Goal: Task Accomplishment & Management: Manage account settings

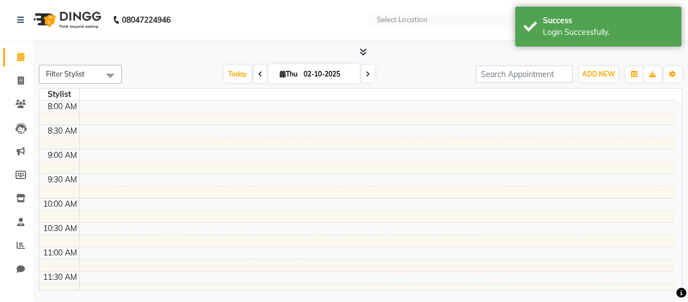
select select "en"
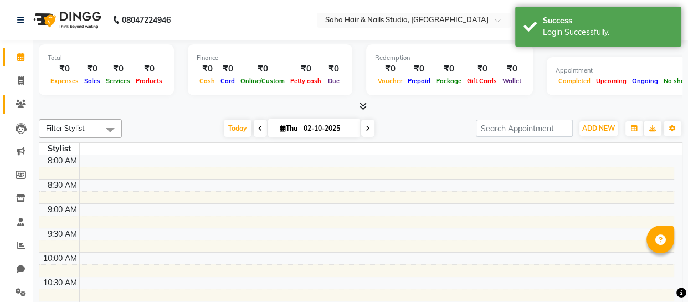
click at [11, 100] on span at bounding box center [20, 104] width 19 height 13
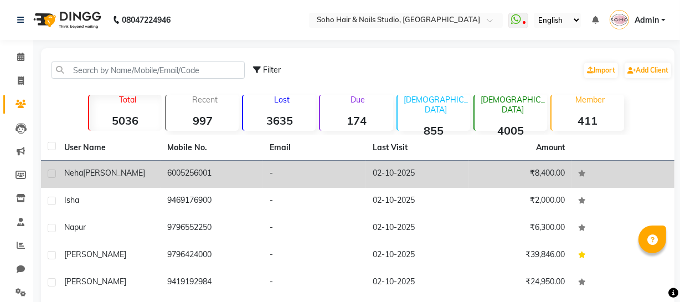
click at [120, 171] on div "Neha Sharma" at bounding box center [109, 173] width 90 height 12
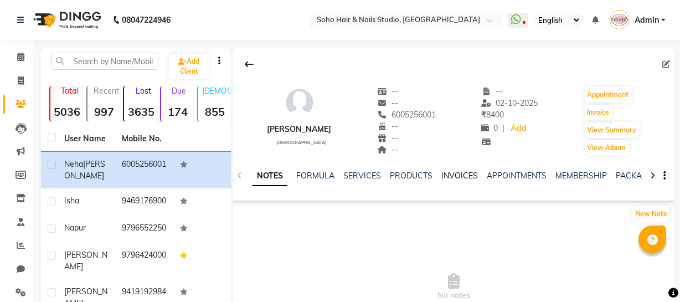
click at [452, 173] on link "INVOICES" at bounding box center [460, 176] width 37 height 10
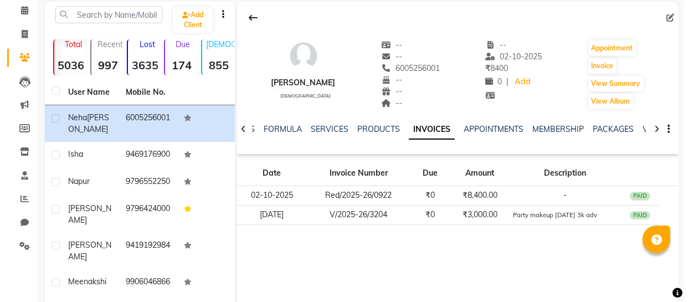
scroll to position [100, 0]
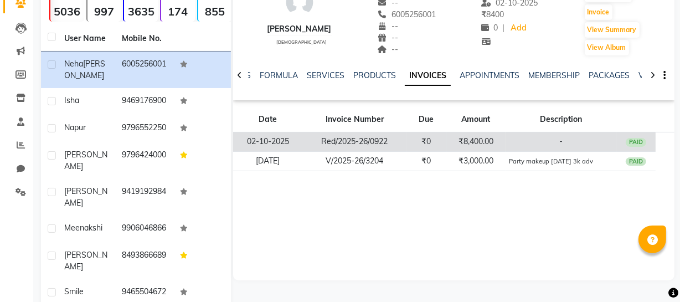
click at [454, 150] on td "₹8,400.00" at bounding box center [476, 141] width 59 height 19
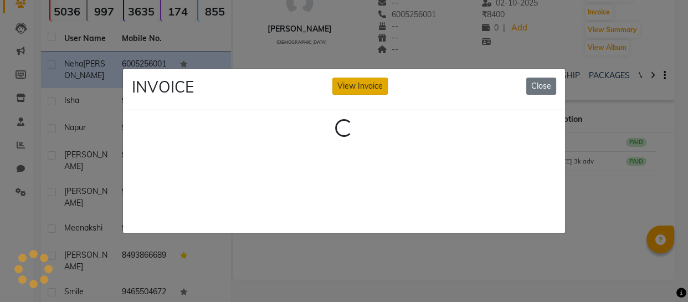
click at [360, 75] on div "INVOICE View Invoice Close" at bounding box center [344, 90] width 442 height 42
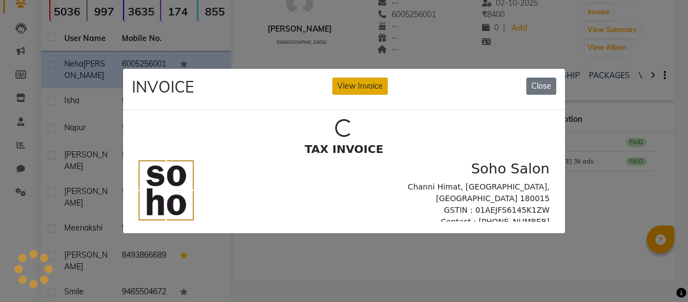
scroll to position [0, 0]
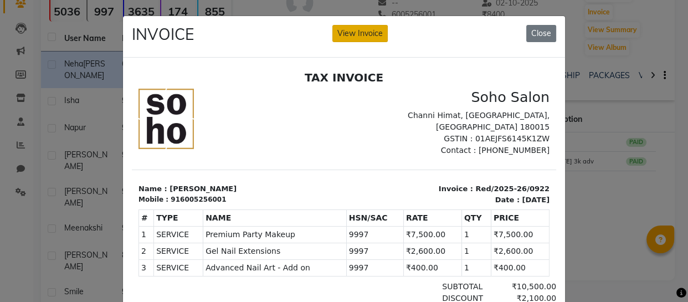
click at [362, 29] on button "View Invoice" at bounding box center [359, 33] width 55 height 17
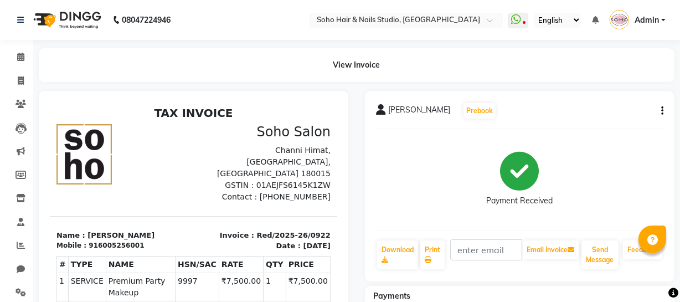
click at [660, 113] on button "button" at bounding box center [660, 111] width 7 height 12
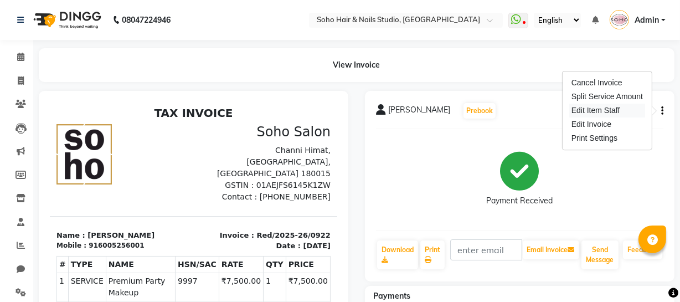
click at [592, 109] on div "Edit Item Staff" at bounding box center [608, 111] width 76 height 14
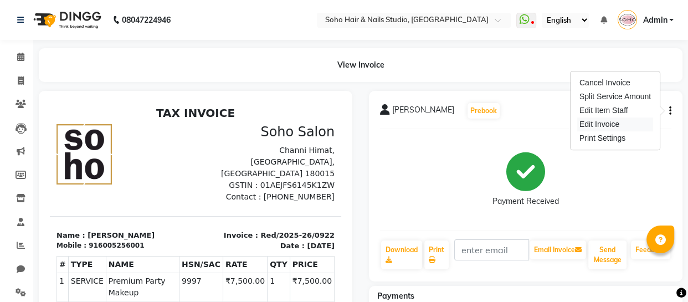
select select "38041"
select select "86892"
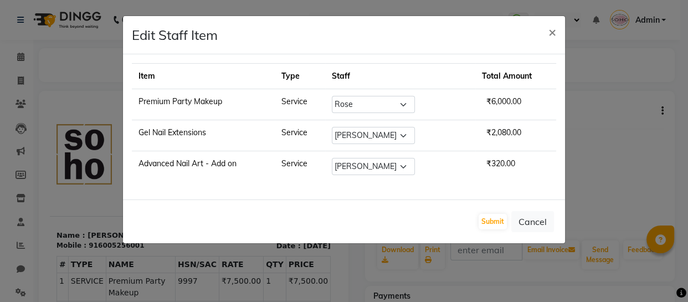
click at [487, 230] on div "Submit Cancel" at bounding box center [344, 221] width 442 height 44
click at [487, 224] on button "Submit" at bounding box center [493, 222] width 28 height 16
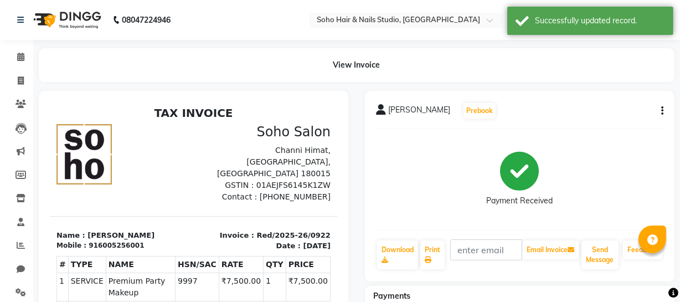
click at [662, 111] on icon "button" at bounding box center [663, 111] width 2 height 1
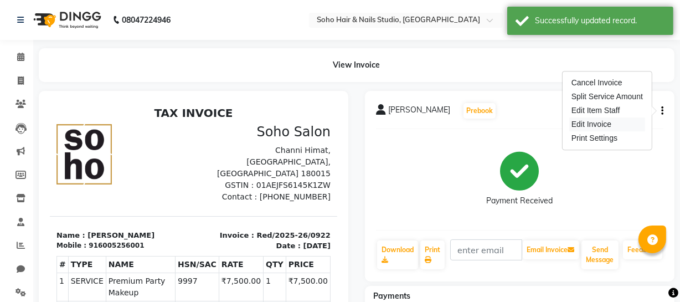
click at [615, 121] on div "Edit Invoice" at bounding box center [608, 124] width 76 height 14
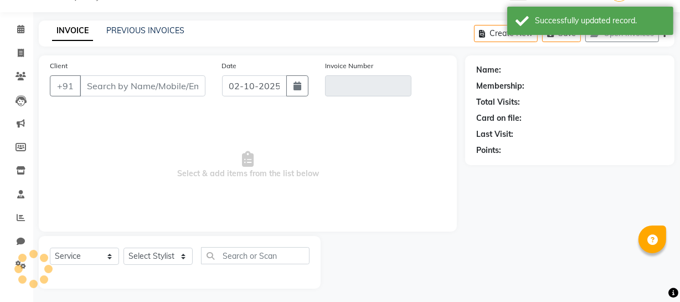
scroll to position [32, 0]
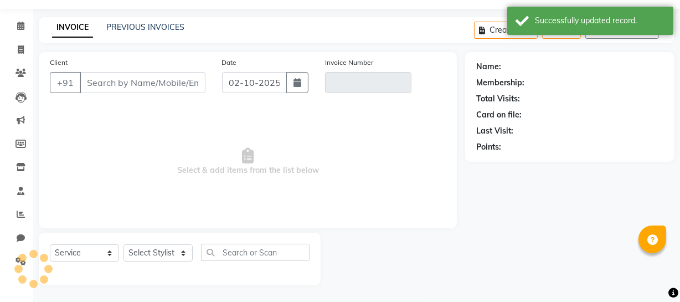
select select "membership"
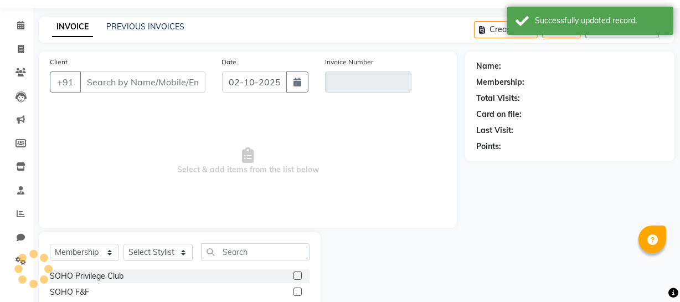
type input "6005256001"
type input "Red/2025-26/0922"
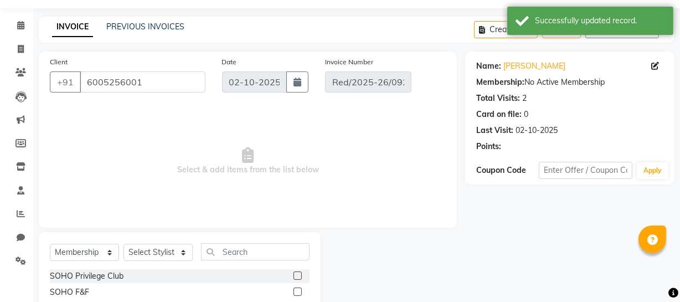
select select "select"
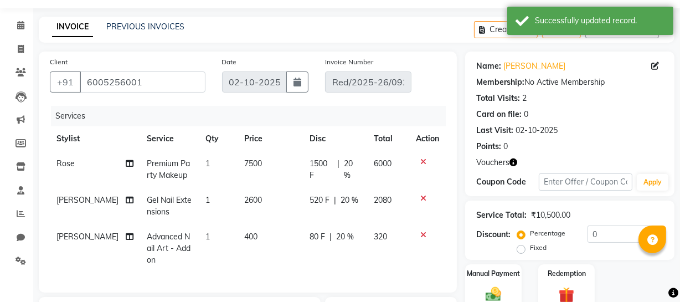
click at [107, 163] on td "Rose" at bounding box center [95, 169] width 90 height 37
select select "38041"
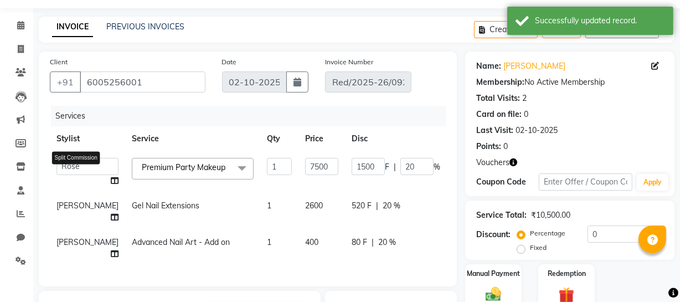
click at [111, 179] on icon at bounding box center [115, 181] width 8 height 8
select select "38041"
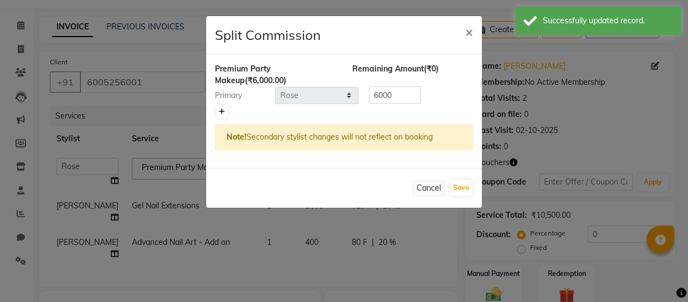
click at [219, 112] on icon at bounding box center [222, 112] width 6 height 7
type input "3000"
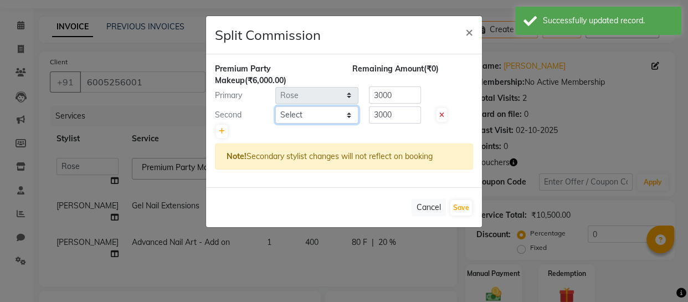
click at [307, 113] on select "Select Abhishek Kohli Adhamya Bamotra Amit Anita Kumari Arun Sain Avijit Das Bh…" at bounding box center [316, 114] width 83 height 17
select select "11749"
click at [275, 106] on select "Select Abhishek Kohli Adhamya Bamotra Amit Anita Kumari Arun Sain Avijit Das Bh…" at bounding box center [316, 114] width 83 height 17
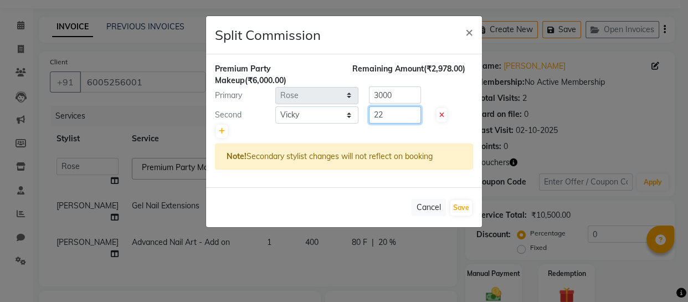
type input "2"
type input "1800"
click at [295, 95] on div "Primary Select Abhishek Kohli Adhamya Bamotra Amit Anita Kumari Arun Sain Aviji…" at bounding box center [344, 95] width 275 height 18
type input "4200"
click at [463, 211] on button "Save" at bounding box center [461, 208] width 22 height 16
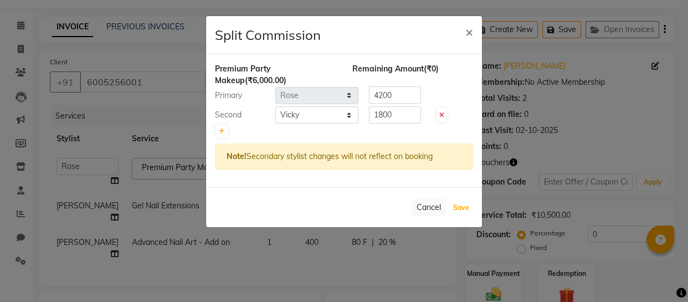
select select "Select"
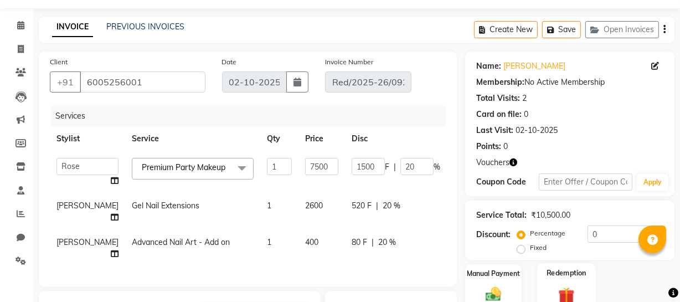
scroll to position [232, 0]
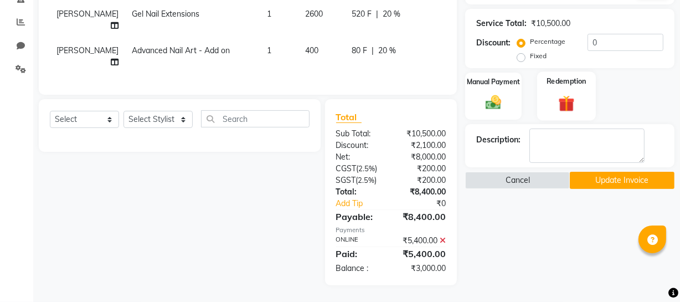
click at [571, 93] on img at bounding box center [567, 103] width 27 height 21
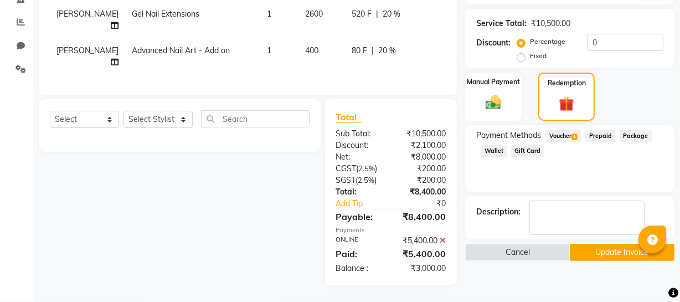
click at [568, 132] on span "Voucher 1" at bounding box center [563, 136] width 35 height 13
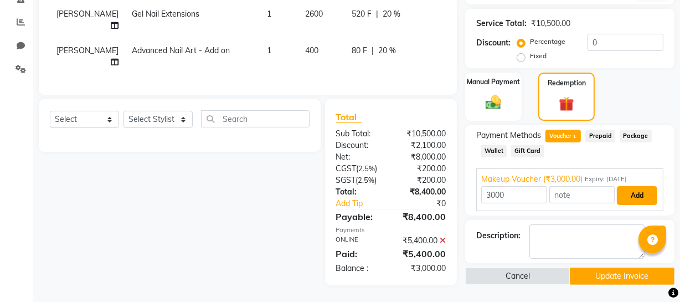
click at [645, 187] on button "Add" at bounding box center [637, 195] width 40 height 19
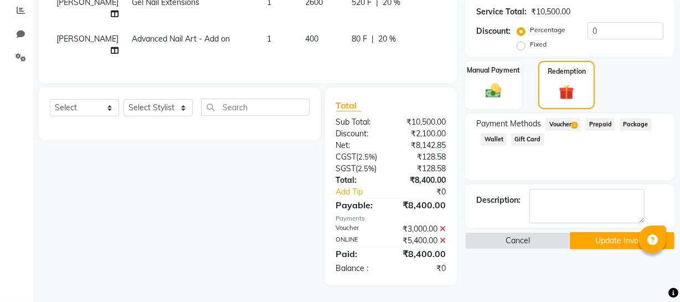
scroll to position [243, 0]
click at [620, 232] on button "Update Invoice" at bounding box center [622, 240] width 105 height 17
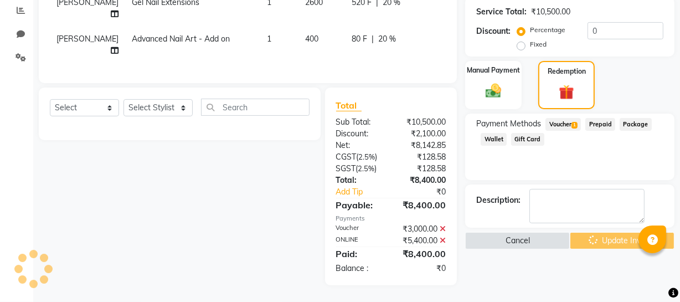
scroll to position [0, 0]
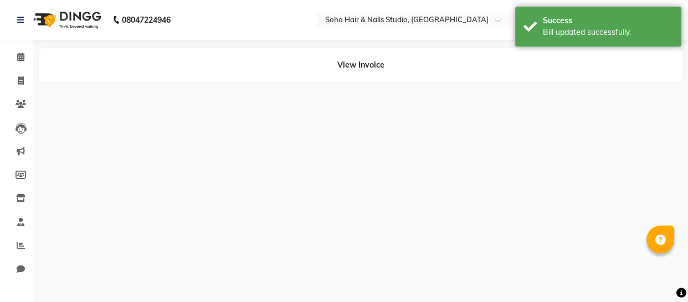
click at [28, 94] on li "Clients" at bounding box center [16, 105] width 33 height 24
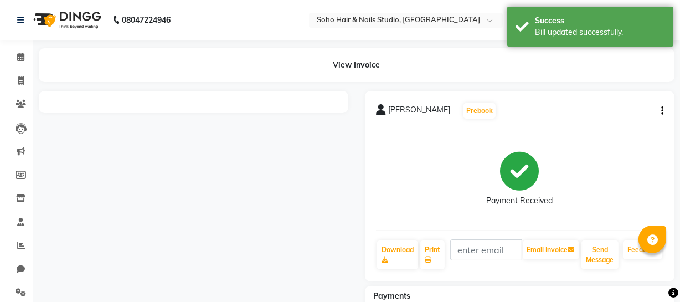
click at [24, 91] on li "Invoice" at bounding box center [16, 81] width 33 height 24
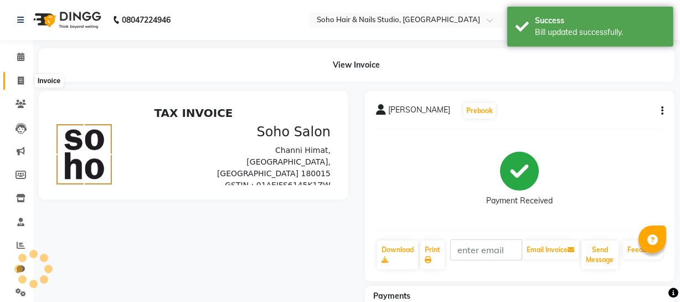
click at [24, 85] on span at bounding box center [20, 81] width 19 height 13
select select "service"
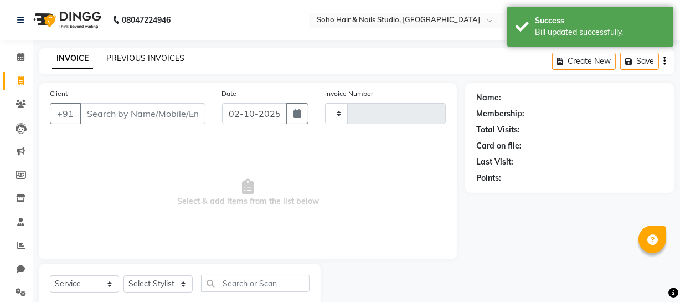
type input "4723"
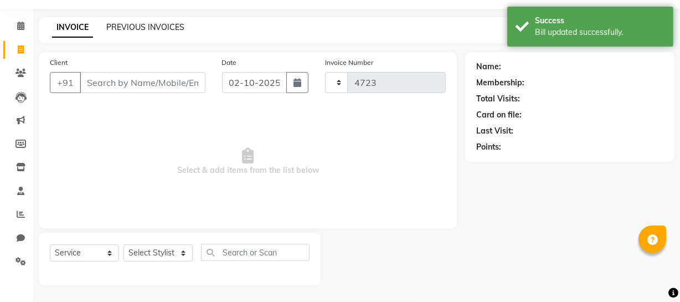
select select "735"
click at [140, 27] on link "PREVIOUS INVOICES" at bounding box center [145, 27] width 78 height 10
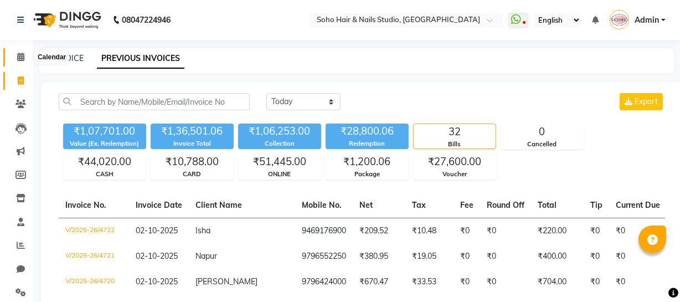
click at [23, 57] on icon at bounding box center [20, 57] width 7 height 8
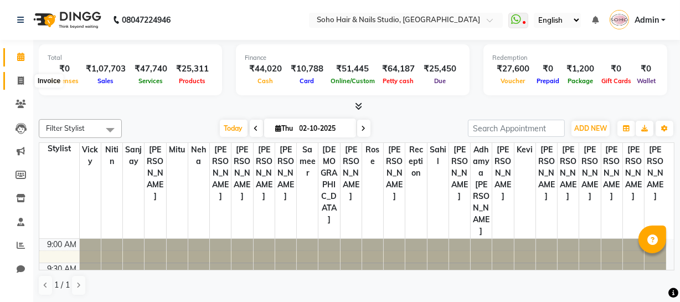
click at [18, 76] on icon at bounding box center [21, 80] width 6 height 8
select select "service"
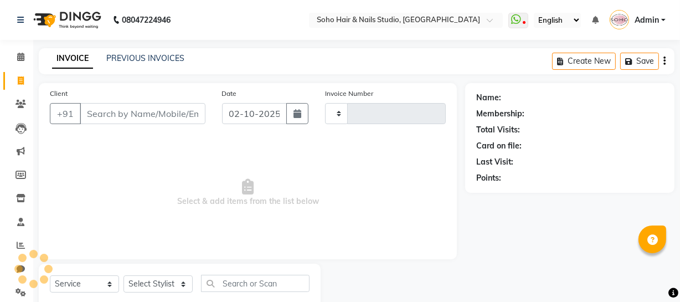
type input "4723"
select select "735"
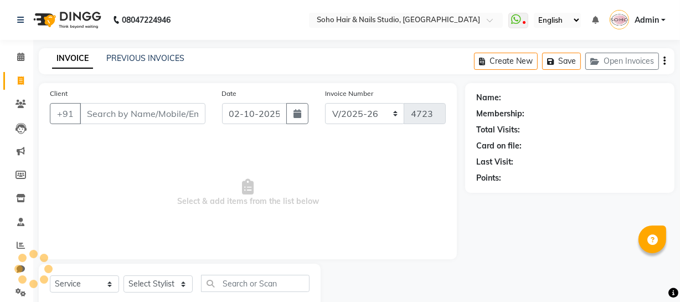
select select "membership"
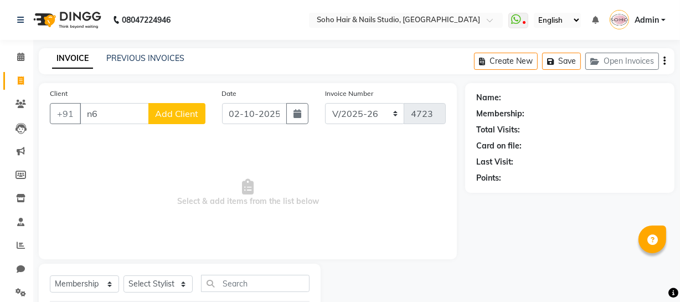
type input "n"
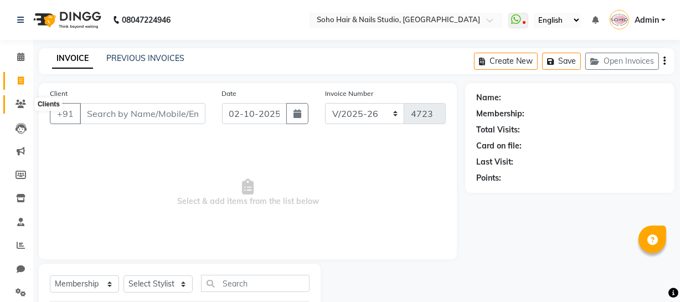
click at [22, 110] on span at bounding box center [20, 104] width 19 height 13
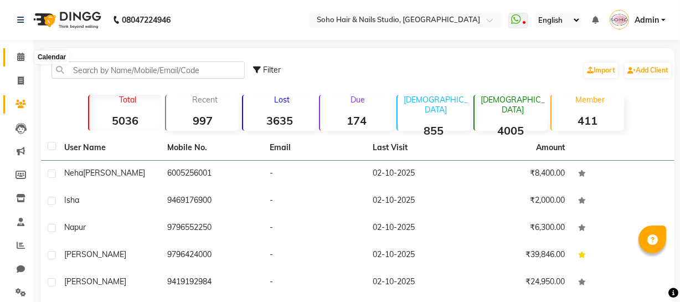
click at [21, 54] on icon at bounding box center [20, 57] width 7 height 8
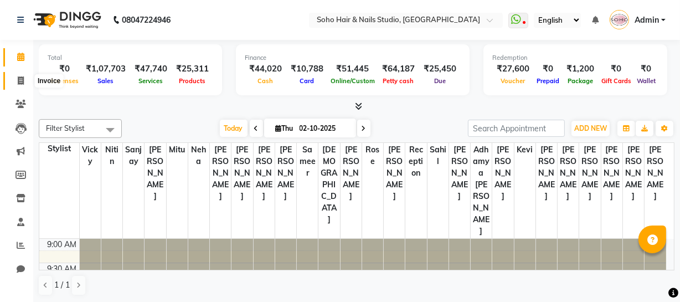
click at [22, 84] on icon at bounding box center [21, 80] width 6 height 8
select select "service"
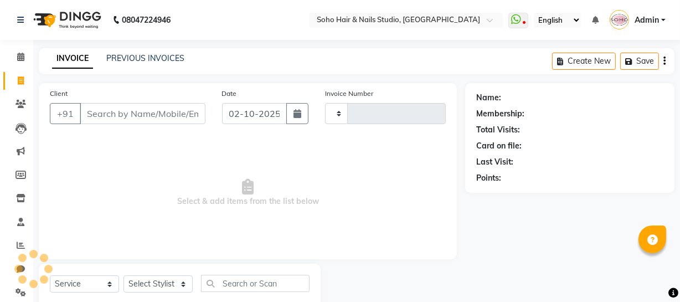
type input "4723"
select select "735"
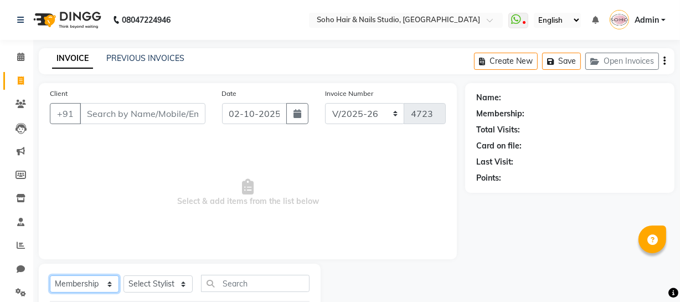
drag, startPoint x: 105, startPoint y: 286, endPoint x: 105, endPoint y: 277, distance: 9.4
click at [105, 282] on select "Select Service Product Membership Package Voucher Prepaid Gift Card" at bounding box center [84, 283] width 69 height 17
select select "service"
click at [50, 275] on select "Select Service Product Membership Package Voucher Prepaid Gift Card" at bounding box center [84, 283] width 69 height 17
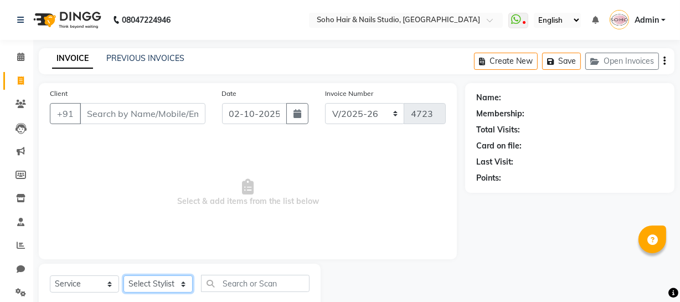
click at [168, 281] on select "Select Stylist Abhishek Kohli Adhamya Bamotra Amit Anita Kumari Arun Sain Aviji…" at bounding box center [158, 283] width 69 height 17
click at [124, 275] on select "Select Stylist Abhishek Kohli Adhamya Bamotra Amit Anita Kumari Arun Sain Aviji…" at bounding box center [158, 283] width 69 height 17
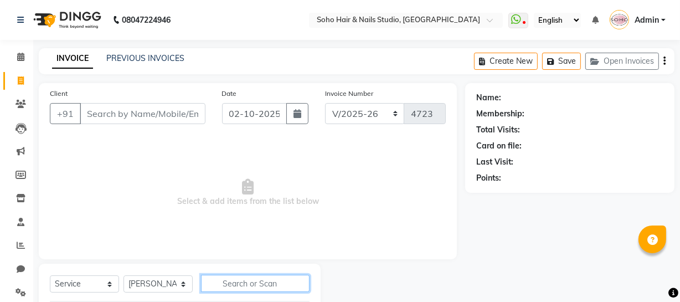
click at [269, 279] on input "text" at bounding box center [255, 283] width 109 height 17
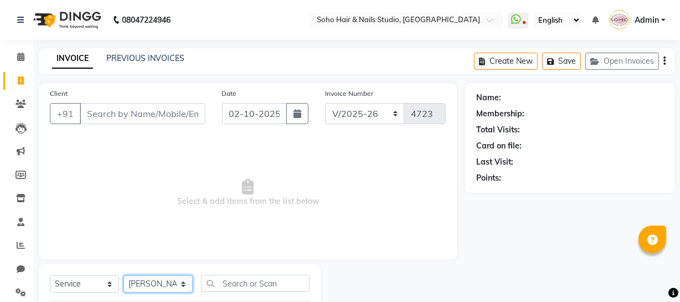
click at [177, 282] on select "Select Stylist Abhishek Kohli Adhamya Bamotra Amit Anita Kumari Arun Sain Aviji…" at bounding box center [158, 283] width 69 height 17
select select "11750"
click at [124, 275] on select "Select Stylist Abhishek Kohli Adhamya Bamotra Amit Anita Kumari Arun Sain Aviji…" at bounding box center [158, 283] width 69 height 17
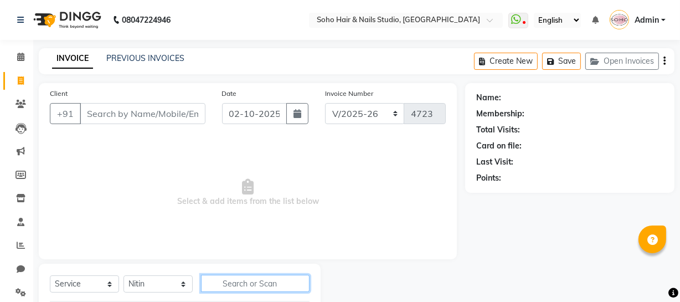
click at [271, 283] on input "text" at bounding box center [255, 283] width 109 height 17
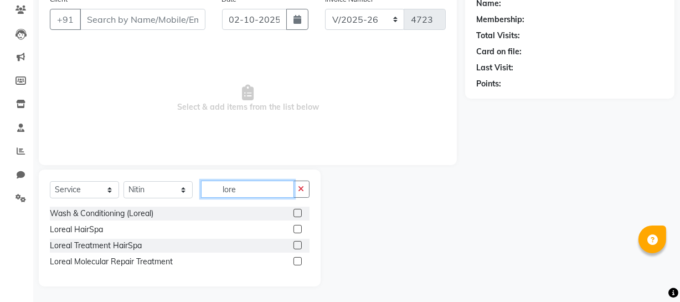
scroll to position [95, 0]
type input "lore"
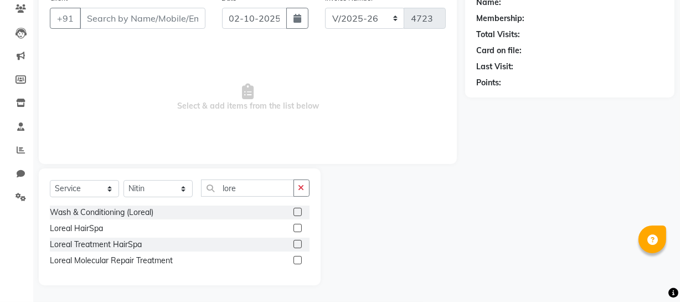
click at [299, 211] on label at bounding box center [298, 212] width 8 height 8
click at [299, 211] on input "checkbox" at bounding box center [297, 212] width 7 height 7
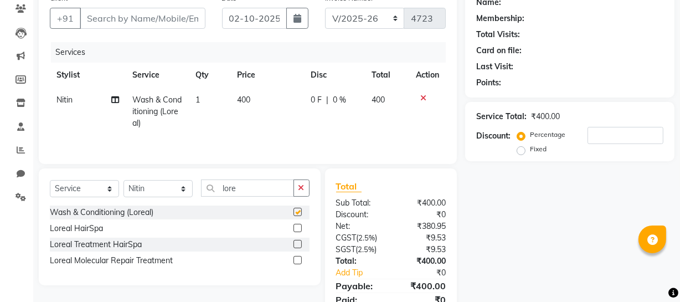
checkbox input "false"
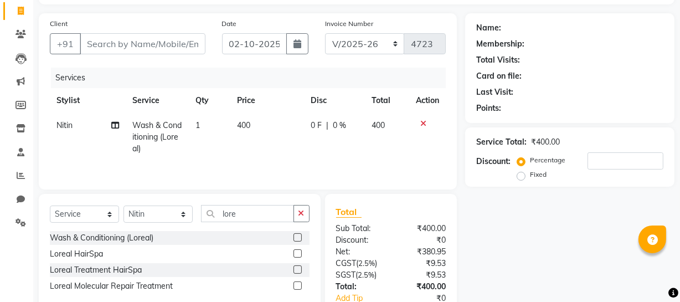
scroll to position [0, 0]
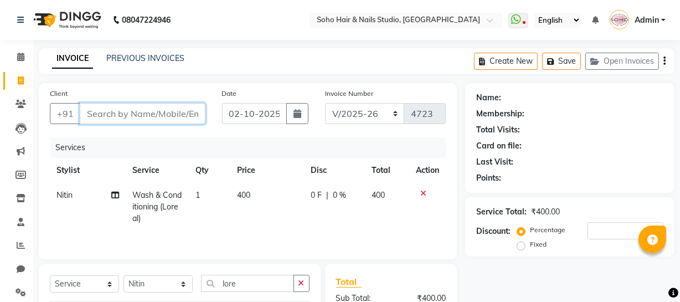
click at [107, 113] on input "Client" at bounding box center [143, 113] width 126 height 21
type input "l"
type input "0"
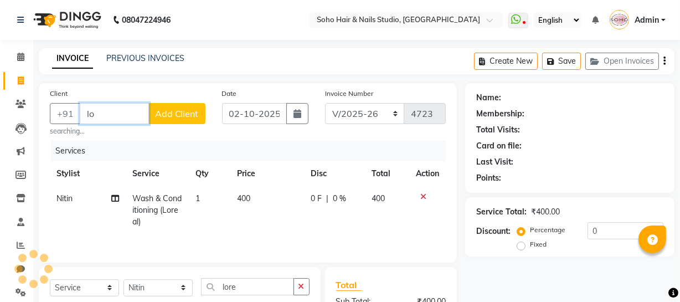
type input "l"
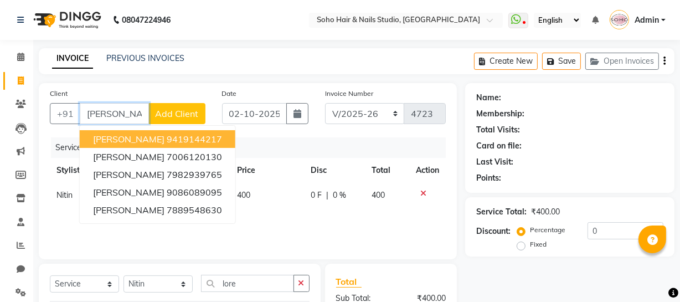
click at [150, 138] on span "Annie Mahajan" at bounding box center [128, 139] width 71 height 11
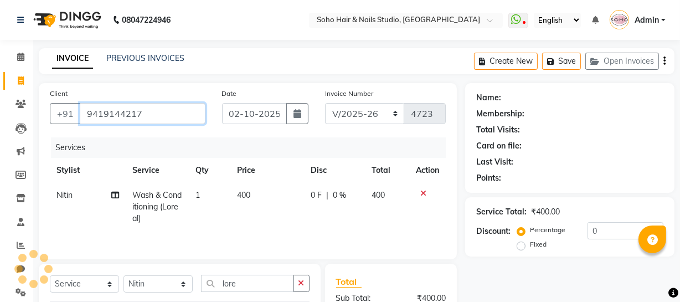
type input "9419144217"
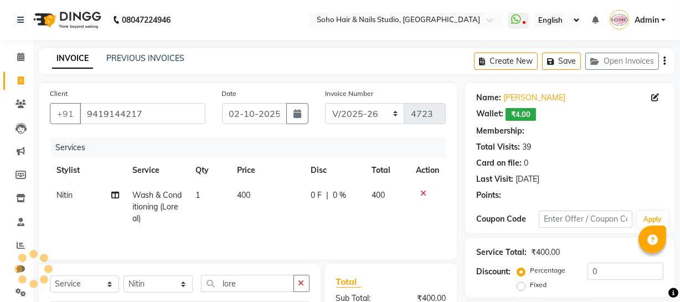
select select "1: Object"
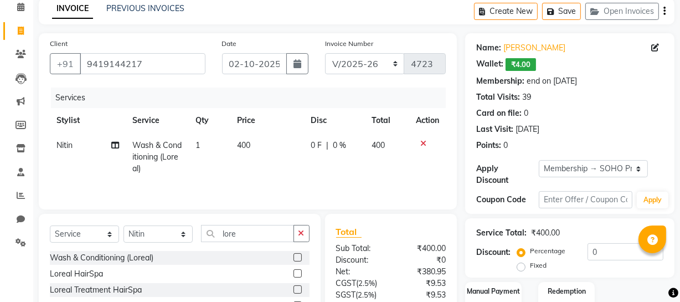
scroll to position [50, 0]
click at [239, 225] on input "lore" at bounding box center [247, 233] width 93 height 17
type input "l"
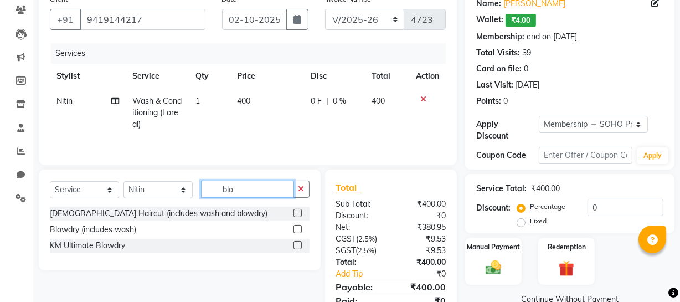
scroll to position [100, 0]
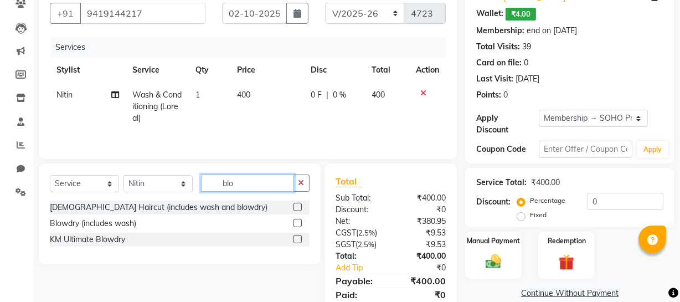
type input "blo"
click at [300, 206] on label at bounding box center [298, 207] width 8 height 8
click at [300, 206] on input "checkbox" at bounding box center [297, 207] width 7 height 7
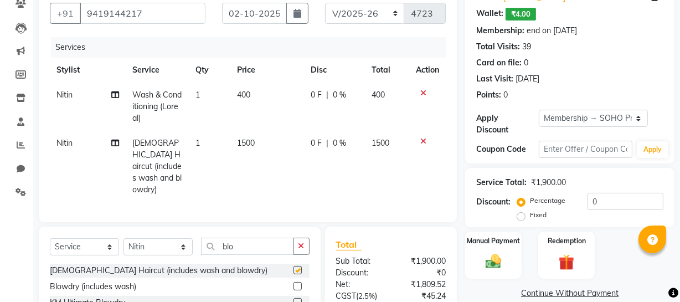
checkbox input "false"
click at [422, 90] on icon at bounding box center [424, 93] width 6 height 8
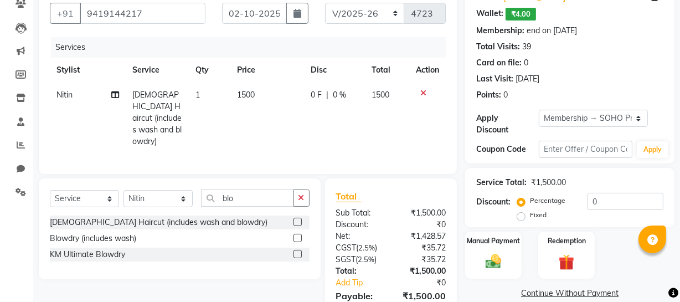
drag, startPoint x: 296, startPoint y: 231, endPoint x: 304, endPoint y: 205, distance: 26.5
click at [296, 234] on label at bounding box center [298, 238] width 8 height 8
click at [296, 235] on input "checkbox" at bounding box center [297, 238] width 7 height 7
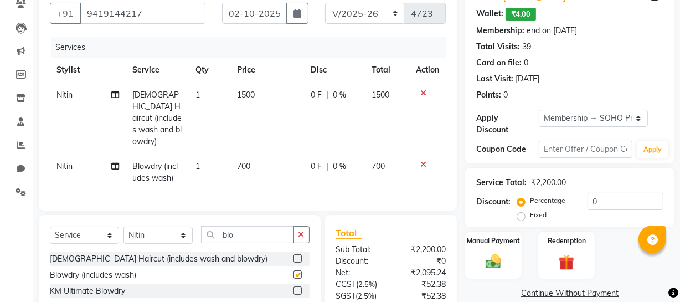
checkbox input "false"
click at [426, 93] on icon at bounding box center [424, 93] width 6 height 8
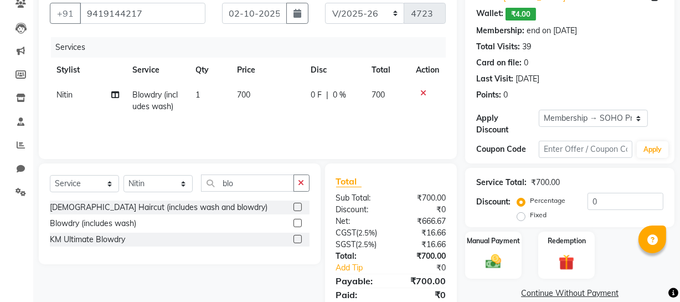
scroll to position [0, 0]
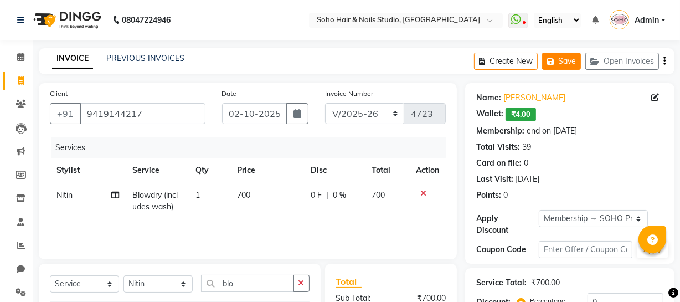
click at [565, 64] on button "Save" at bounding box center [561, 61] width 39 height 17
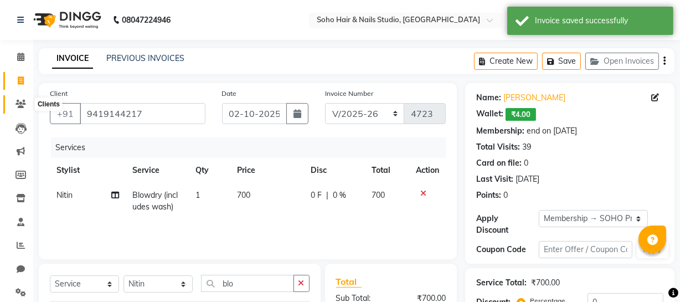
click at [24, 99] on span at bounding box center [20, 104] width 19 height 13
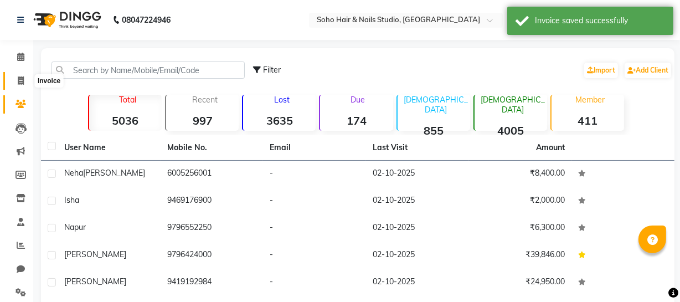
click at [21, 78] on icon at bounding box center [21, 80] width 6 height 8
select select "service"
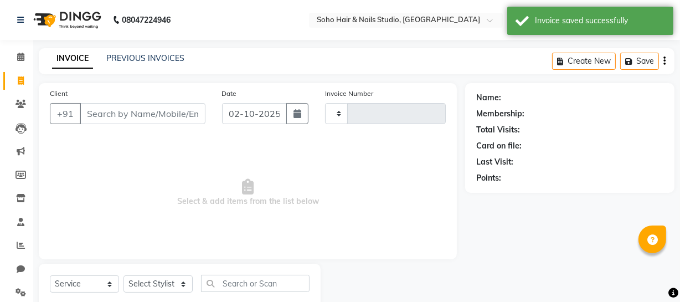
type input "4723"
select select "735"
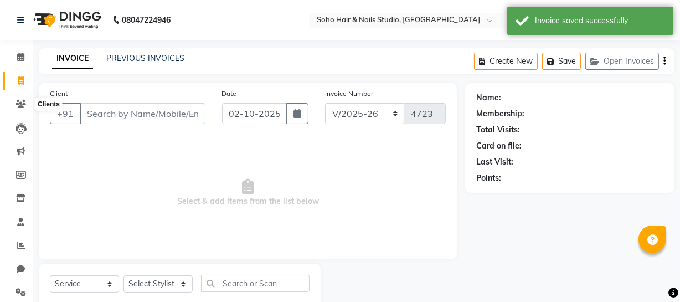
scroll to position [32, 0]
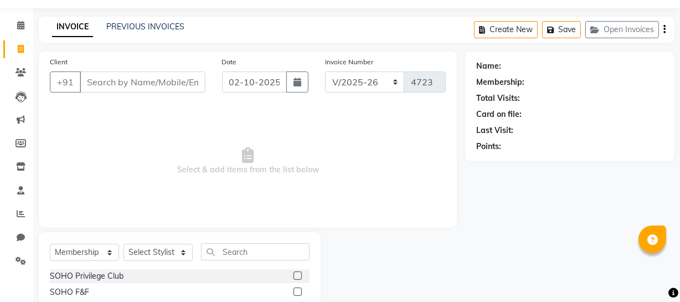
click at [110, 152] on span "Select & add items from the list below" at bounding box center [248, 161] width 396 height 111
click at [100, 245] on select "Select Service Product Membership Package Voucher Prepaid Gift Card" at bounding box center [84, 252] width 69 height 17
select select "service"
click at [50, 244] on select "Select Service Product Membership Package Voucher Prepaid Gift Card" at bounding box center [84, 252] width 69 height 17
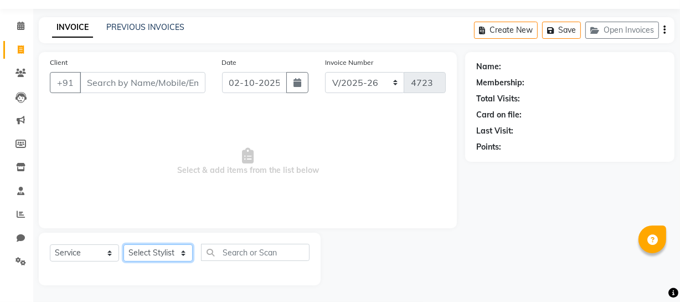
click at [178, 249] on select "Select Stylist Abhishek Kohli Adhamya Bamotra Amit Anita Kumari Arun Sain Aviji…" at bounding box center [158, 252] width 69 height 17
select select "30406"
click at [124, 244] on select "Select Stylist Abhishek Kohli Adhamya Bamotra Amit Anita Kumari Arun Sain Aviji…" at bounding box center [158, 252] width 69 height 17
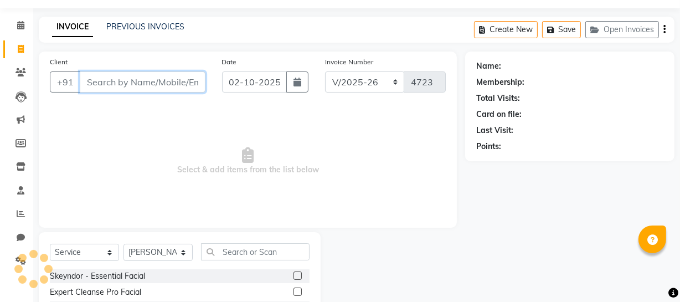
click at [100, 88] on input "Client" at bounding box center [143, 81] width 126 height 21
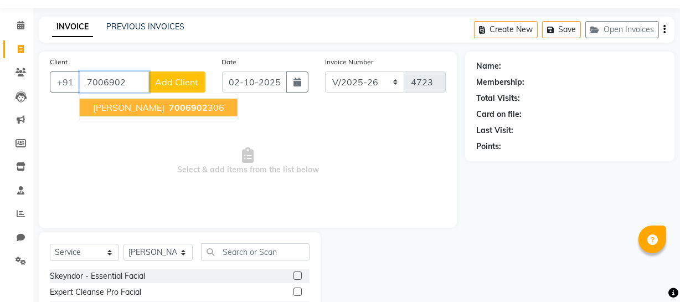
click at [140, 109] on span "raghav bharti" at bounding box center [128, 107] width 71 height 11
type input "7006902306"
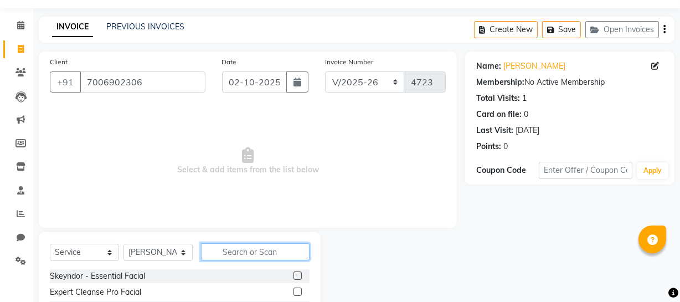
click at [264, 253] on input "text" at bounding box center [255, 251] width 109 height 17
type input "cut"
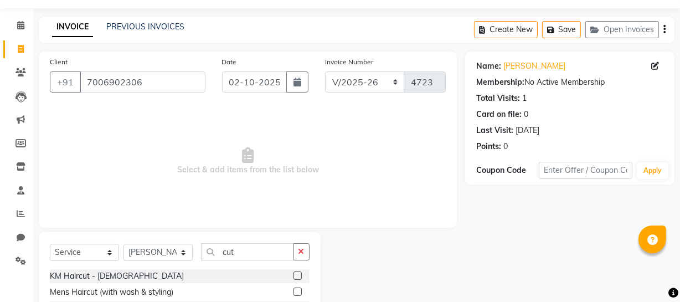
click at [293, 287] on div "Mens Haircut (with wash & styling)" at bounding box center [180, 292] width 260 height 14
click at [296, 291] on label at bounding box center [298, 292] width 8 height 8
click at [296, 291] on input "checkbox" at bounding box center [297, 292] width 7 height 7
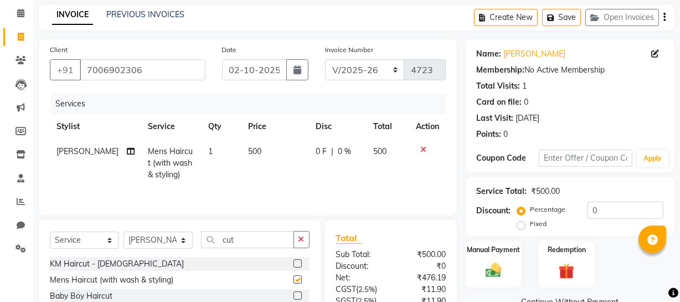
scroll to position [132, 0]
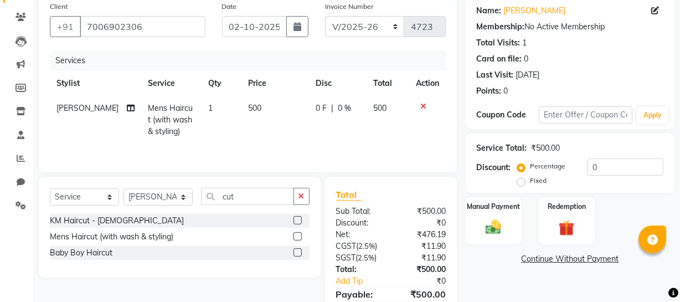
checkbox input "false"
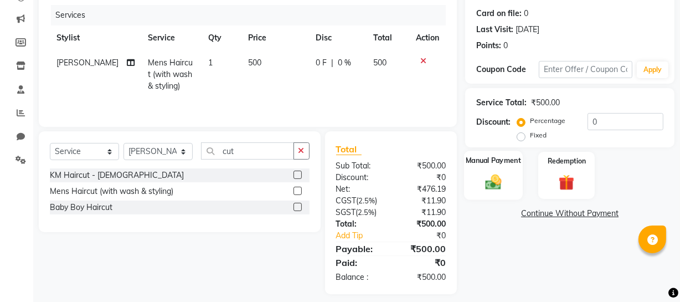
click at [490, 186] on img at bounding box center [493, 181] width 27 height 19
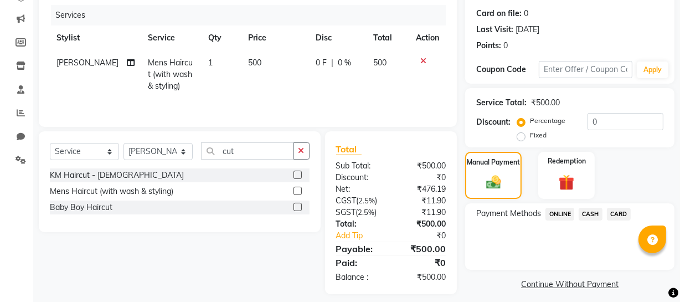
click at [583, 213] on span "CASH" at bounding box center [591, 214] width 24 height 13
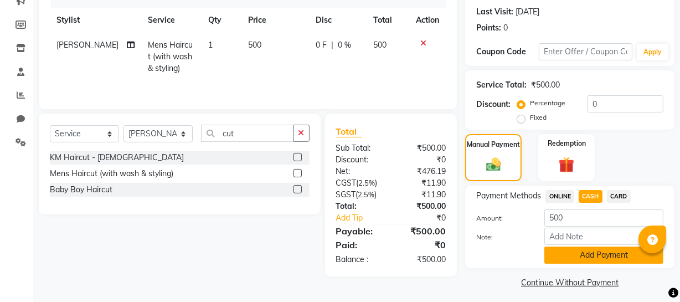
scroll to position [156, 0]
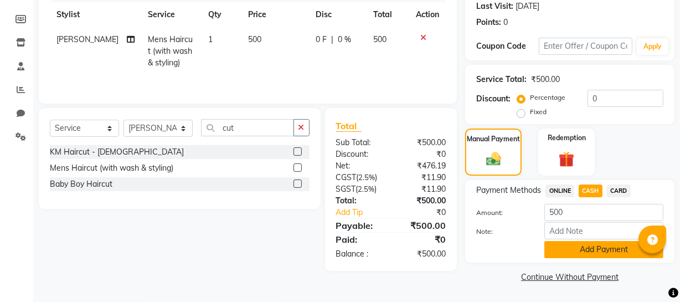
click at [582, 247] on button "Add Payment" at bounding box center [604, 249] width 119 height 17
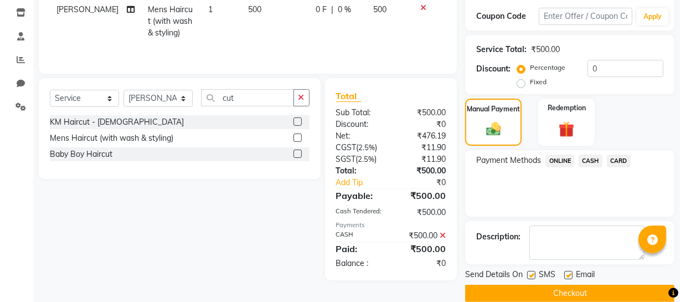
scroll to position [202, 0]
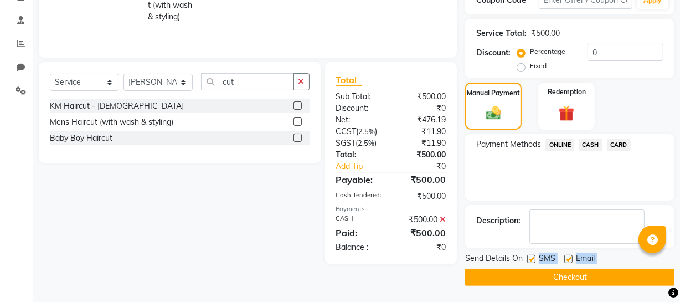
drag, startPoint x: 532, startPoint y: 266, endPoint x: 531, endPoint y: 278, distance: 11.6
click at [531, 278] on div "Send Details On SMS Email Checkout" at bounding box center [569, 269] width 209 height 33
click at [531, 278] on button "Checkout" at bounding box center [569, 277] width 209 height 17
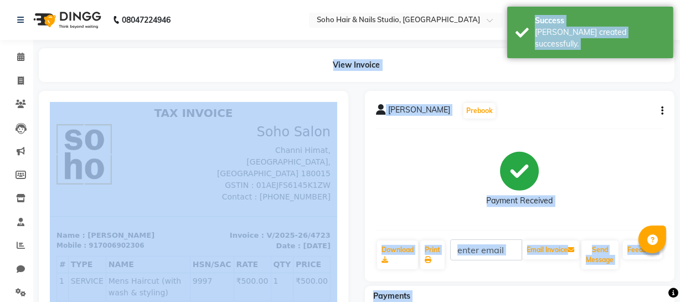
click at [559, 283] on div "raghav bharti Prebook Payment Received Download Print Email Invoice Send Messag…" at bounding box center [520, 269] width 326 height 356
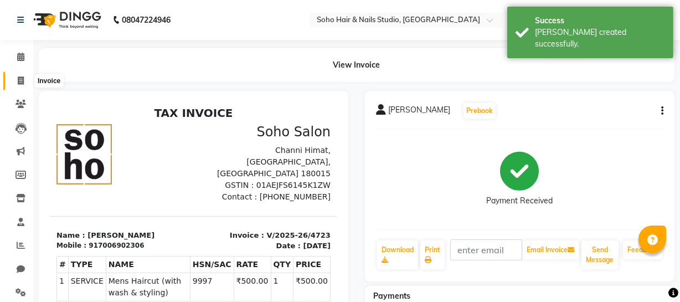
click at [21, 81] on icon at bounding box center [21, 80] width 6 height 8
select select "service"
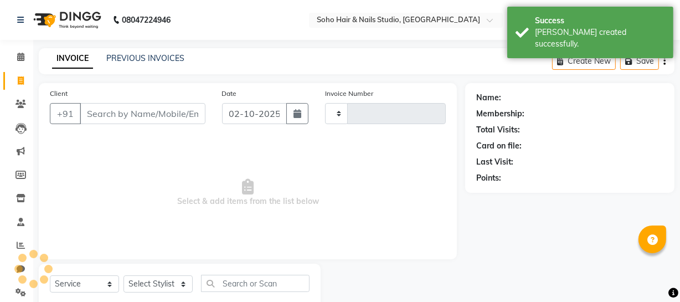
scroll to position [32, 0]
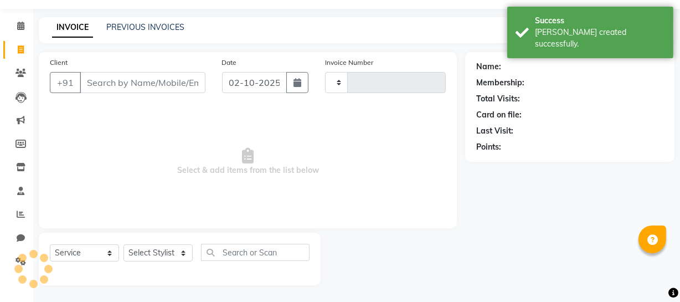
type input "4724"
select select "735"
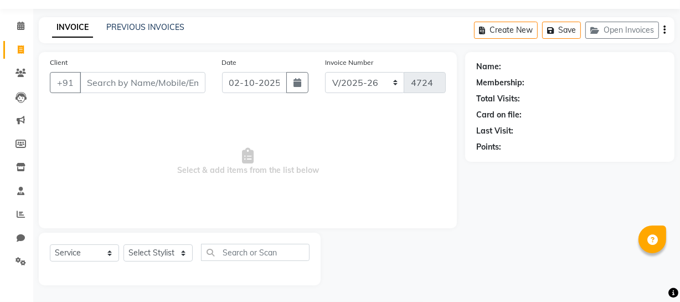
select select "membership"
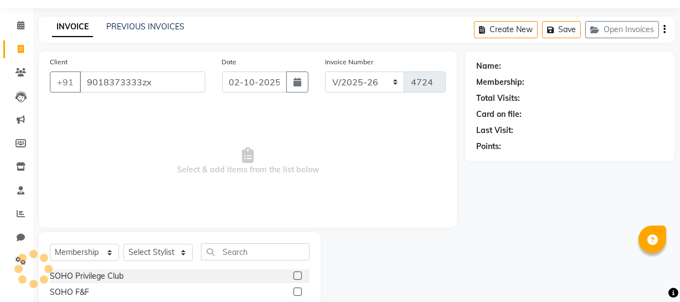
scroll to position [0, 6]
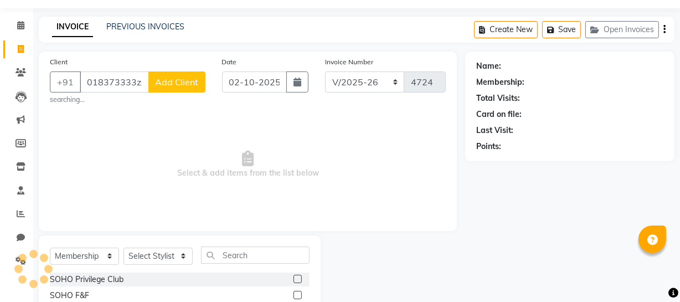
type input "9018373333zx"
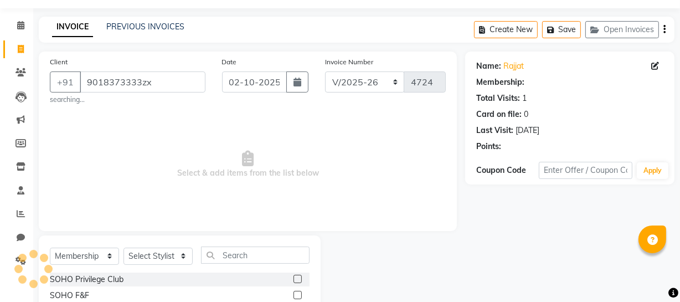
scroll to position [0, 0]
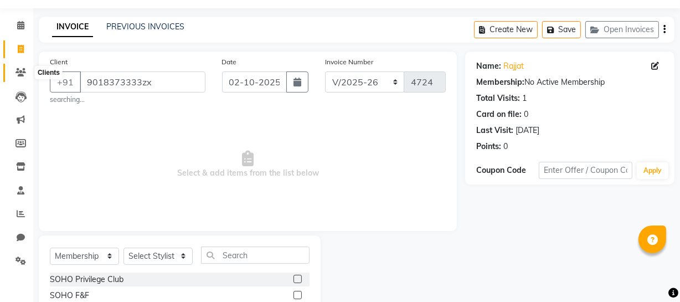
click at [27, 72] on span at bounding box center [20, 72] width 19 height 13
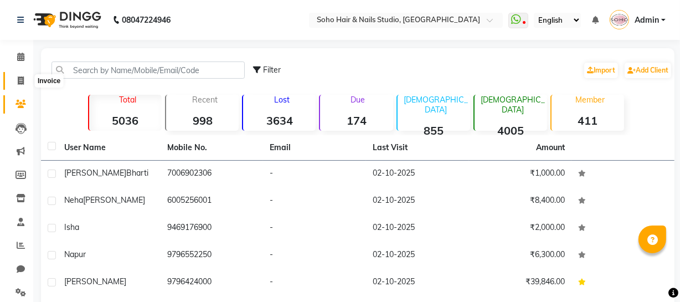
click at [20, 79] on icon at bounding box center [21, 80] width 6 height 8
select select "service"
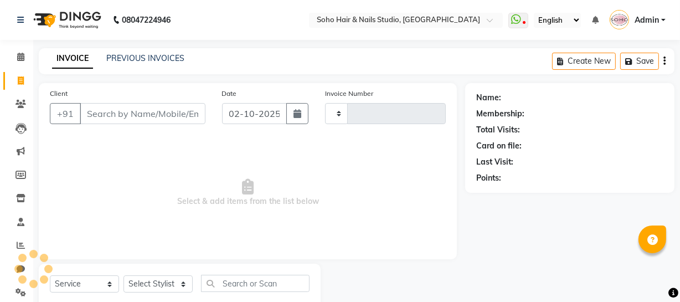
scroll to position [32, 0]
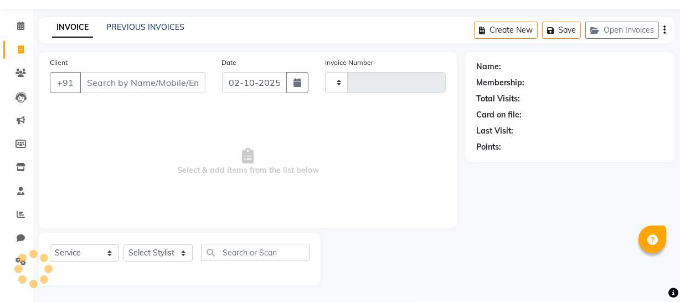
type input "4724"
select select "735"
click at [139, 29] on link "PREVIOUS INVOICES" at bounding box center [145, 27] width 78 height 10
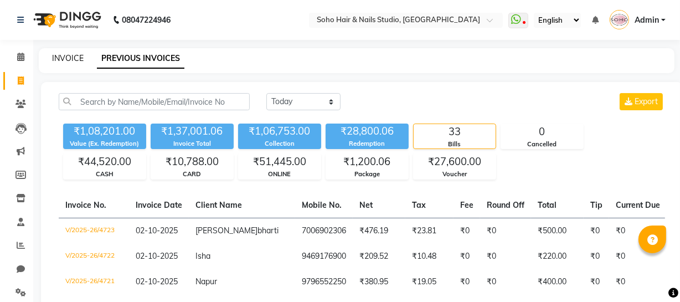
click at [63, 60] on link "INVOICE" at bounding box center [68, 58] width 32 height 10
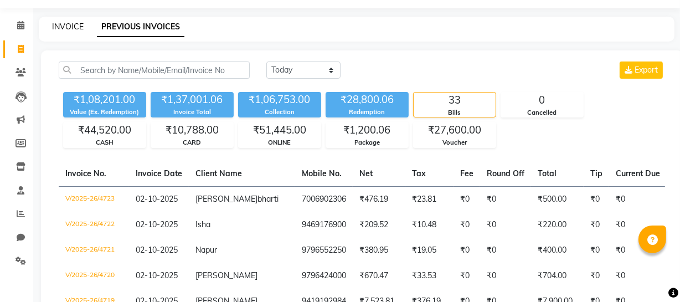
select select "service"
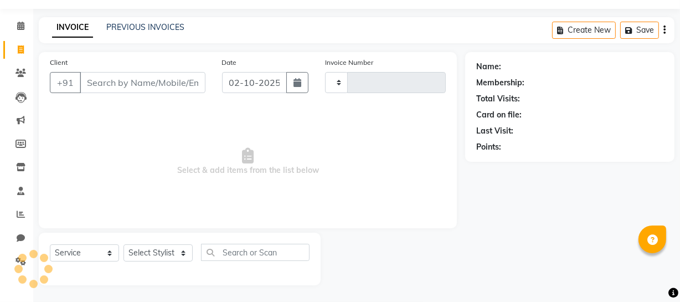
type input "4724"
select select "735"
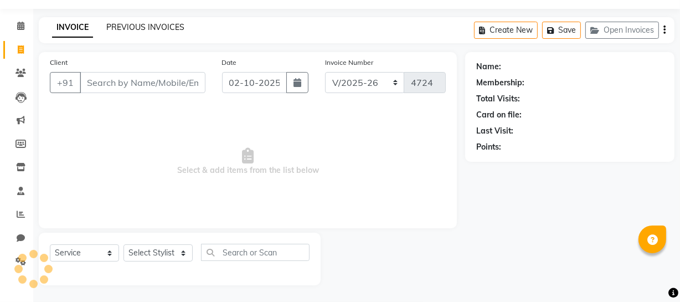
click at [150, 30] on link "PREVIOUS INVOICES" at bounding box center [145, 27] width 78 height 10
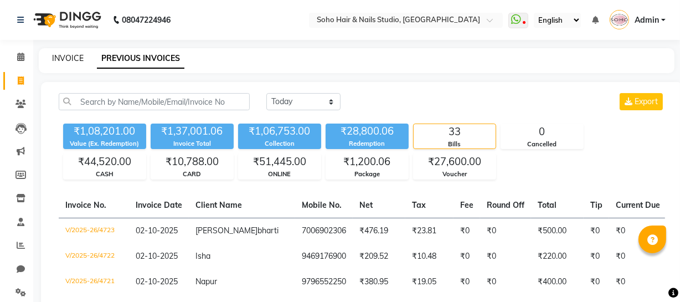
click at [68, 59] on link "INVOICE" at bounding box center [68, 58] width 32 height 10
select select "service"
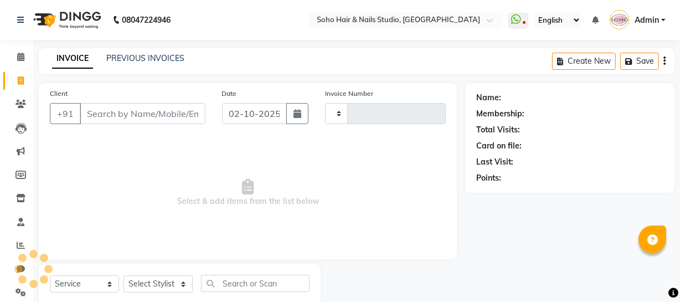
scroll to position [32, 0]
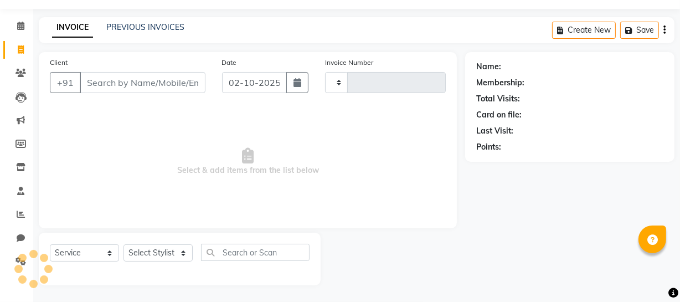
type input "4724"
select select "735"
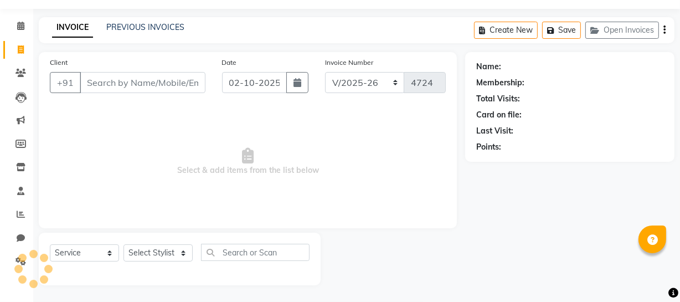
select select "membership"
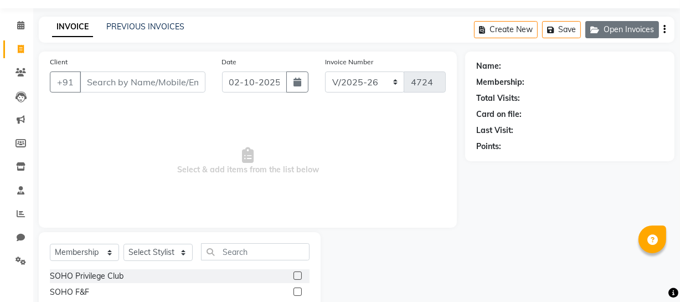
click at [636, 23] on button "Open Invoices" at bounding box center [623, 29] width 74 height 17
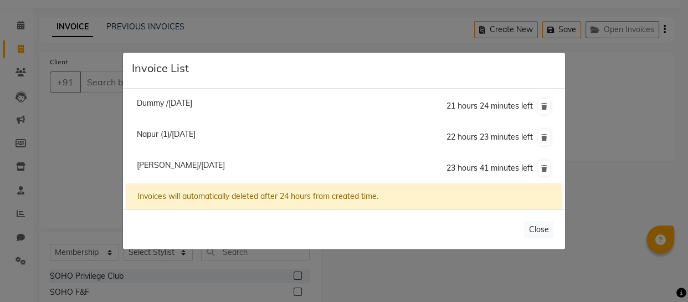
click at [175, 100] on span "Dummy /02 October 2025" at bounding box center [164, 103] width 55 height 10
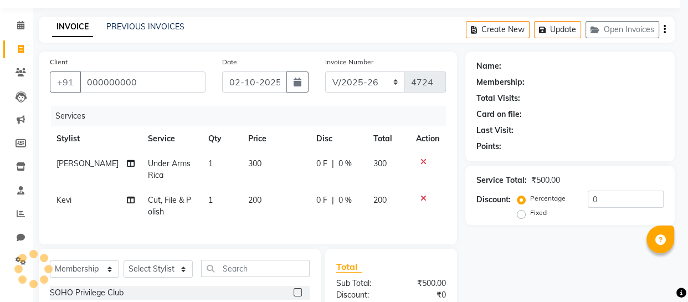
click at [175, 95] on li "Dummy /02 October 2025 21 hours 24 minutes left" at bounding box center [344, 79] width 437 height 32
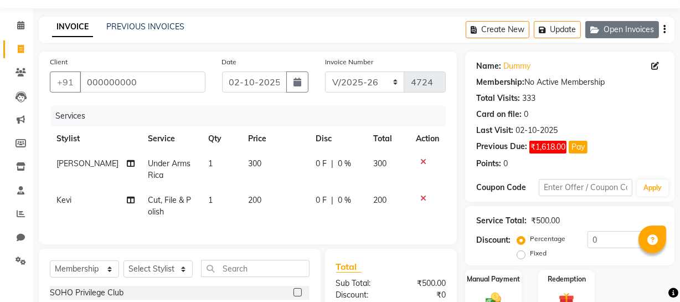
click at [646, 25] on button "Open Invoices" at bounding box center [623, 29] width 74 height 17
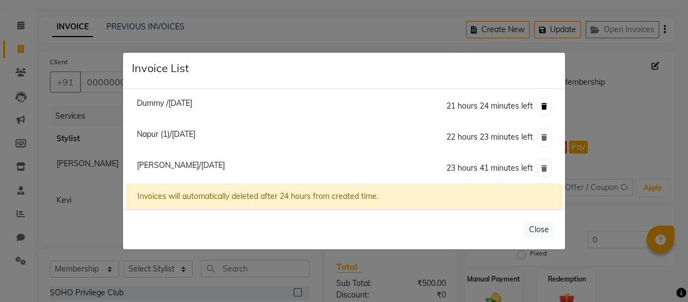
click at [543, 105] on icon at bounding box center [544, 106] width 6 height 7
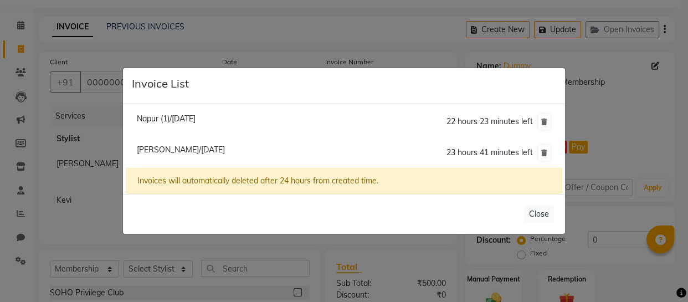
click at [155, 117] on span "Napur (1)/02 October 2025" at bounding box center [166, 119] width 59 height 10
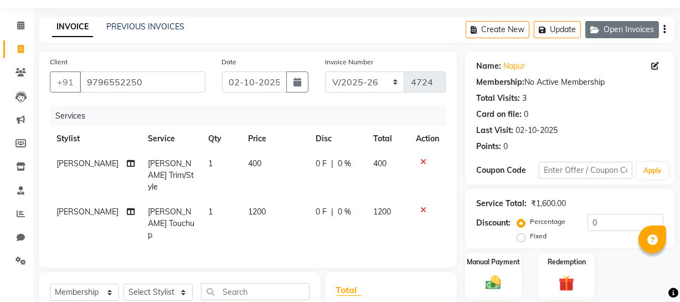
click at [639, 28] on button "Open Invoices" at bounding box center [623, 29] width 74 height 17
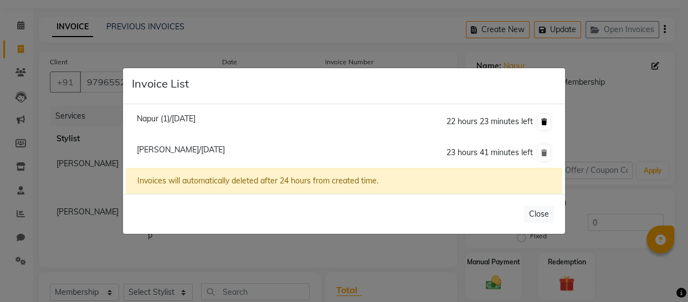
click at [545, 127] on button at bounding box center [545, 122] width 12 height 16
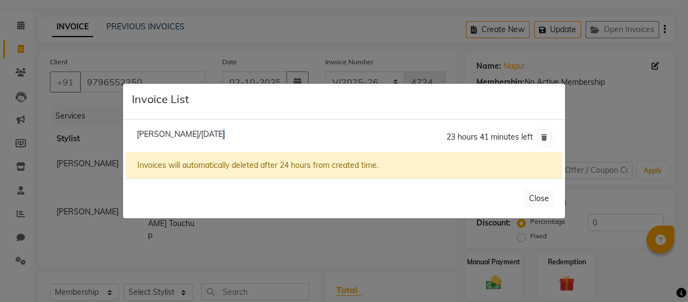
drag, startPoint x: 207, startPoint y: 126, endPoint x: 208, endPoint y: 135, distance: 8.5
click at [208, 132] on li "Annie Mahajan/02 October 2025 23 hours 41 minutes left" at bounding box center [344, 137] width 437 height 31
click at [208, 135] on span "Annie Mahajan/02 October 2025" at bounding box center [181, 134] width 88 height 10
type input "9419144217"
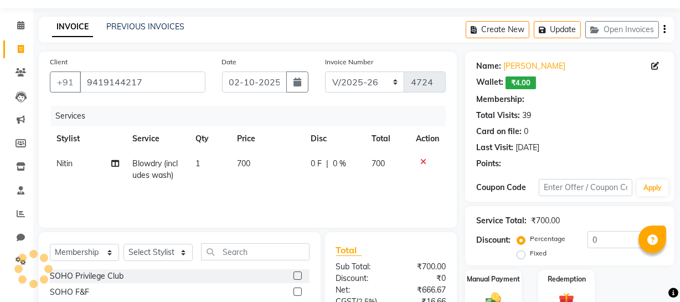
select select "1: Object"
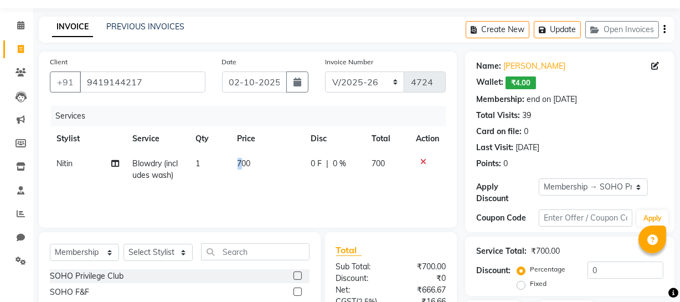
click at [240, 174] on td "700" at bounding box center [268, 169] width 74 height 37
select select "11750"
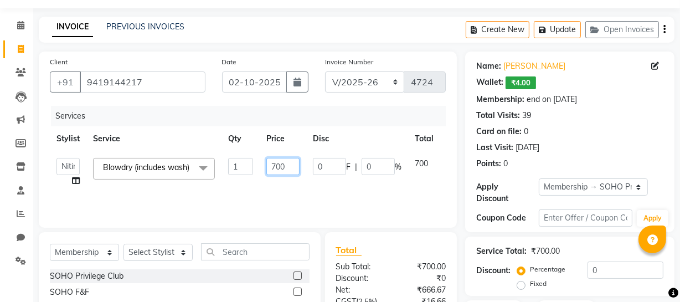
drag, startPoint x: 271, startPoint y: 167, endPoint x: 300, endPoint y: 167, distance: 29.4
click at [300, 167] on td "700" at bounding box center [283, 172] width 47 height 42
type input "800"
click at [253, 121] on div "Services" at bounding box center [252, 116] width 403 height 21
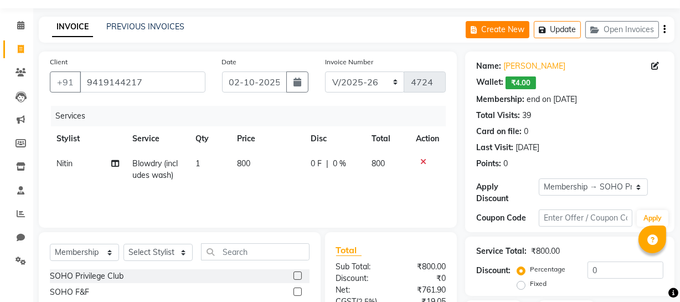
click at [547, 32] on icon "button" at bounding box center [544, 30] width 11 height 8
click at [164, 23] on link "PREVIOUS INVOICES" at bounding box center [145, 27] width 78 height 10
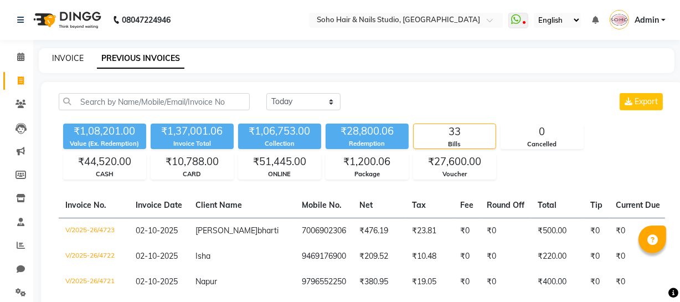
click at [65, 54] on link "INVOICE" at bounding box center [68, 58] width 32 height 10
select select "service"
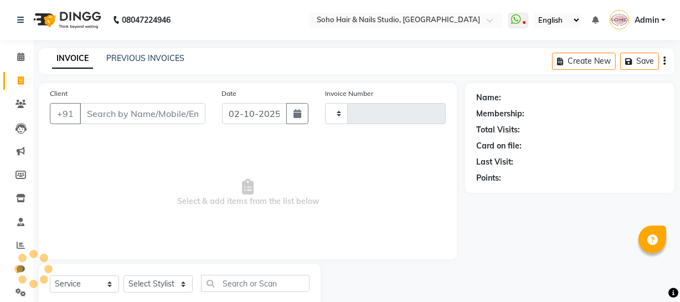
scroll to position [32, 0]
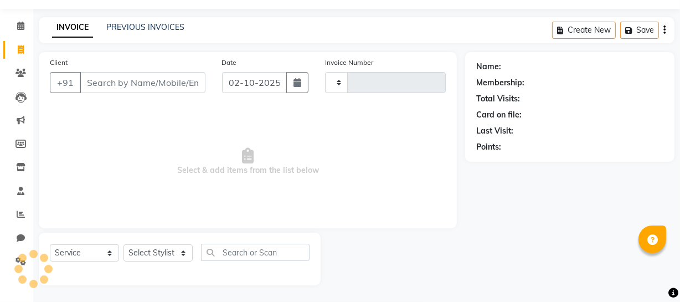
type input "4724"
select select "735"
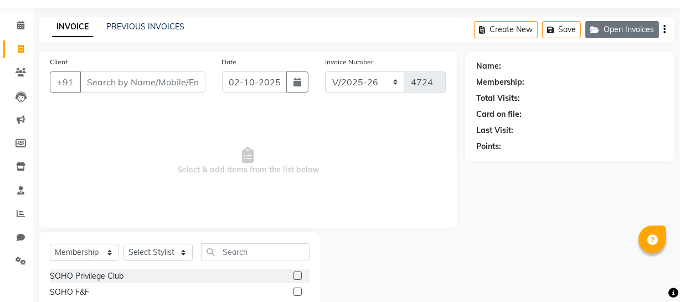
click at [616, 28] on button "Open Invoices" at bounding box center [623, 29] width 74 height 17
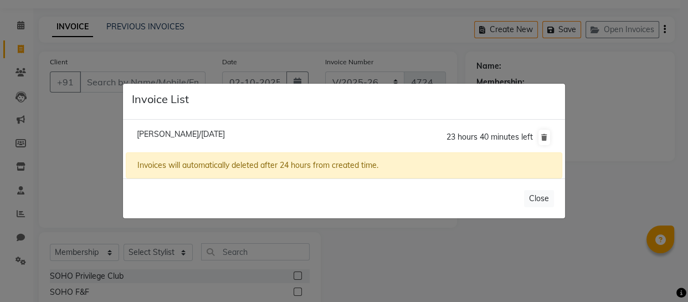
click at [11, 60] on ngb-modal-window "Invoice List Annie Mahajan/02 October 2025 23 hours 40 minutes left Invoices wi…" at bounding box center [344, 151] width 688 height 302
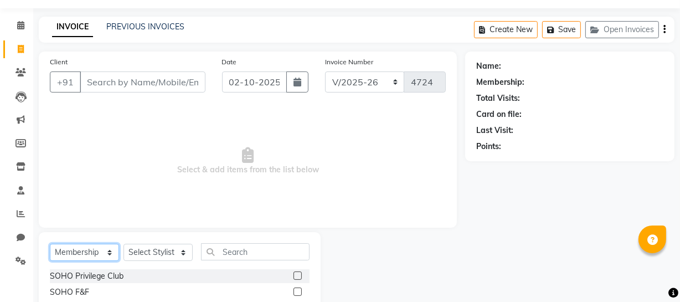
drag, startPoint x: 98, startPoint y: 255, endPoint x: 96, endPoint y: 245, distance: 9.7
click at [98, 255] on select "Select Service Product Membership Package Voucher Prepaid Gift Card" at bounding box center [84, 252] width 69 height 17
select select "service"
click at [50, 244] on select "Select Service Product Membership Package Voucher Prepaid Gift Card" at bounding box center [84, 252] width 69 height 17
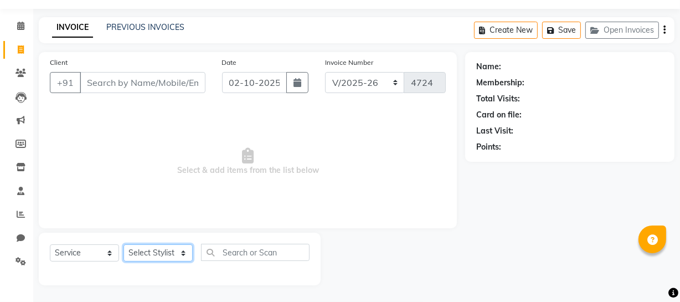
click at [151, 249] on select "Select Stylist [PERSON_NAME] Adhamya [PERSON_NAME] [PERSON_NAME] [PERSON_NAME] …" at bounding box center [158, 252] width 69 height 17
select select "38041"
click at [124, 244] on select "Select Stylist [PERSON_NAME] Adhamya [PERSON_NAME] [PERSON_NAME] [PERSON_NAME] …" at bounding box center [158, 252] width 69 height 17
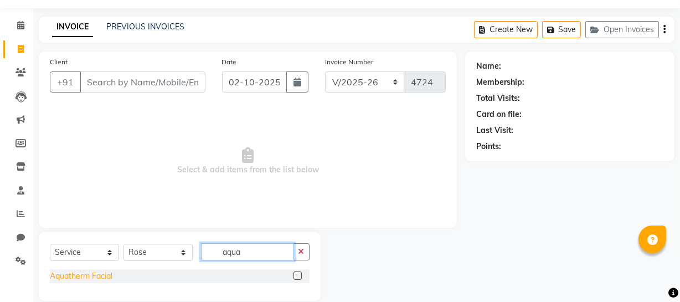
type input "aqua"
click at [81, 275] on div "Aquatherm Facial" at bounding box center [81, 276] width 63 height 12
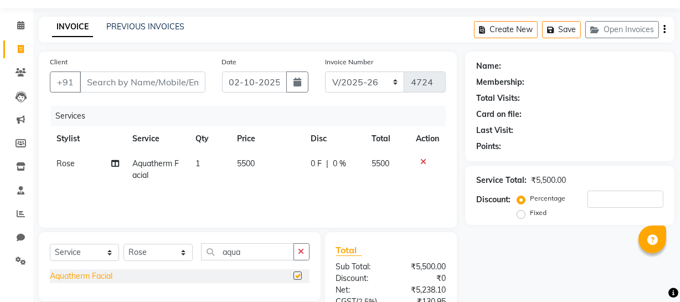
checkbox input "false"
click at [421, 160] on icon at bounding box center [424, 162] width 6 height 8
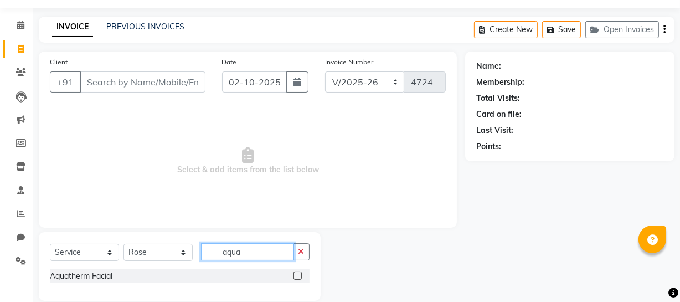
click at [255, 250] on input "aqua" at bounding box center [247, 251] width 93 height 17
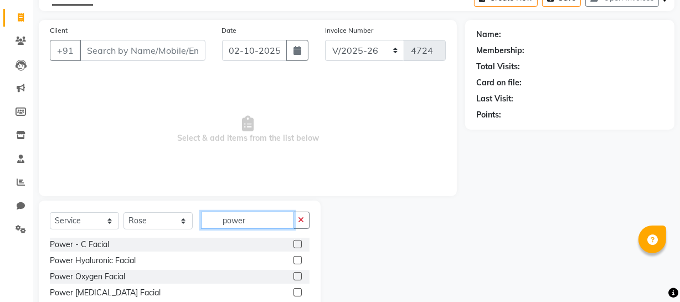
scroll to position [95, 0]
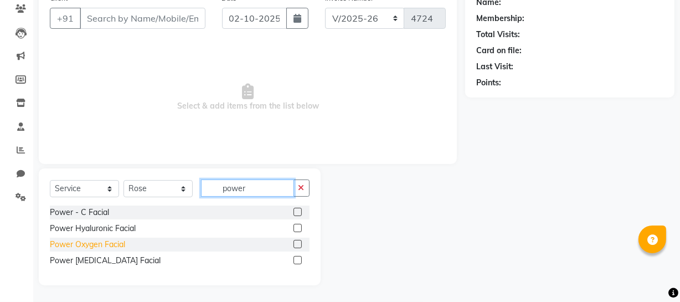
type input "power"
click at [114, 249] on div "Power Oxygen Facial" at bounding box center [87, 245] width 75 height 12
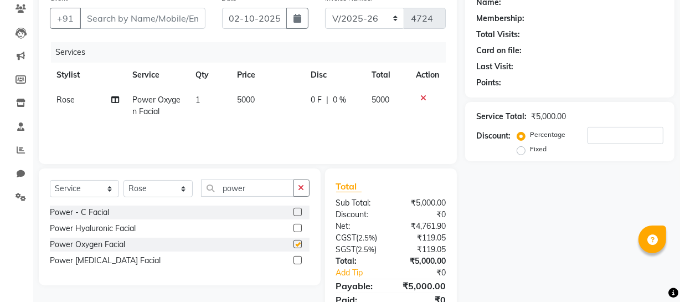
checkbox input "false"
click at [125, 22] on input "Client" at bounding box center [143, 18] width 126 height 21
type input "k"
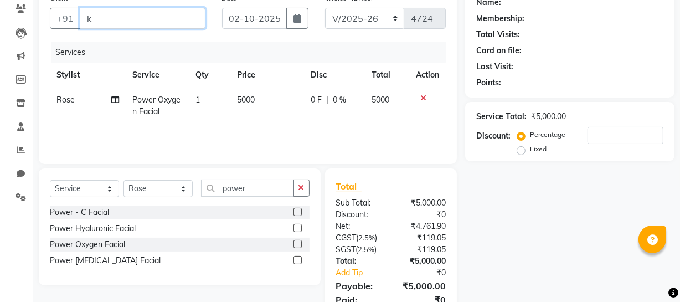
type input "0"
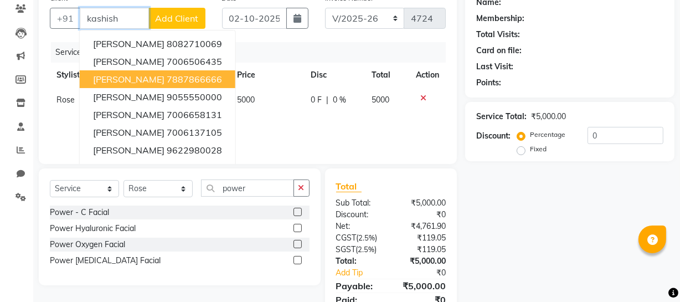
click at [191, 81] on button "Kashish 7887866666" at bounding box center [158, 79] width 156 height 18
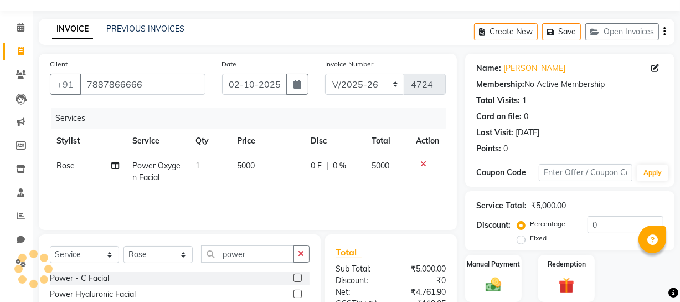
scroll to position [0, 0]
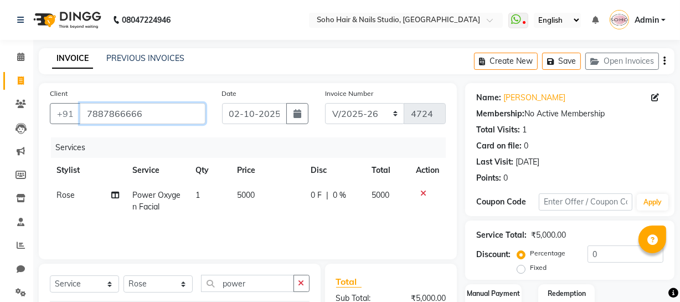
drag, startPoint x: 177, startPoint y: 114, endPoint x: 0, endPoint y: 110, distance: 177.4
click at [0, 110] on app-home "08047224946 Select Location × Soho Hair & Nails Studio, Jammu WhatsApp Status ✕…" at bounding box center [340, 221] width 680 height 443
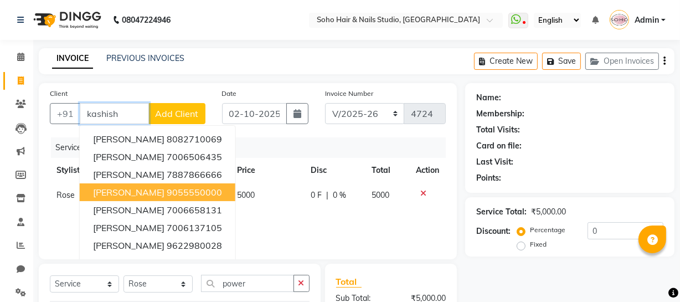
click at [176, 196] on ngb-highlight "9055550000" at bounding box center [194, 192] width 55 height 11
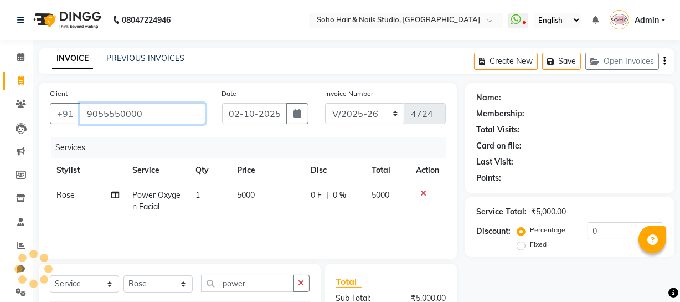
type input "9055550000"
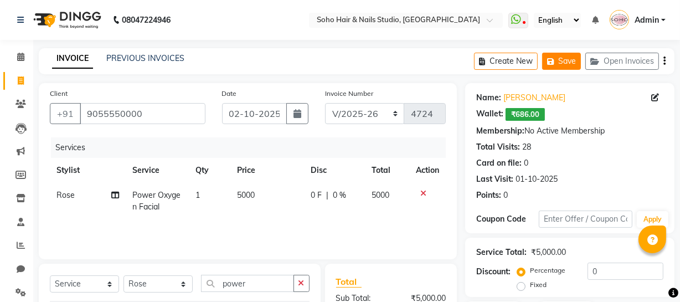
click at [559, 68] on button "Save" at bounding box center [561, 61] width 39 height 17
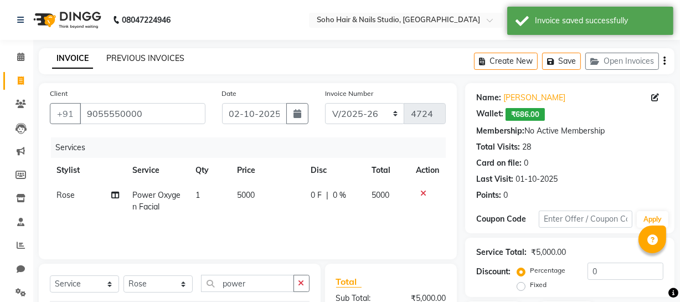
click at [149, 56] on link "PREVIOUS INVOICES" at bounding box center [145, 58] width 78 height 10
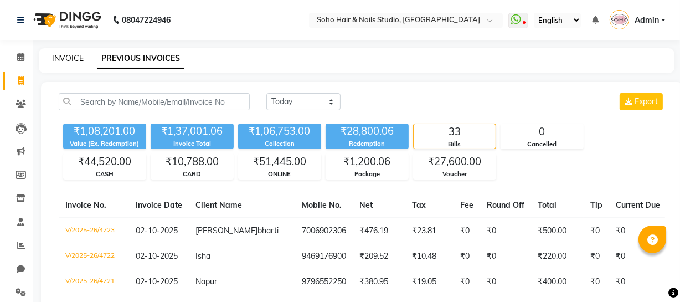
click at [78, 60] on link "INVOICE" at bounding box center [68, 58] width 32 height 10
select select "service"
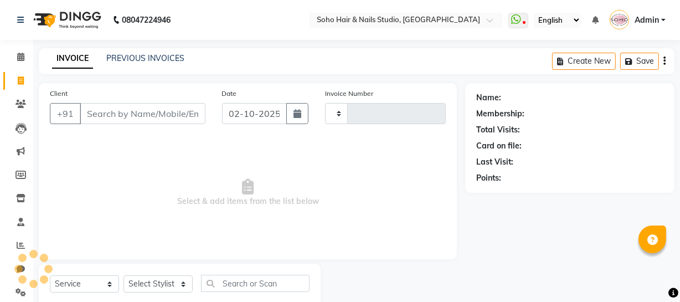
scroll to position [32, 0]
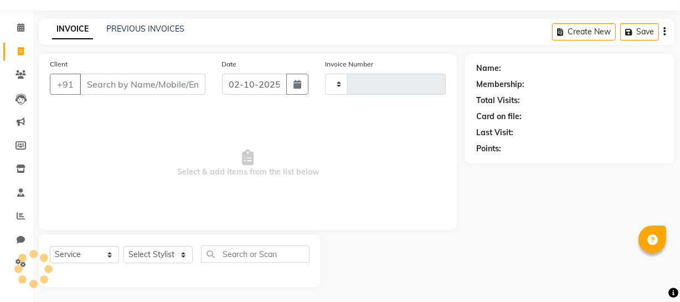
type input "4724"
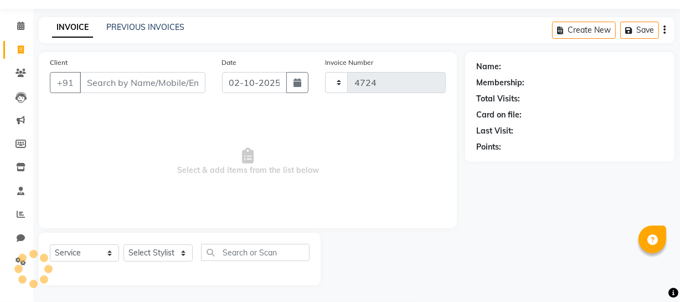
select select "735"
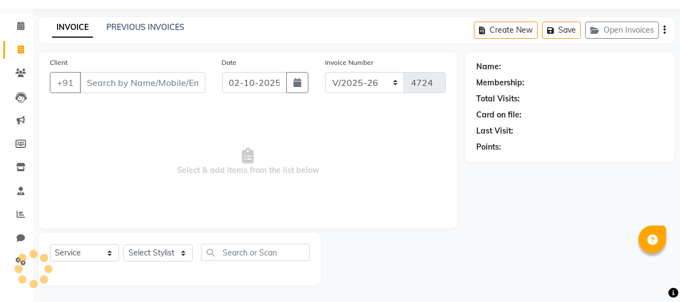
select select "membership"
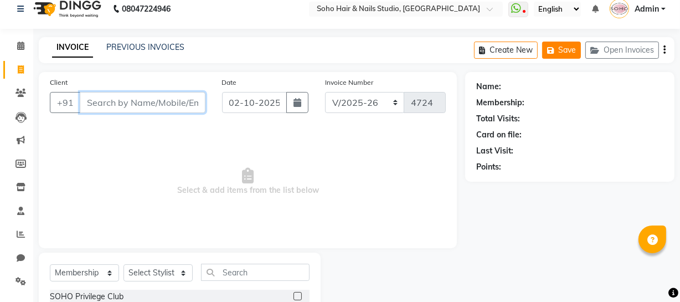
scroll to position [0, 0]
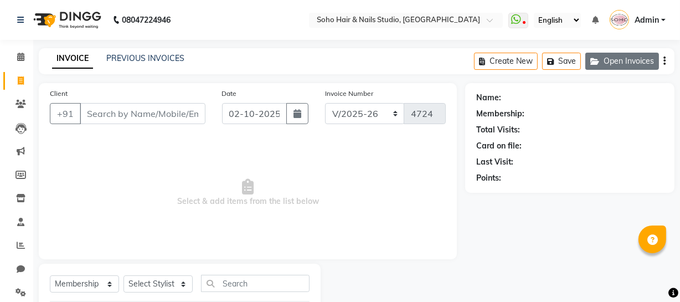
click at [635, 61] on button "Open Invoices" at bounding box center [623, 61] width 74 height 17
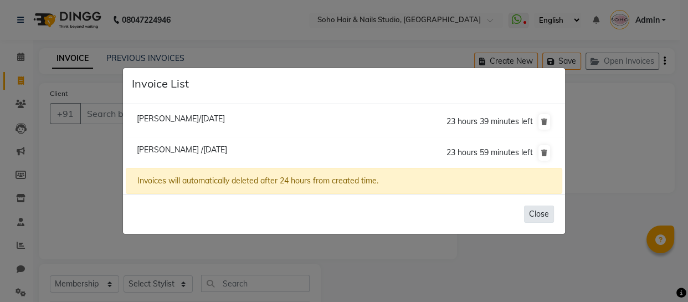
click at [534, 211] on button "Close" at bounding box center [539, 214] width 30 height 17
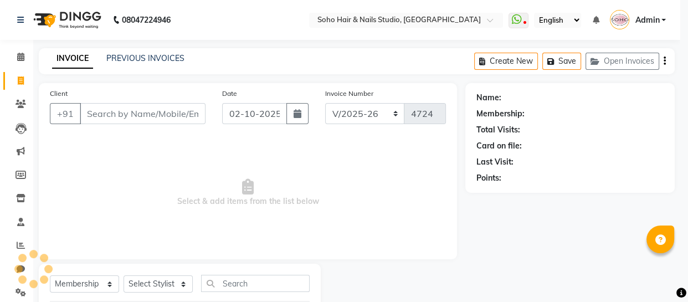
click at [533, 211] on ngb-modal-window "Invoice List Annie Mahajan/02 October 2025 23 hours 39 minutes left Kashish /02…" at bounding box center [344, 151] width 688 height 302
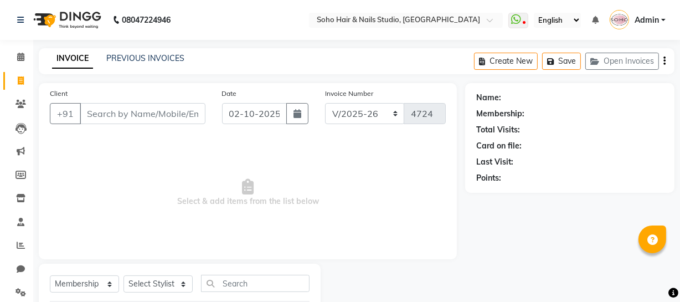
click at [526, 204] on div "Name: Membership: Total Visits: Card on file: Last Visit: Points:" at bounding box center [574, 215] width 218 height 265
click at [637, 57] on button "Open Invoices" at bounding box center [623, 61] width 74 height 17
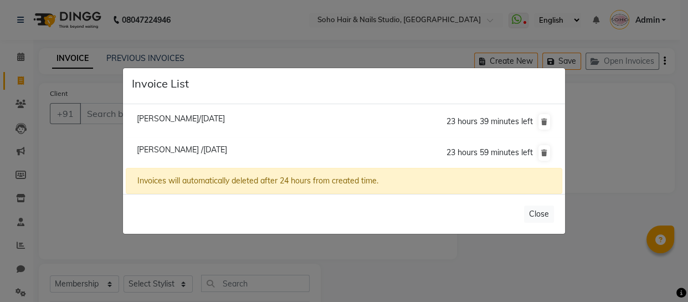
click at [186, 116] on span "Annie Mahajan/02 October 2025" at bounding box center [181, 119] width 88 height 10
type input "9419144217"
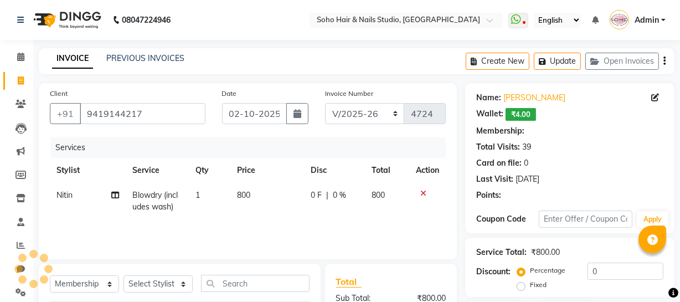
select select "1: Object"
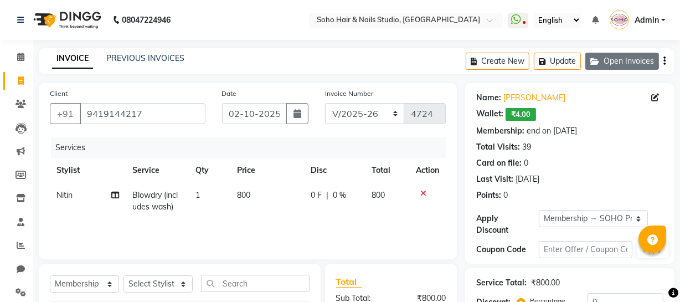
click at [616, 58] on button "Open Invoices" at bounding box center [623, 61] width 74 height 17
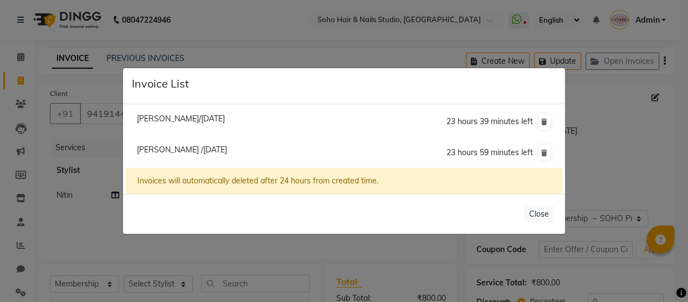
click at [327, 35] on ngb-modal-window "Invoice List Annie Mahajan/02 October 2025 23 hours 39 minutes left Kashish /02…" at bounding box center [344, 151] width 688 height 302
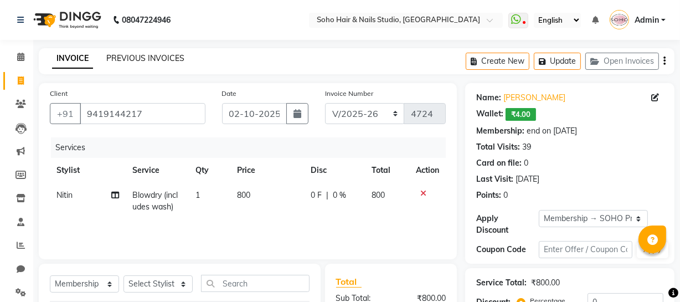
click at [149, 59] on link "PREVIOUS INVOICES" at bounding box center [145, 58] width 78 height 10
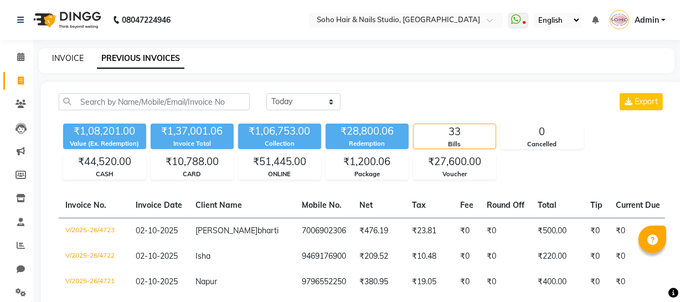
click at [63, 59] on link "INVOICE" at bounding box center [68, 58] width 32 height 10
select select "service"
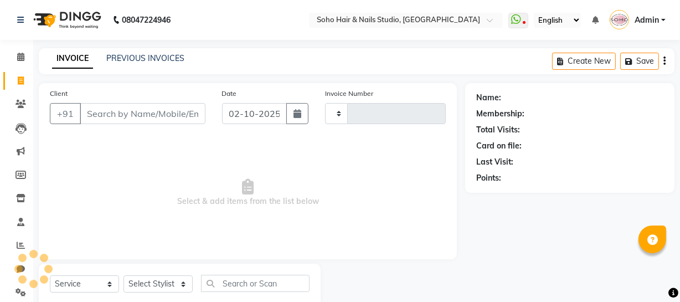
type input "4724"
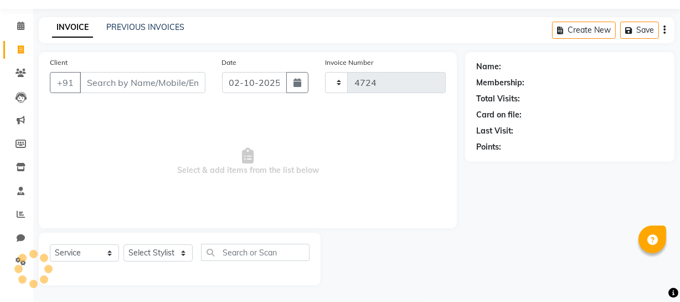
select select "735"
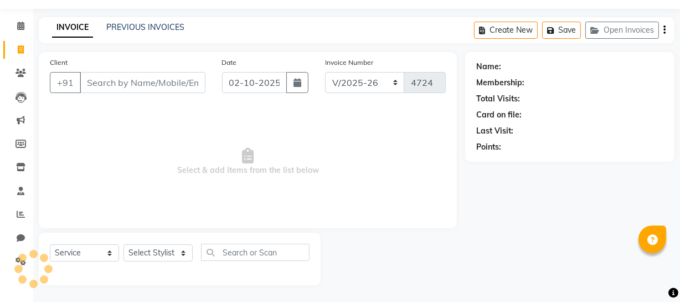
select select "membership"
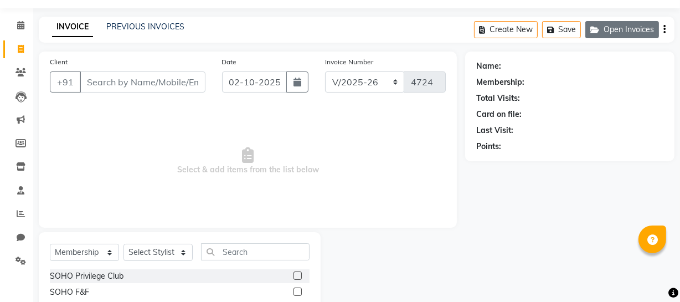
click at [639, 24] on button "Open Invoices" at bounding box center [623, 29] width 74 height 17
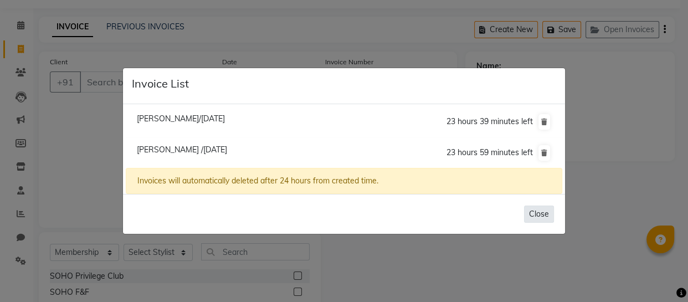
click at [546, 212] on button "Close" at bounding box center [539, 214] width 30 height 17
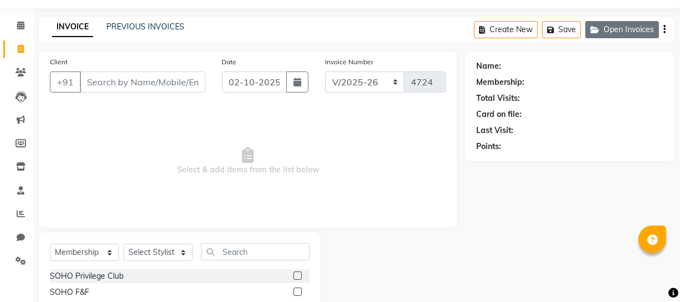
click at [616, 27] on button "Open Invoices" at bounding box center [623, 29] width 74 height 17
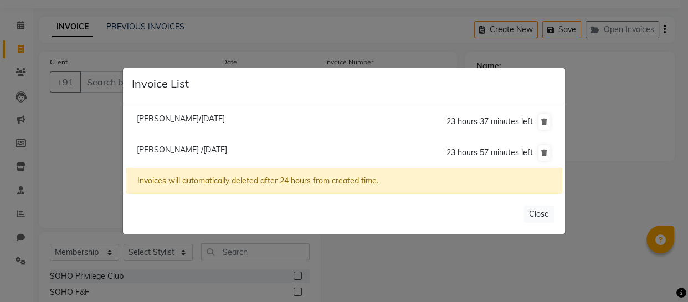
click at [197, 115] on span "Annie Mahajan/02 October 2025" at bounding box center [181, 119] width 88 height 10
type input "9419144217"
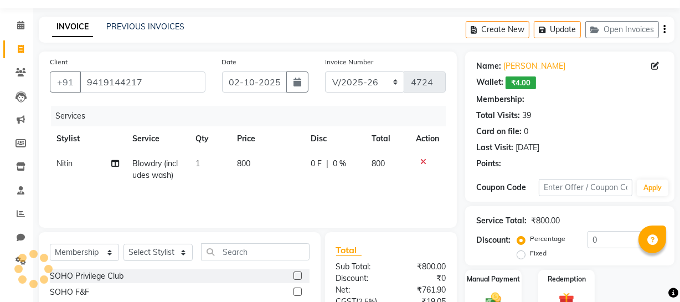
select select "1: Object"
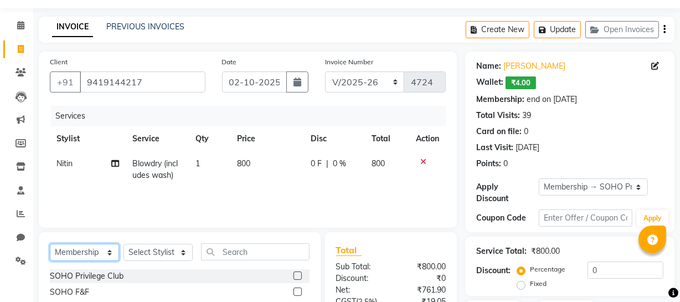
click at [92, 249] on select "Select Service Product Membership Package Voucher Prepaid Gift Card" at bounding box center [84, 252] width 69 height 17
select select "service"
click at [50, 244] on select "Select Service Product Membership Package Voucher Prepaid Gift Card" at bounding box center [84, 252] width 69 height 17
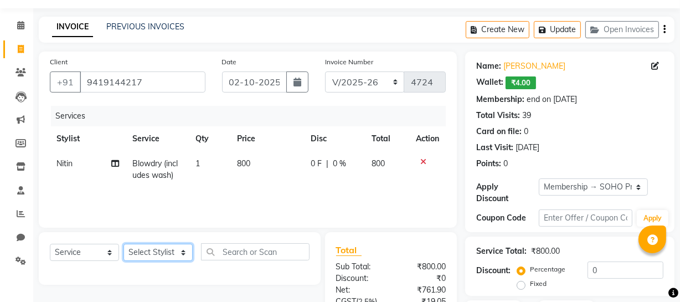
click at [161, 253] on select "Select Stylist [PERSON_NAME] Adhamya [PERSON_NAME] [PERSON_NAME] [PERSON_NAME] …" at bounding box center [158, 252] width 69 height 17
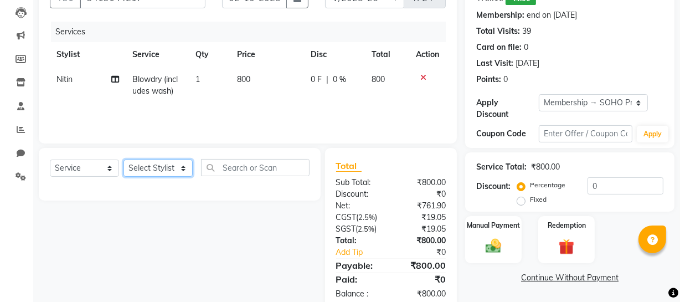
scroll to position [142, 0]
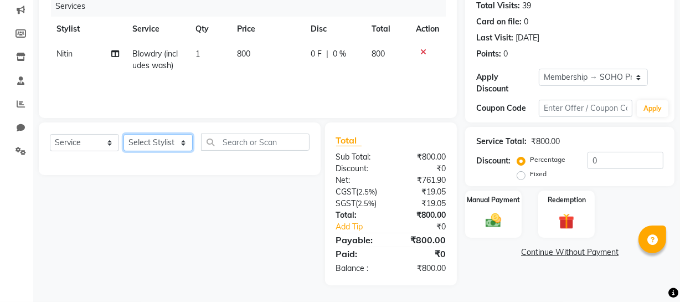
click at [182, 141] on select "Select Stylist [PERSON_NAME] Adhamya [PERSON_NAME] [PERSON_NAME] [PERSON_NAME] …" at bounding box center [158, 142] width 69 height 17
select select "11755"
click at [124, 134] on select "Select Stylist [PERSON_NAME] Adhamya [PERSON_NAME] [PERSON_NAME] [PERSON_NAME] …" at bounding box center [158, 142] width 69 height 17
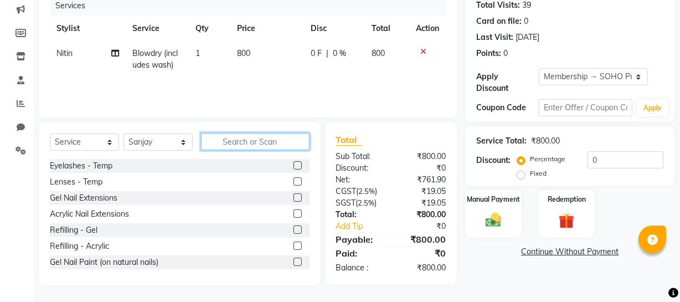
click at [256, 140] on input "text" at bounding box center [255, 141] width 109 height 17
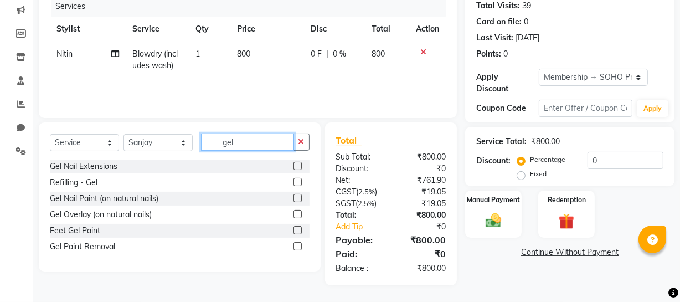
type input "gel"
click at [295, 197] on label at bounding box center [298, 198] width 8 height 8
click at [295, 197] on input "checkbox" at bounding box center [297, 198] width 7 height 7
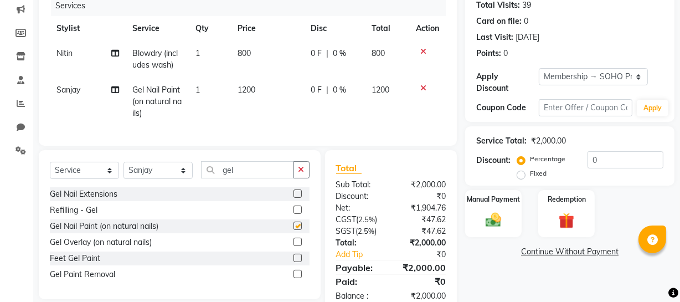
checkbox input "false"
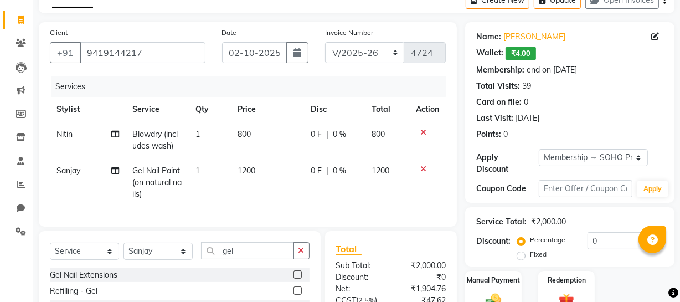
scroll to position [0, 0]
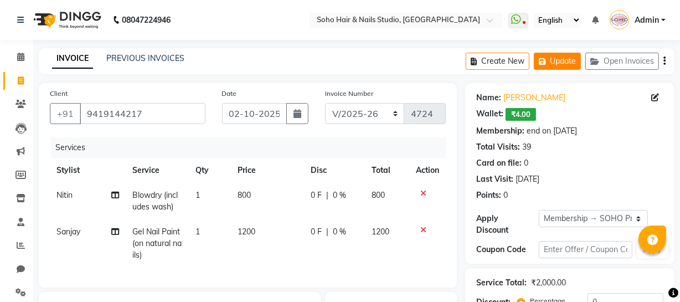
click at [572, 55] on button "Update" at bounding box center [557, 61] width 47 height 17
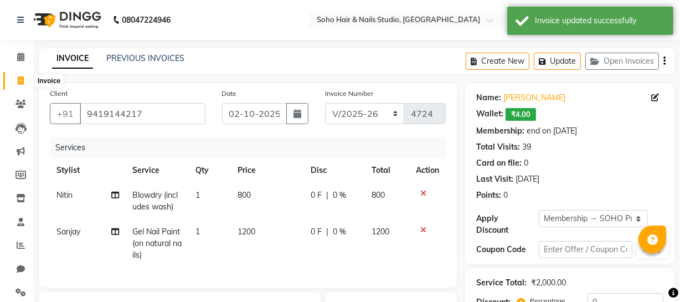
click at [18, 78] on icon at bounding box center [21, 80] width 6 height 8
select select "service"
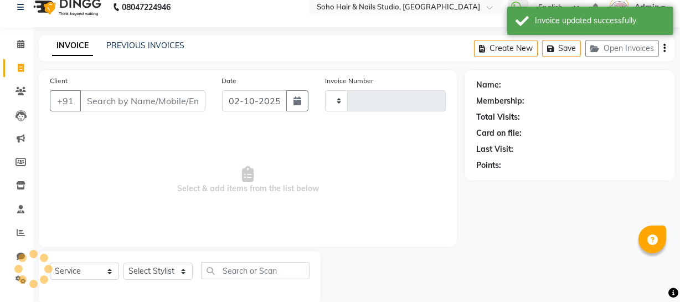
type input "4724"
select select "735"
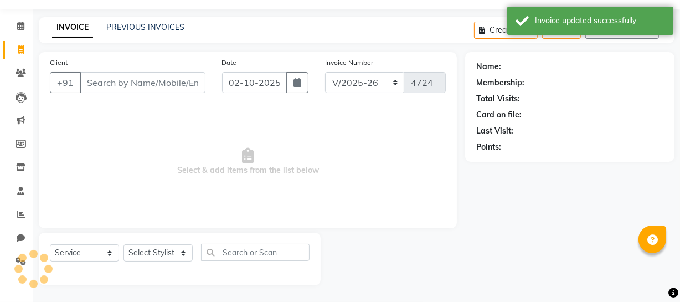
select select "membership"
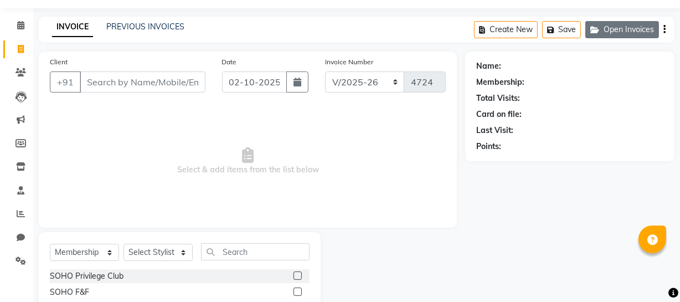
click at [604, 24] on button "Open Invoices" at bounding box center [623, 29] width 74 height 17
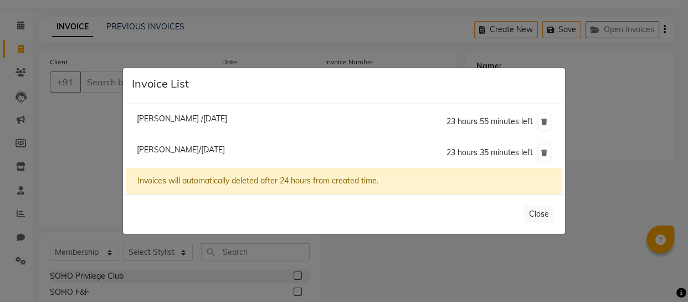
click at [222, 112] on li "Kashish /02 October 2025 23 hours 55 minutes left" at bounding box center [344, 122] width 437 height 32
click at [213, 117] on span "Kashish /02 October 2025" at bounding box center [182, 119] width 90 height 10
type input "9055550000"
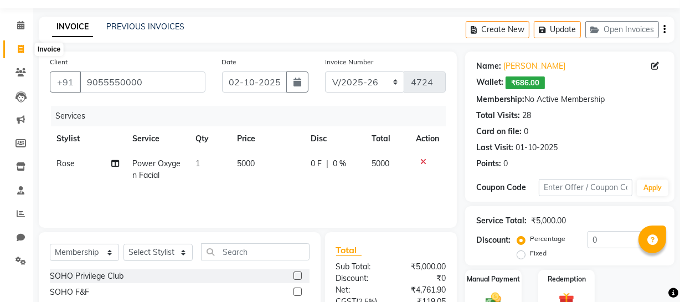
click at [25, 49] on span at bounding box center [20, 49] width 19 height 13
select select "service"
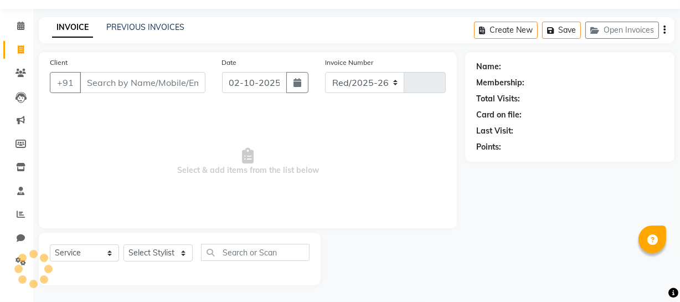
select select "735"
type input "4724"
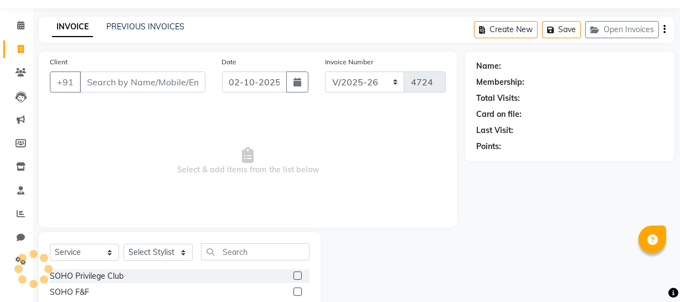
select select "membership"
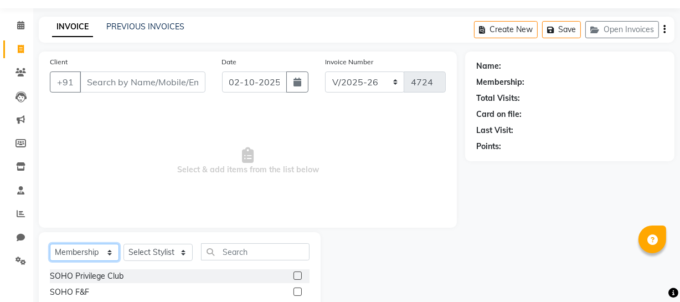
click at [94, 249] on select "Select Service Product Membership Package Voucher Prepaid Gift Card" at bounding box center [84, 252] width 69 height 17
click at [383, 145] on span "Select & add items from the list below" at bounding box center [248, 161] width 396 height 111
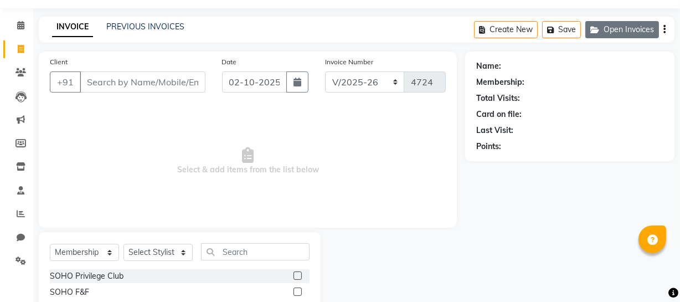
click at [610, 28] on button "Open Invoices" at bounding box center [623, 29] width 74 height 17
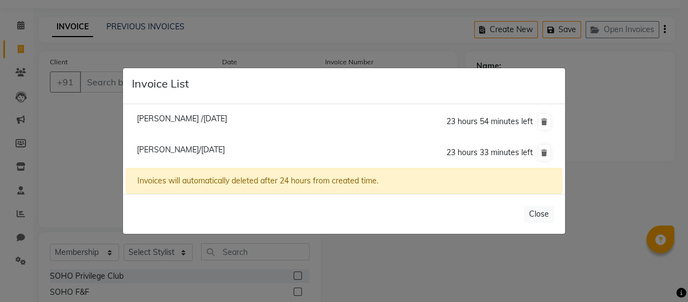
click at [192, 147] on span "Annie Mahajan/02 October 2025" at bounding box center [181, 150] width 88 height 10
type input "9419144217"
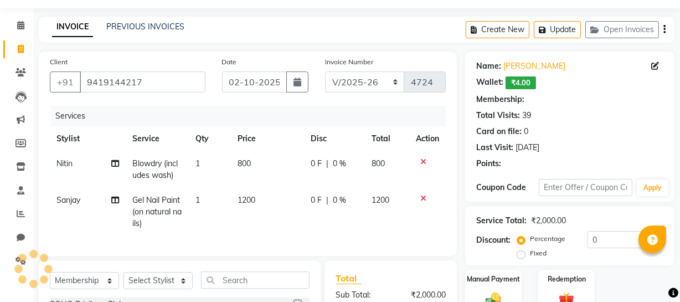
select select "1: Object"
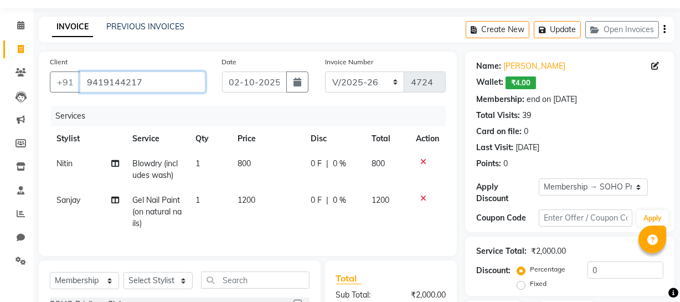
click at [167, 83] on input "9419144217" at bounding box center [143, 81] width 126 height 21
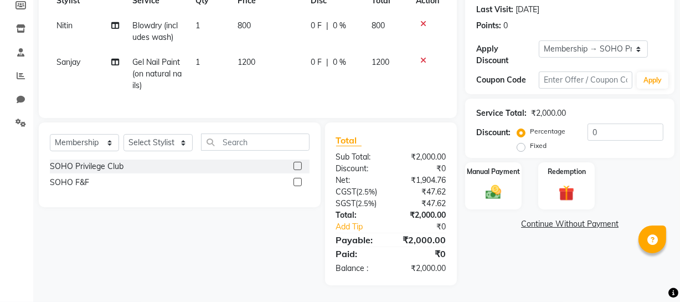
scroll to position [177, 0]
click at [610, 124] on input "0" at bounding box center [626, 132] width 76 height 17
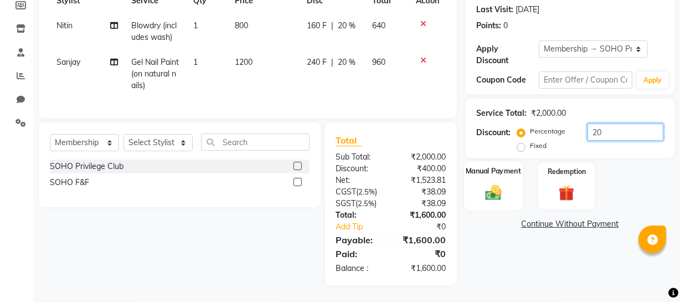
type input "20"
click at [486, 172] on div "Manual Payment" at bounding box center [493, 185] width 59 height 49
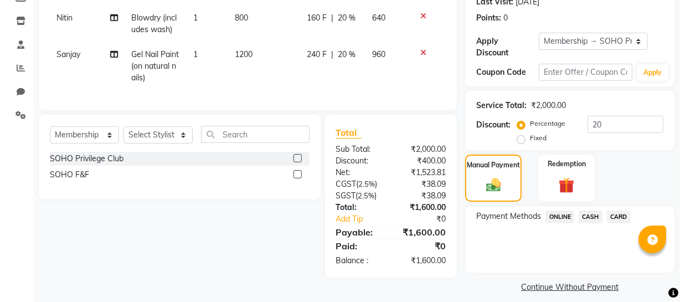
click at [592, 214] on span "CASH" at bounding box center [591, 217] width 24 height 13
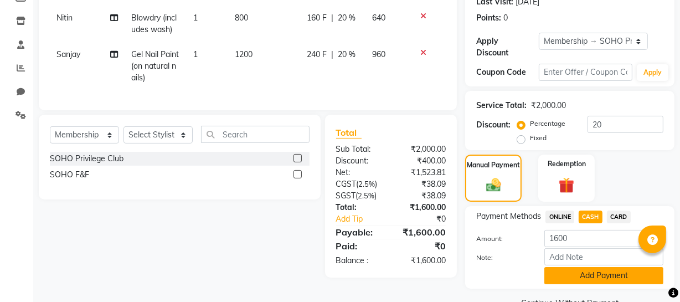
click at [623, 279] on button "Add Payment" at bounding box center [604, 275] width 119 height 17
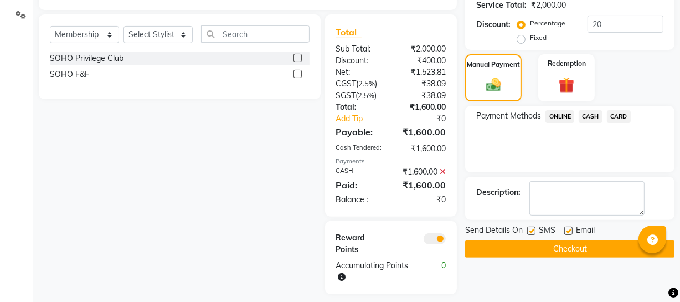
scroll to position [278, 0]
click at [555, 250] on button "Checkout" at bounding box center [569, 248] width 209 height 17
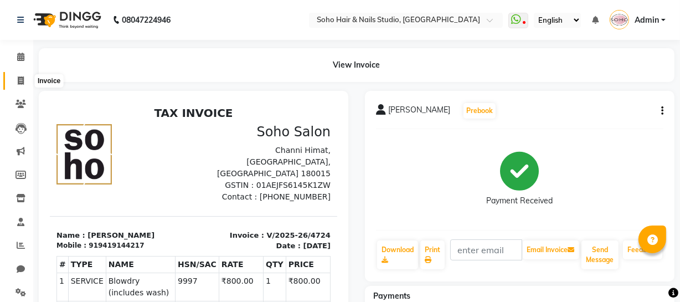
click at [22, 78] on icon at bounding box center [21, 80] width 6 height 8
select select "service"
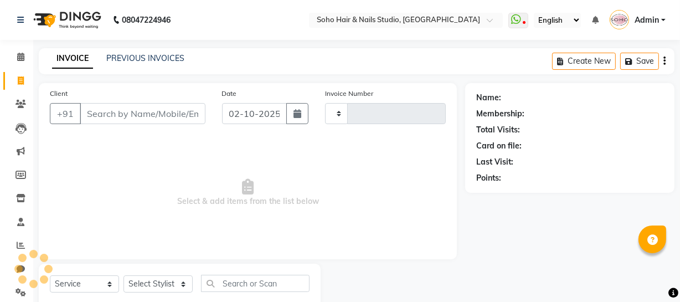
scroll to position [32, 0]
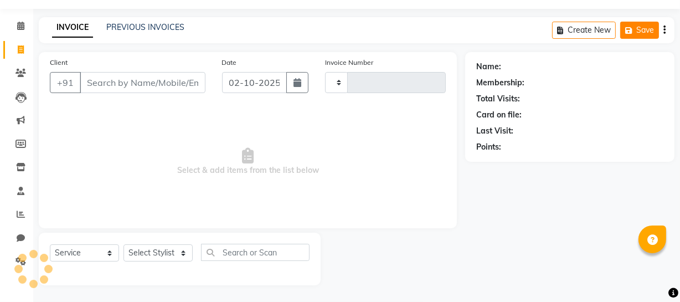
click at [627, 22] on button "Save" at bounding box center [640, 30] width 39 height 17
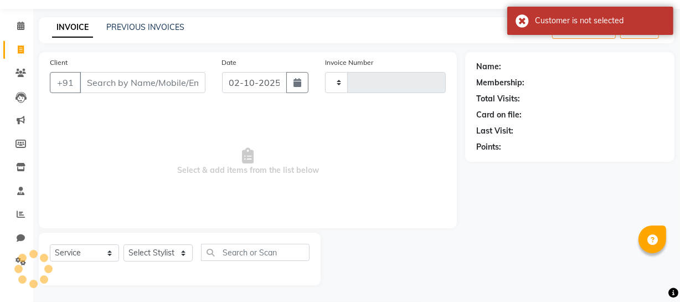
click at [334, 155] on span "Select & add items from the list below" at bounding box center [248, 161] width 396 height 111
click at [517, 254] on div "Name: Membership: Total Visits: Card on file: Last Visit: Points:" at bounding box center [574, 168] width 218 height 233
click at [357, 17] on div "INVOICE PREVIOUS INVOICES Create New Save" at bounding box center [357, 30] width 636 height 26
click at [25, 50] on span at bounding box center [20, 50] width 19 height 13
select select "service"
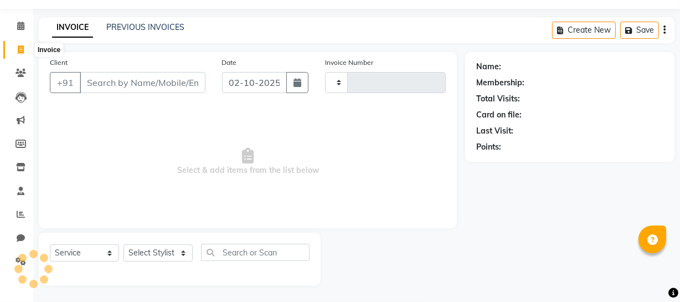
click at [22, 50] on icon at bounding box center [21, 49] width 6 height 8
select select "service"
click at [21, 67] on span at bounding box center [20, 73] width 19 height 13
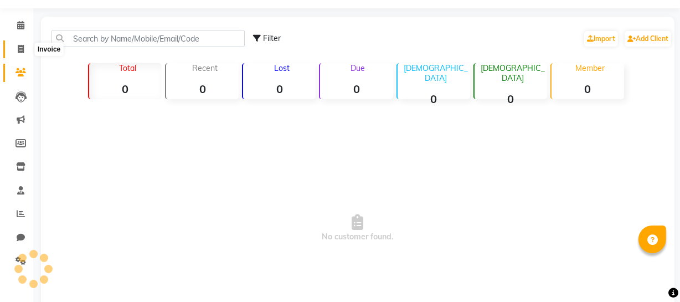
click at [21, 50] on icon at bounding box center [21, 49] width 6 height 8
select select "service"
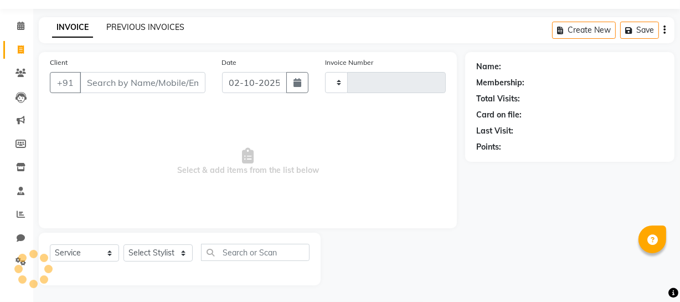
click at [117, 25] on link "PREVIOUS INVOICES" at bounding box center [145, 27] width 78 height 10
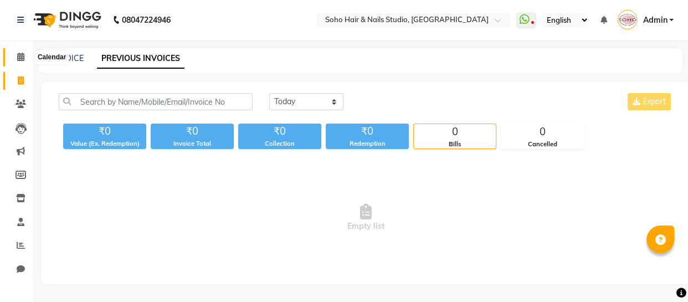
click at [25, 58] on span at bounding box center [20, 57] width 19 height 13
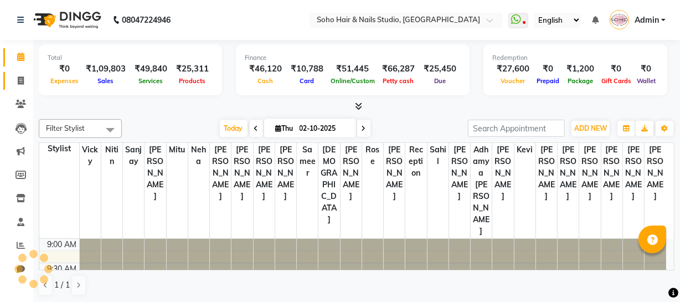
scroll to position [506, 0]
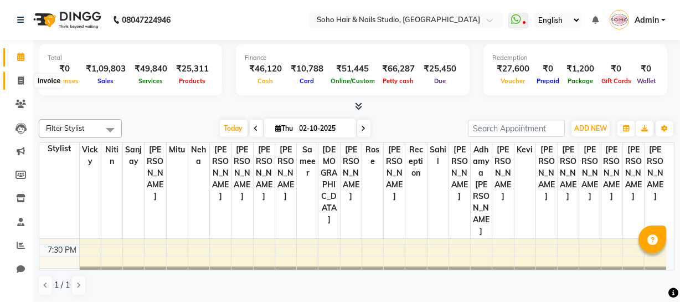
click at [18, 81] on icon at bounding box center [21, 80] width 6 height 8
select select "service"
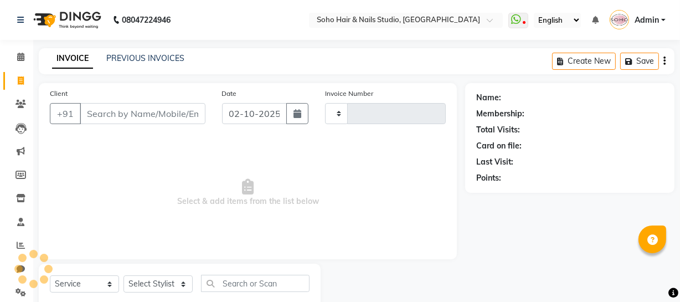
type input "4725"
select select "735"
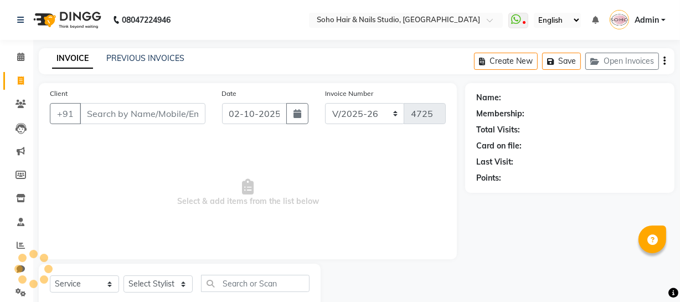
select select "membership"
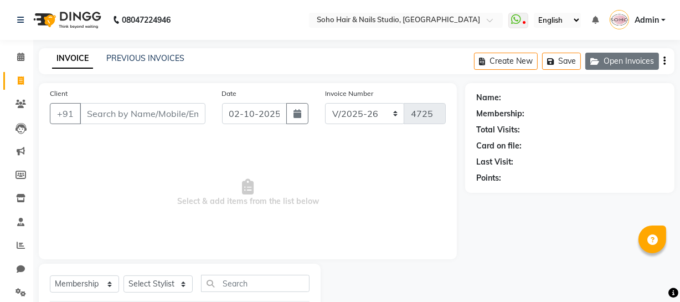
click at [641, 64] on button "Open Invoices" at bounding box center [623, 61] width 74 height 17
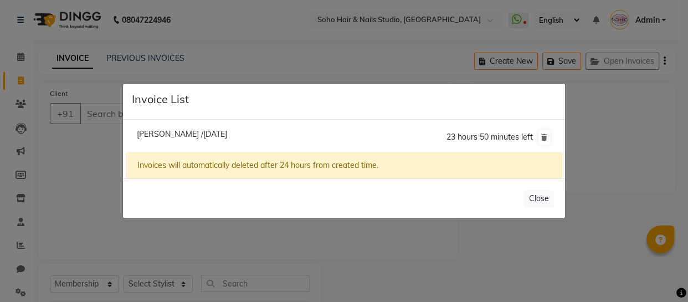
click at [431, 241] on ngb-modal-window "Invoice List Kashish /02 October 2025 23 hours 50 minutes left Invoices will au…" at bounding box center [344, 151] width 688 height 302
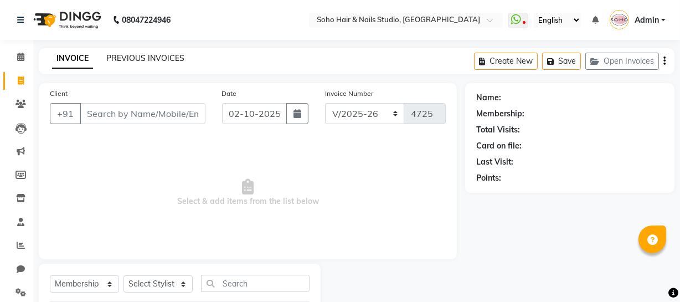
click at [175, 55] on link "PREVIOUS INVOICES" at bounding box center [145, 58] width 78 height 10
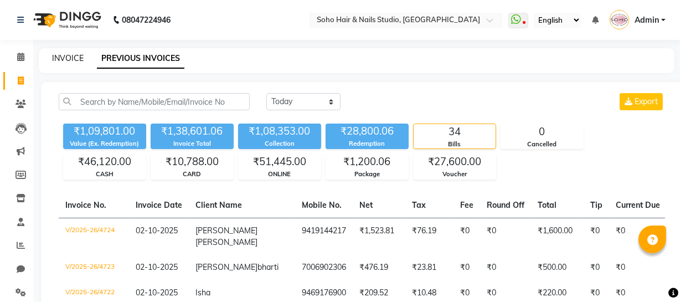
click at [78, 60] on link "INVOICE" at bounding box center [68, 58] width 32 height 10
select select "service"
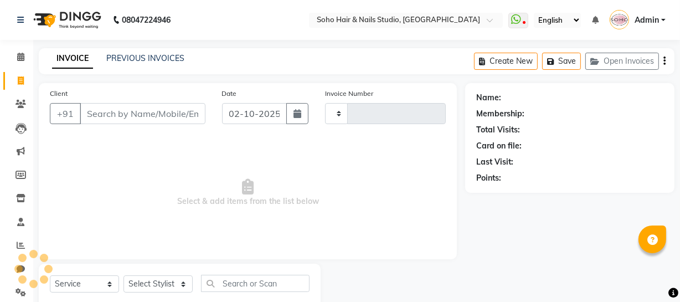
type input "4725"
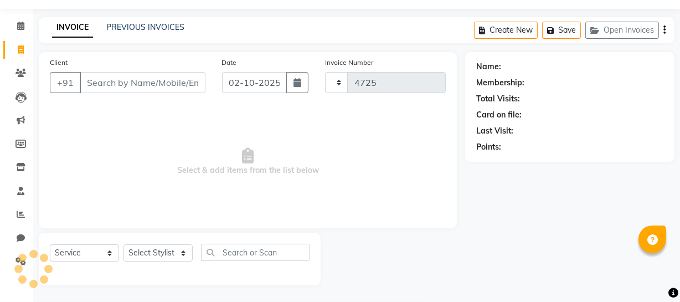
select select "735"
select select "membership"
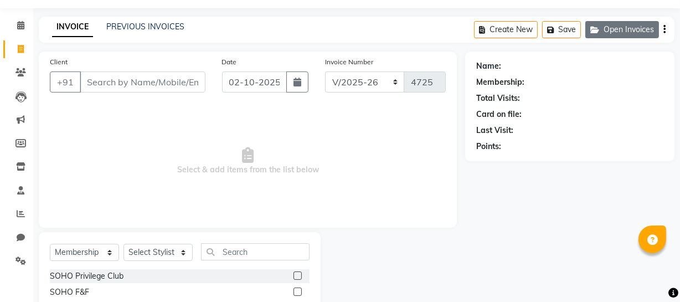
click at [623, 28] on button "Open Invoices" at bounding box center [623, 29] width 74 height 17
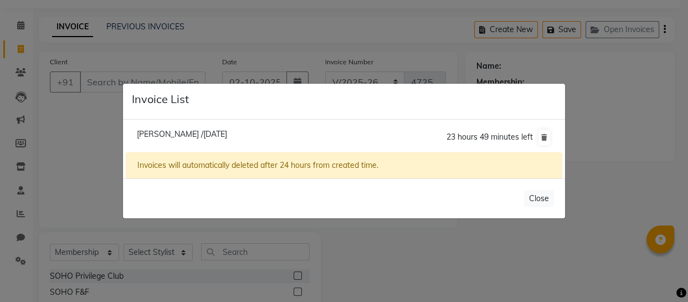
click at [192, 133] on span "Kashish /02 October 2025" at bounding box center [182, 134] width 90 height 10
type input "9055550000"
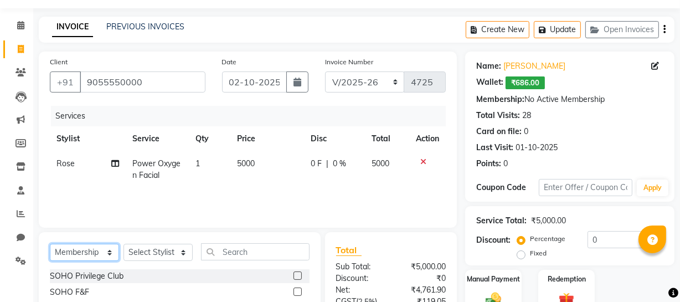
click at [89, 249] on select "Select Service Product Membership Package Voucher Prepaid Gift Card" at bounding box center [84, 252] width 69 height 17
select select "service"
click at [50, 244] on select "Select Service Product Membership Package Voucher Prepaid Gift Card" at bounding box center [84, 252] width 69 height 17
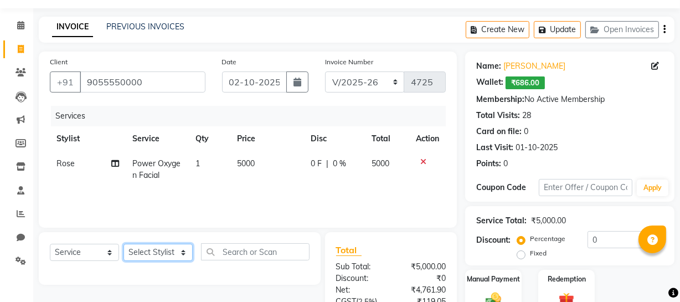
click at [176, 244] on select "Select Stylist [PERSON_NAME] Adhamya [PERSON_NAME] [PERSON_NAME] [PERSON_NAME] …" at bounding box center [158, 252] width 69 height 17
select select "22783"
click at [124, 244] on select "Select Stylist [PERSON_NAME] Adhamya [PERSON_NAME] [PERSON_NAME] [PERSON_NAME] …" at bounding box center [158, 252] width 69 height 17
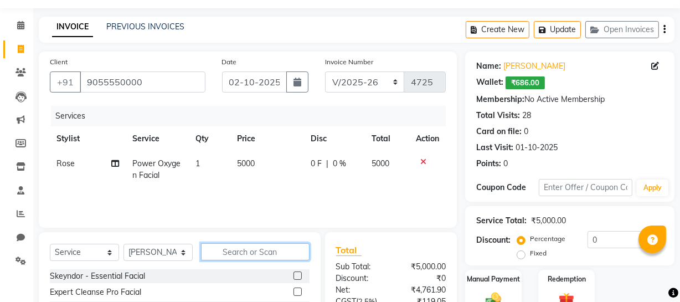
click at [269, 254] on input "text" at bounding box center [255, 251] width 109 height 17
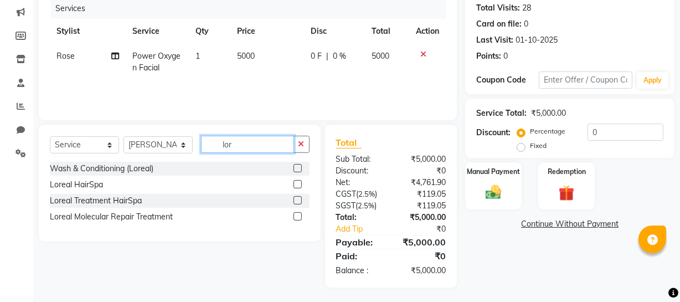
scroll to position [142, 0]
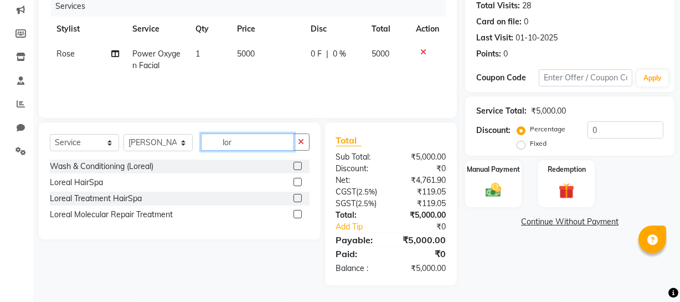
type input "lor"
click at [298, 165] on label at bounding box center [298, 166] width 8 height 8
click at [298, 165] on input "checkbox" at bounding box center [297, 166] width 7 height 7
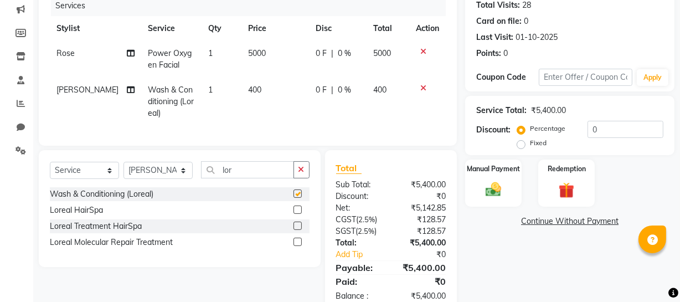
checkbox input "false"
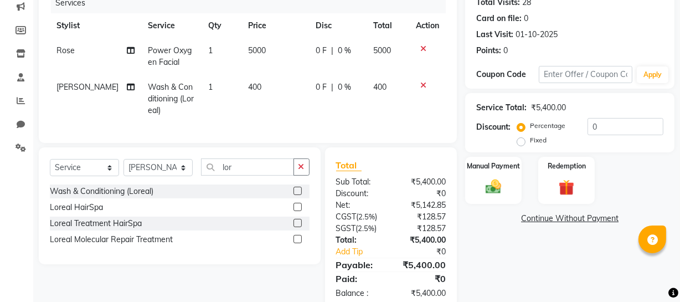
scroll to position [127, 0]
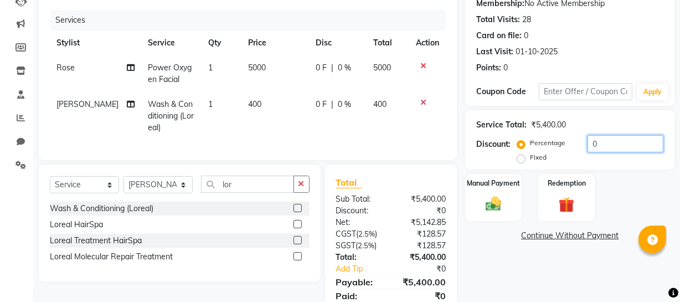
click at [626, 140] on input "0" at bounding box center [626, 143] width 76 height 17
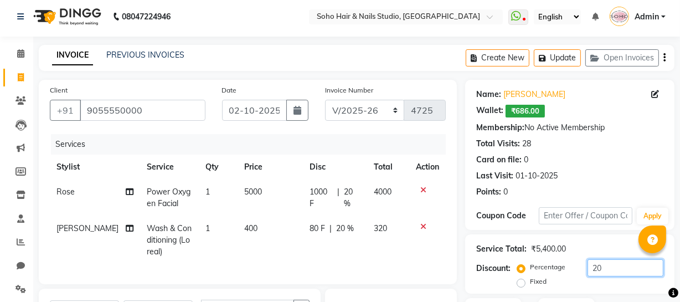
scroll to position [0, 0]
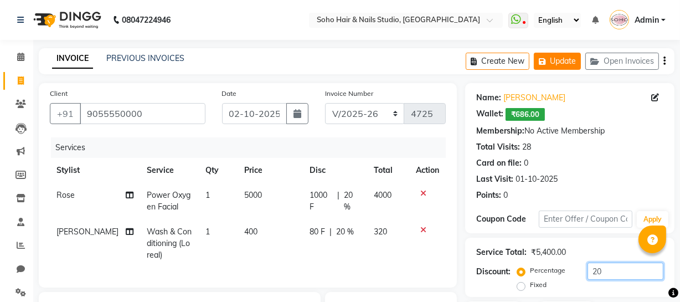
type input "20"
click at [539, 55] on button "Update" at bounding box center [557, 61] width 47 height 17
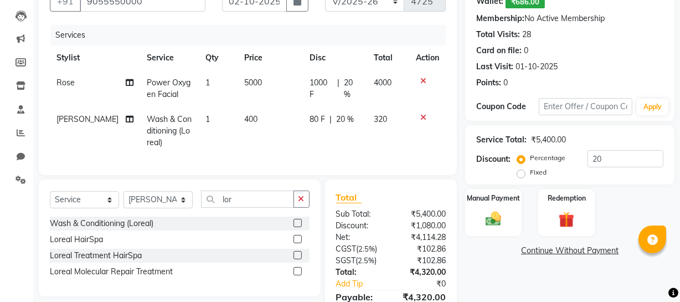
scroll to position [177, 0]
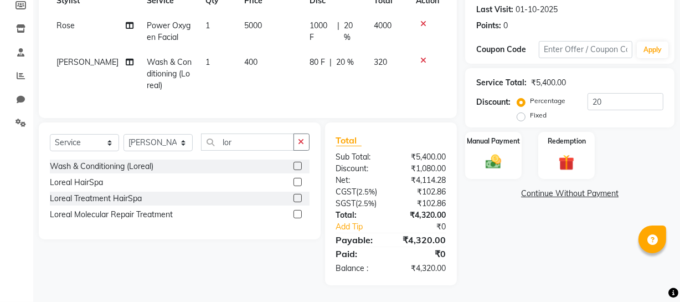
drag, startPoint x: 314, startPoint y: 64, endPoint x: 315, endPoint y: 54, distance: 10.0
click at [315, 54] on td "80 F | 20 %" at bounding box center [335, 74] width 65 height 48
select select "22783"
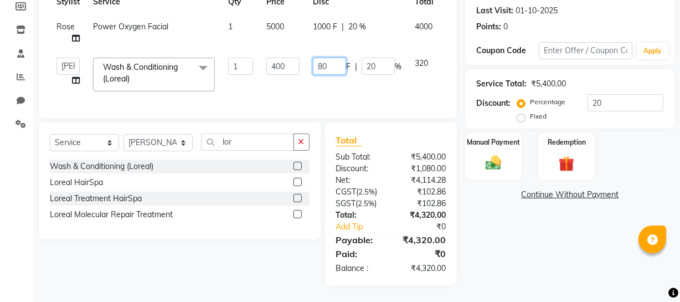
drag, startPoint x: 317, startPoint y: 55, endPoint x: 424, endPoint y: 44, distance: 108.0
click at [423, 51] on tr "Abhishek Kohli Adhamya Bamotra Amit Anita Kumari Arun Sain Avijit Das Bhabesh D…" at bounding box center [263, 74] width 427 height 47
type input "100"
click at [582, 279] on div "Name: Kashish Wallet: ₹686.00 Membership: No Active Membership Total Visits: 28…" at bounding box center [574, 100] width 218 height 371
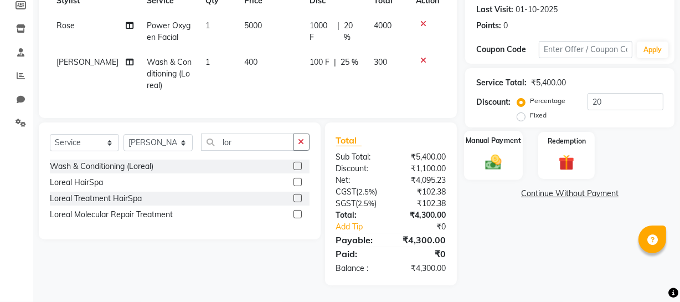
click at [512, 161] on div "Manual Payment" at bounding box center [493, 155] width 59 height 49
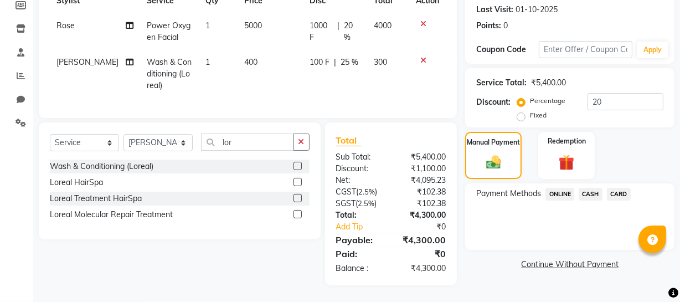
click at [583, 188] on span "CASH" at bounding box center [591, 194] width 24 height 13
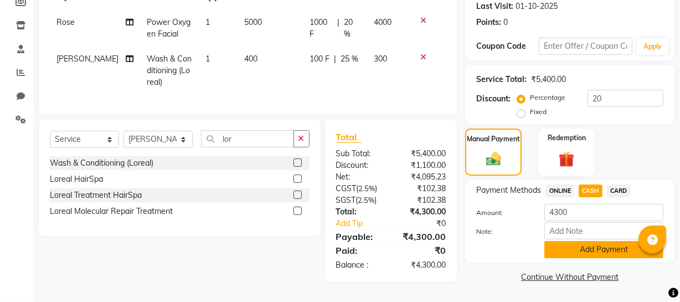
click at [603, 249] on button "Add Payment" at bounding box center [604, 249] width 119 height 17
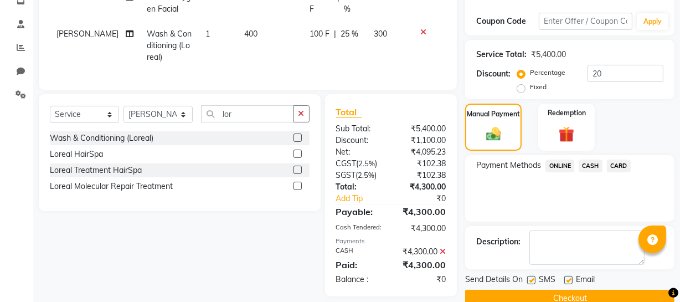
scroll to position [219, 0]
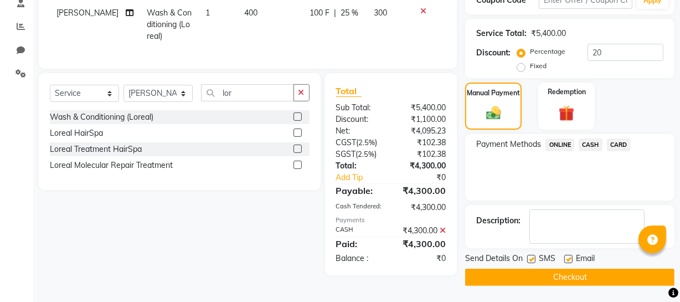
click at [572, 274] on button "Checkout" at bounding box center [569, 277] width 209 height 17
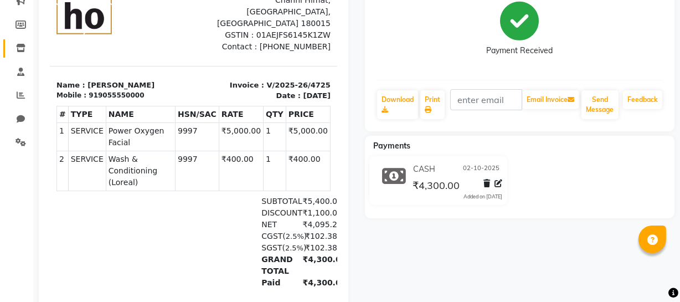
scroll to position [46, 0]
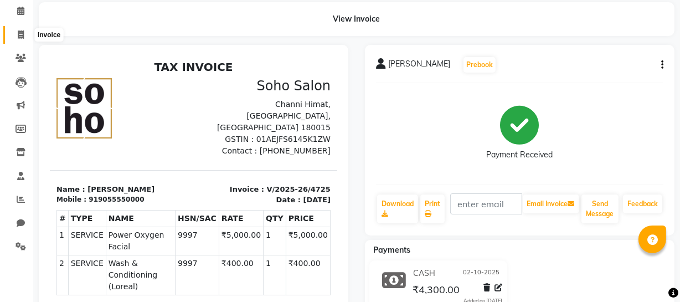
click at [15, 34] on span at bounding box center [20, 35] width 19 height 13
select select "service"
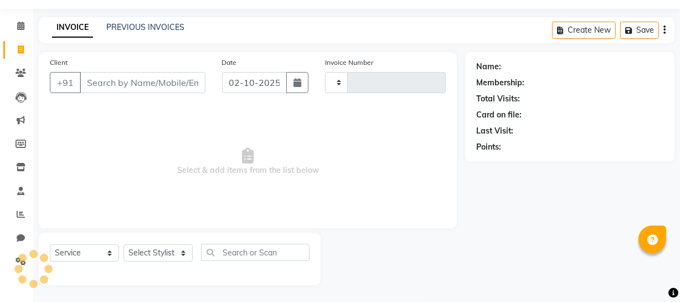
scroll to position [32, 0]
click at [138, 28] on link "PREVIOUS INVOICES" at bounding box center [145, 27] width 78 height 10
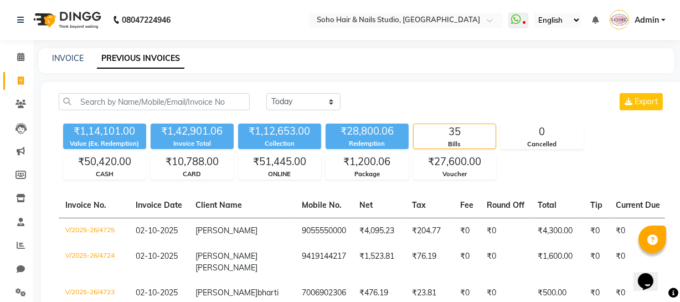
click at [336, 34] on nav "08047224946 Select Location × Soho Hair & Nails Studio, [GEOGRAPHIC_DATA] Whats…" at bounding box center [340, 20] width 680 height 40
click at [22, 62] on span at bounding box center [20, 57] width 19 height 13
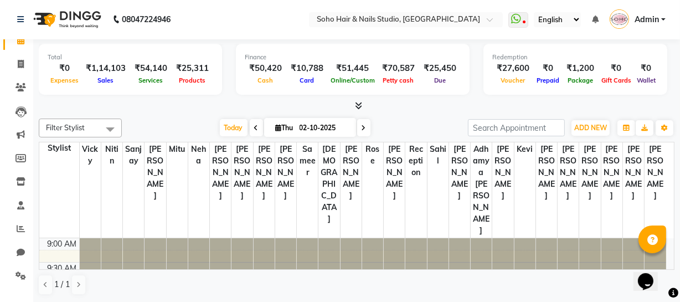
scroll to position [29, 0]
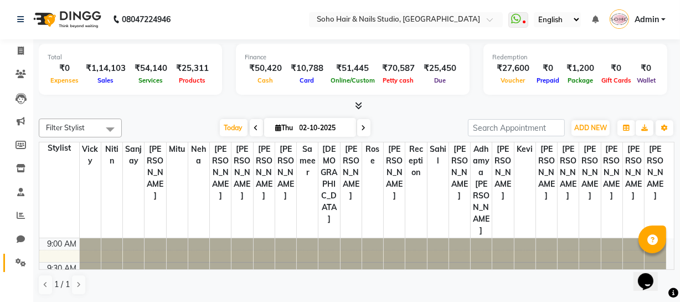
click at [7, 258] on link "Settings" at bounding box center [16, 263] width 27 height 18
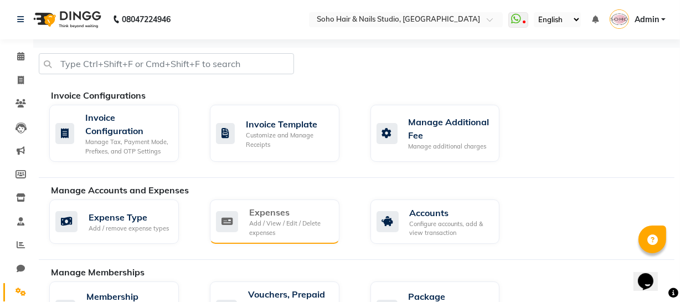
click at [280, 216] on div "Expenses" at bounding box center [289, 212] width 81 height 13
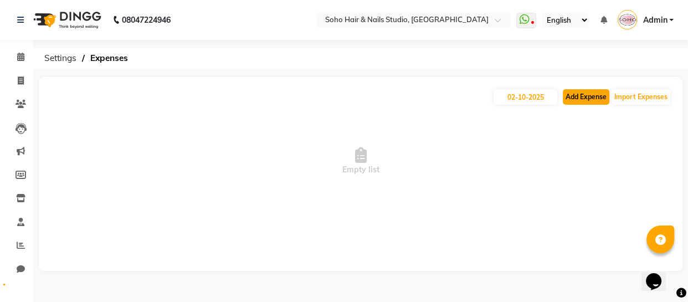
click at [599, 95] on button "Add Expense" at bounding box center [586, 97] width 47 height 16
select select "1"
select select "2529"
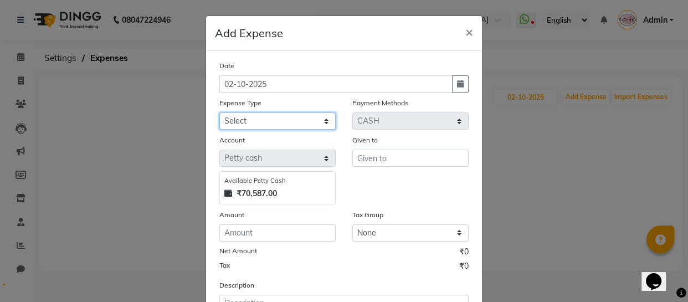
click at [307, 124] on select "Select Cash transfer to bank Client Snacks Fuel Govt fee Incentive Maintenance …" at bounding box center [277, 120] width 116 height 17
select select "22586"
click at [219, 113] on select "Select Cash transfer to bank Client Snacks Fuel Govt fee Incentive Maintenance …" at bounding box center [277, 120] width 116 height 17
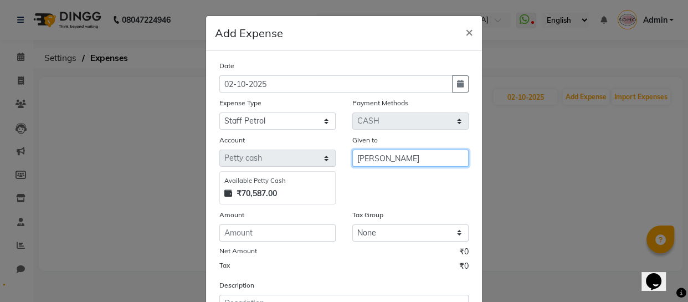
type input "[PERSON_NAME]"
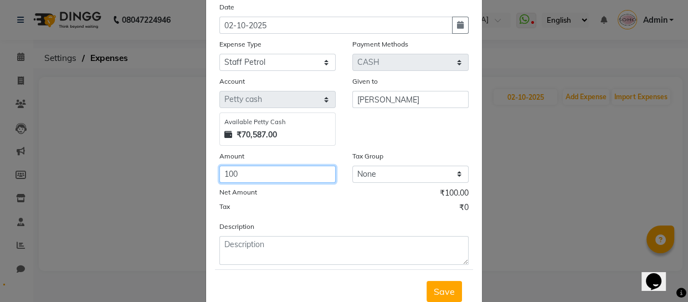
scroll to position [96, 0]
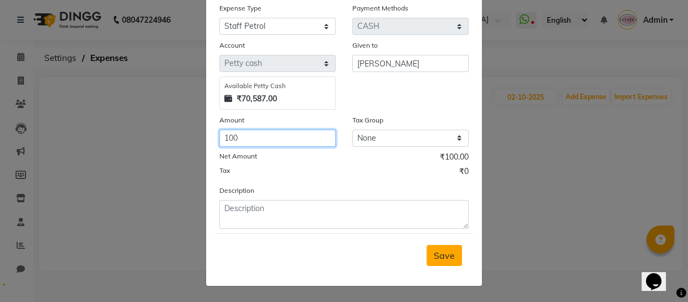
type input "100"
click at [450, 249] on button "Save" at bounding box center [444, 255] width 35 height 21
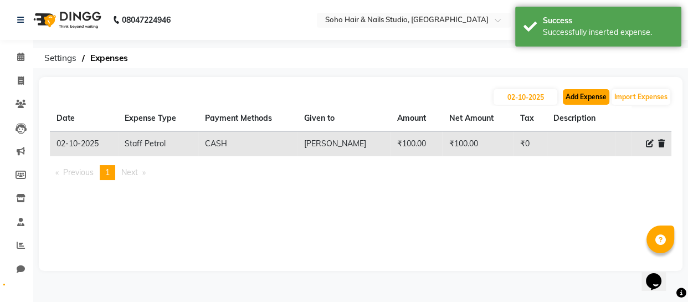
click at [598, 97] on button "Add Expense" at bounding box center [586, 97] width 47 height 16
select select "1"
select select "2529"
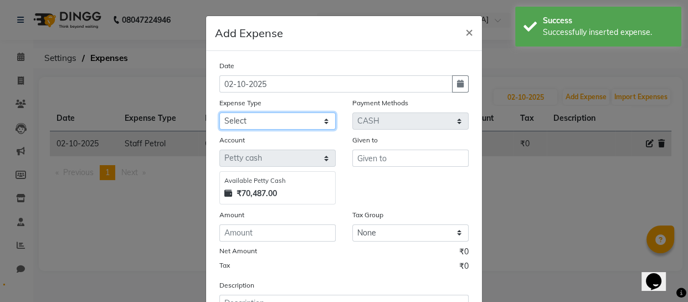
click at [271, 123] on select "Select Cash transfer to bank Client Snacks Fuel Govt fee Incentive Maintenance …" at bounding box center [277, 120] width 116 height 17
select select "22569"
click at [219, 113] on select "Select Cash transfer to bank Client Snacks Fuel Govt fee Incentive Maintenance …" at bounding box center [277, 120] width 116 height 17
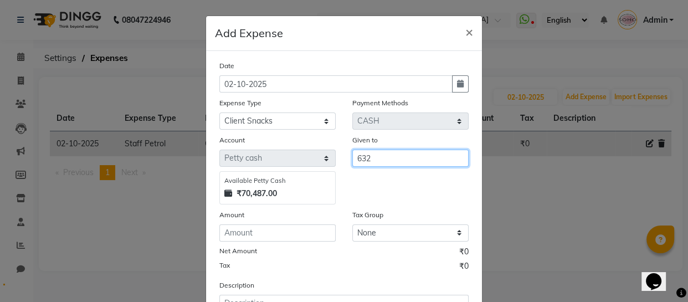
drag, startPoint x: 407, startPoint y: 161, endPoint x: 188, endPoint y: 145, distance: 219.5
click at [192, 146] on ngb-modal-window "Add Expense × Date 02-10-2025 Expense Type Select Cash transfer to bank Client …" at bounding box center [344, 151] width 688 height 302
type input "[PERSON_NAME]"
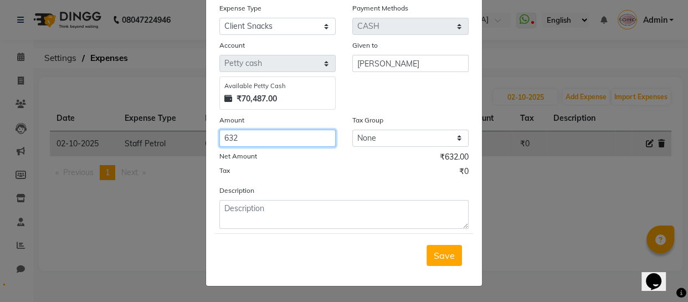
type input "632"
click at [323, 234] on form "Date 02-10-2025 Expense Type Select Cash transfer to bank Client Snacks Fuel Go…" at bounding box center [344, 121] width 258 height 312
drag, startPoint x: 322, startPoint y: 232, endPoint x: 323, endPoint y: 218, distance: 13.9
click at [323, 227] on form "Date 02-10-2025 Expense Type Select Cash transfer to bank Client Snacks Fuel Go…" at bounding box center [344, 121] width 258 height 312
click at [323, 218] on textarea at bounding box center [343, 214] width 249 height 29
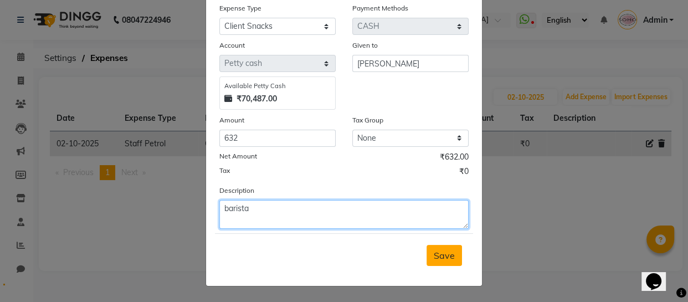
type textarea "barista"
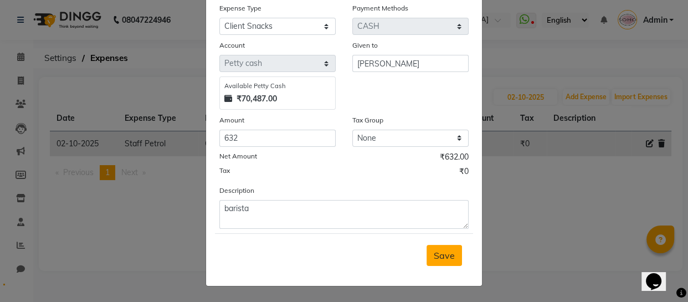
click at [437, 250] on span "Save" at bounding box center [444, 255] width 21 height 11
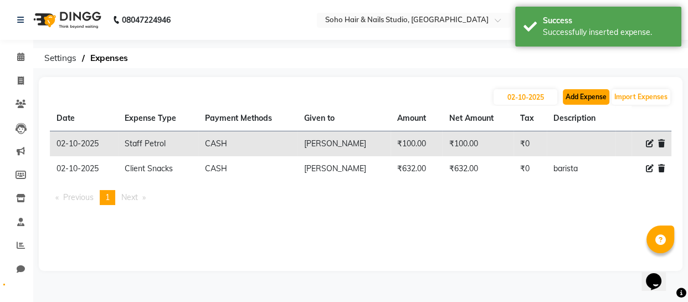
click at [591, 93] on button "Add Expense" at bounding box center [586, 97] width 47 height 16
select select "1"
select select "2529"
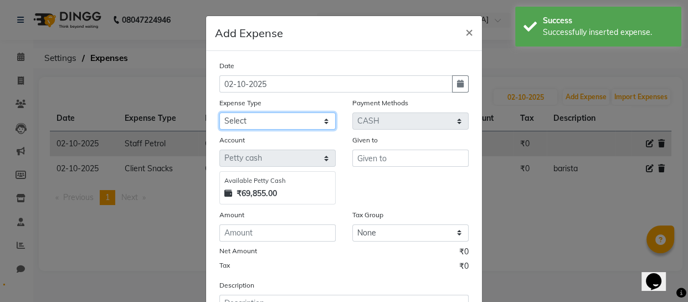
click at [284, 121] on select "Select Cash transfer to bank Client Snacks Fuel Govt fee Incentive Maintenance …" at bounding box center [277, 120] width 116 height 17
select select "22583"
click at [219, 113] on select "Select Cash transfer to bank Client Snacks Fuel Govt fee Incentive Maintenance …" at bounding box center [277, 120] width 116 height 17
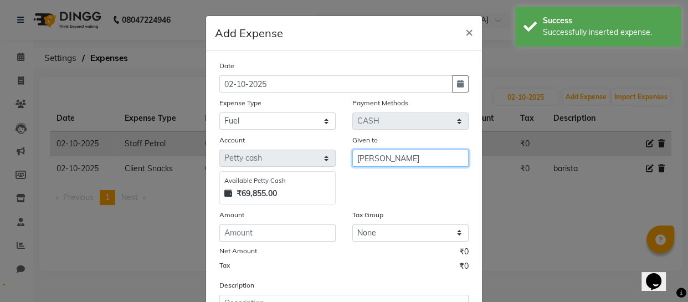
type input "[PERSON_NAME]"
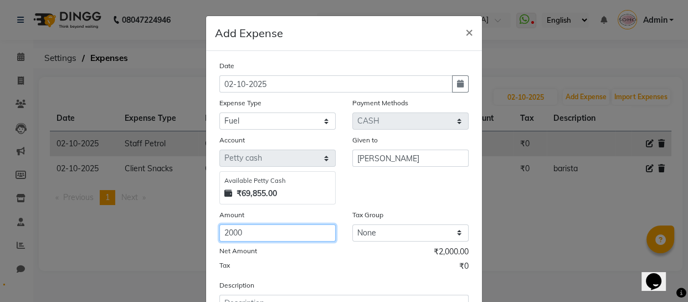
type input "2000"
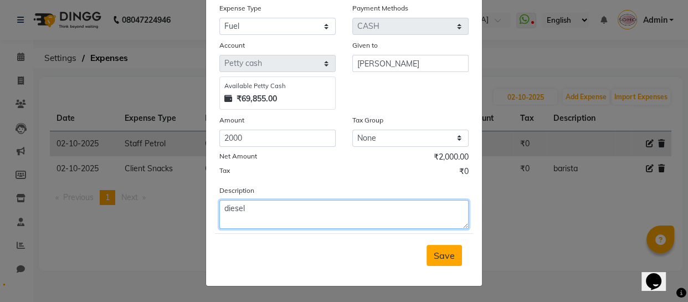
type textarea "diesel"
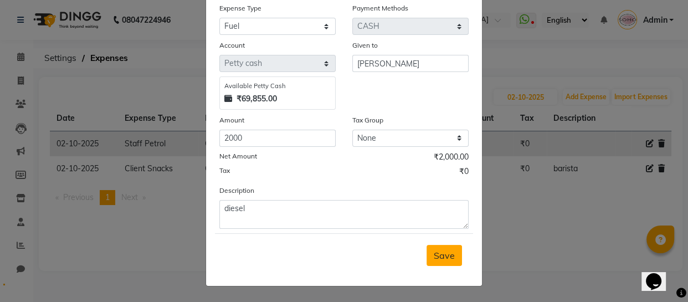
click at [437, 255] on span "Save" at bounding box center [444, 255] width 21 height 11
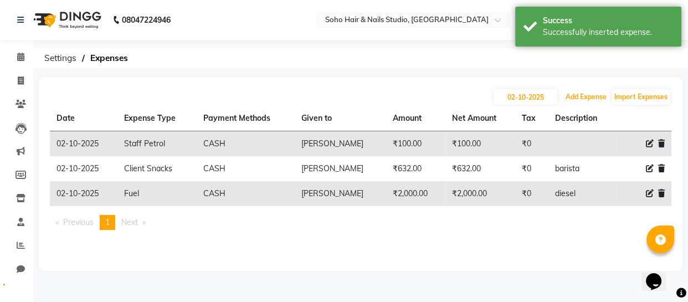
click at [591, 95] on button "Add Expense" at bounding box center [586, 97] width 47 height 16
select select "1"
select select "2529"
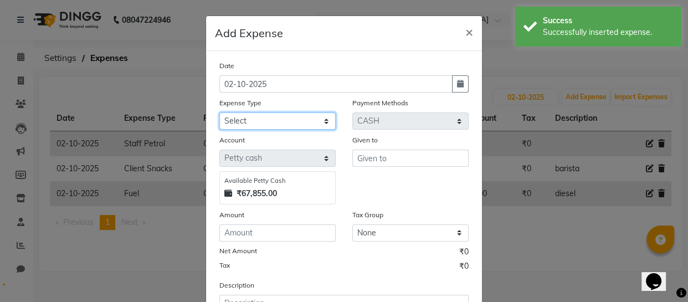
click at [290, 114] on select "Select Cash transfer to bank Client Snacks Fuel Govt fee Incentive Maintenance …" at bounding box center [277, 120] width 116 height 17
select select "22566"
click at [219, 113] on select "Select Cash transfer to bank Client Snacks Fuel Govt fee Incentive Maintenance …" at bounding box center [277, 120] width 116 height 17
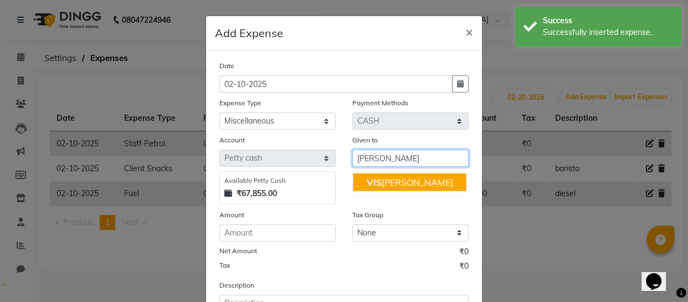
type input "[PERSON_NAME]"
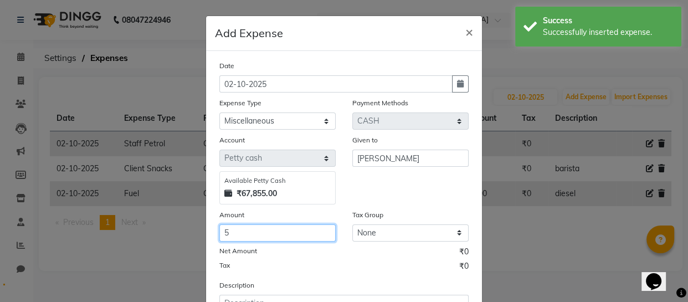
type input "5"
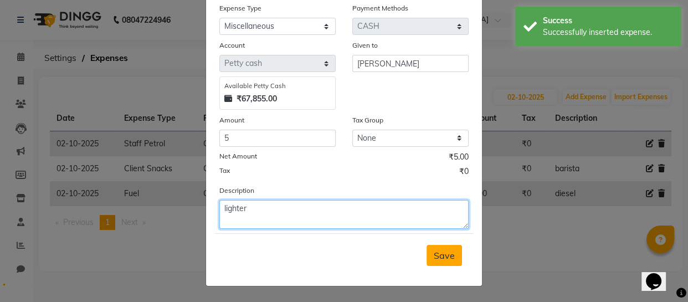
type textarea "lighter"
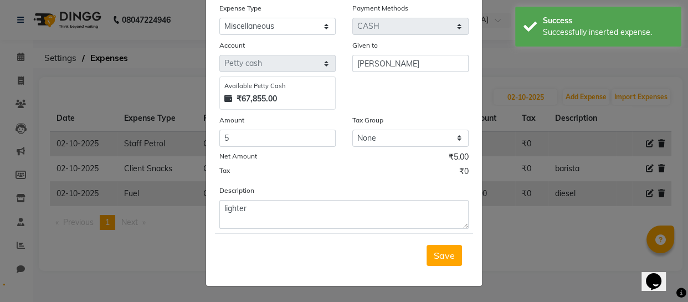
click at [432, 264] on button "Save" at bounding box center [444, 255] width 35 height 21
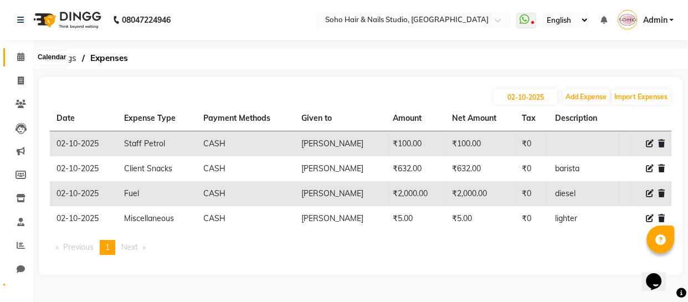
click at [16, 59] on span at bounding box center [20, 57] width 19 height 13
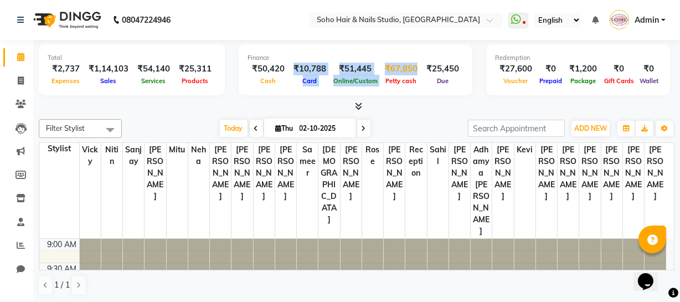
drag, startPoint x: 290, startPoint y: 63, endPoint x: 377, endPoint y: 85, distance: 89.9
click at [377, 85] on div "₹50,420 Cash ₹10,788 Card ₹51,445 Online/Custom ₹67,850 Petty cash ₹25,450 Due" at bounding box center [356, 75] width 216 height 24
click at [24, 73] on link "Invoice" at bounding box center [16, 81] width 27 height 18
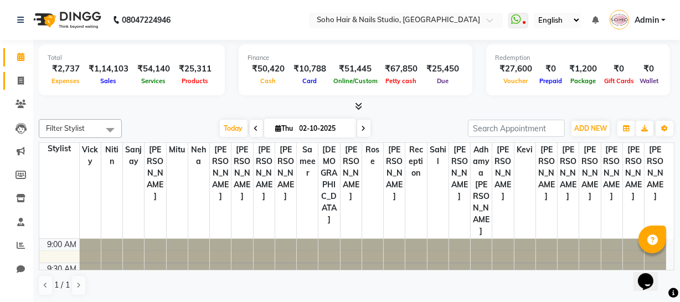
select select "service"
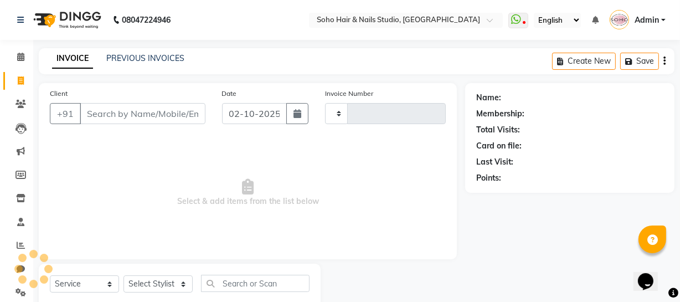
type input "4726"
select select "735"
click at [135, 59] on link "PREVIOUS INVOICES" at bounding box center [145, 58] width 78 height 10
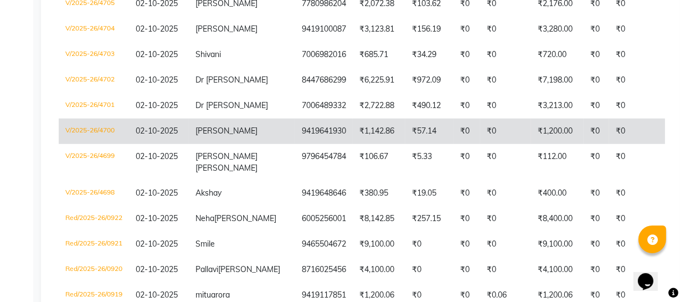
scroll to position [806, 0]
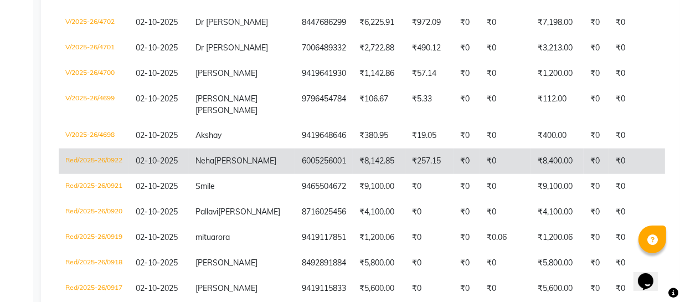
click at [218, 174] on td "Neha Sharma" at bounding box center [242, 161] width 106 height 25
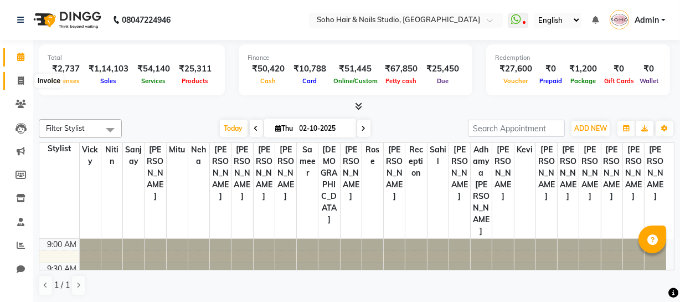
click at [16, 78] on span at bounding box center [20, 81] width 19 height 13
select select "735"
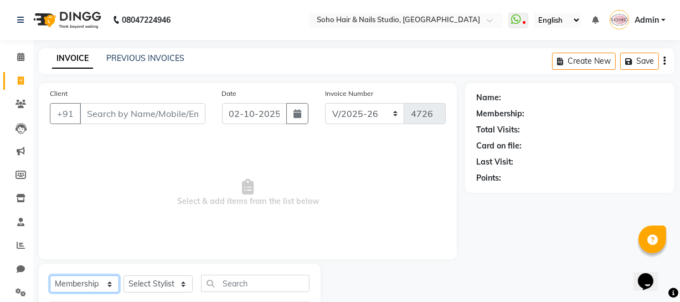
drag, startPoint x: 84, startPoint y: 288, endPoint x: 83, endPoint y: 277, distance: 11.1
click at [84, 288] on select "Select Service Product Membership Package Voucher Prepaid Gift Card" at bounding box center [84, 283] width 69 height 17
select select "service"
click at [50, 275] on select "Select Service Product Membership Package Voucher Prepaid Gift Card" at bounding box center [84, 283] width 69 height 17
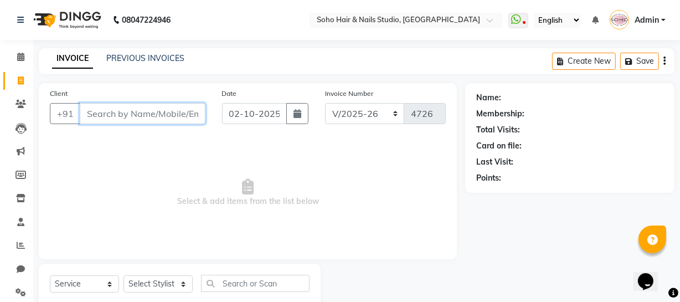
click at [103, 116] on input "Client" at bounding box center [143, 113] width 126 height 21
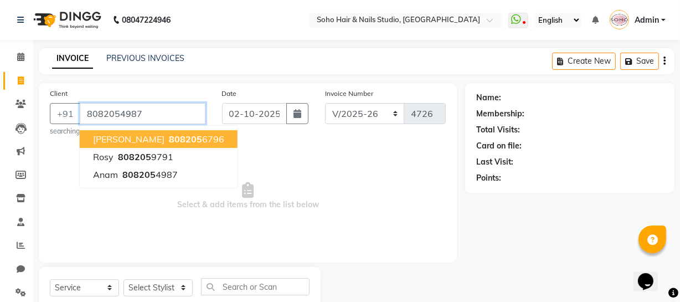
type input "8082054987"
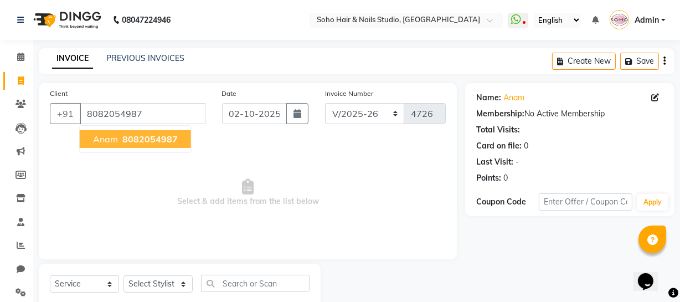
click at [108, 137] on span "Anam" at bounding box center [105, 139] width 25 height 11
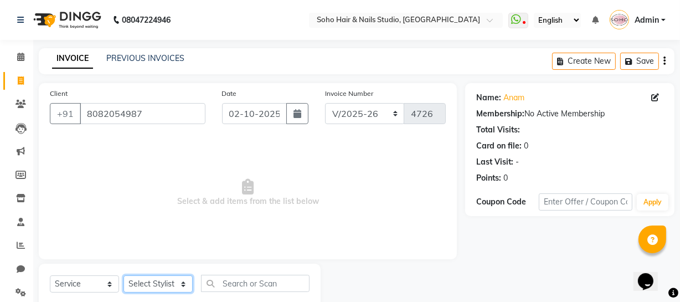
click at [151, 285] on select "Select Stylist Abhishek Kohli Adhamya Bamotra Amit Anita Kumari Arun Sain Aviji…" at bounding box center [158, 283] width 69 height 17
select select "19950"
click at [124, 275] on select "Select Stylist Abhishek Kohli Adhamya Bamotra Amit Anita Kumari Arun Sain Aviji…" at bounding box center [158, 283] width 69 height 17
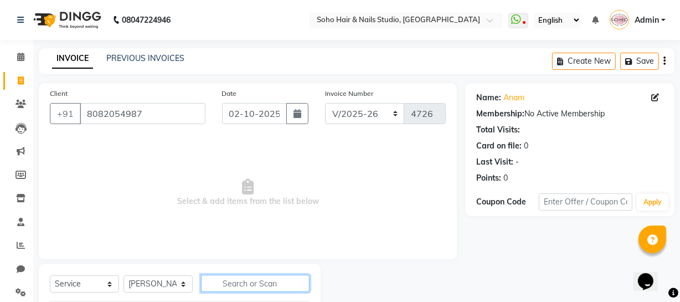
click at [221, 280] on input "text" at bounding box center [255, 283] width 109 height 17
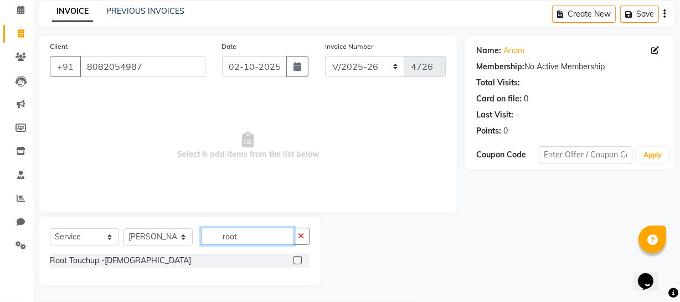
type input "root"
click at [299, 261] on label at bounding box center [298, 260] width 8 height 8
click at [299, 261] on input "checkbox" at bounding box center [297, 260] width 7 height 7
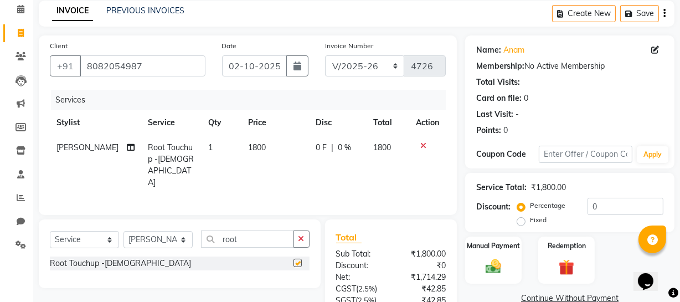
checkbox input "false"
drag, startPoint x: 598, startPoint y: 209, endPoint x: 574, endPoint y: 212, distance: 24.5
click at [569, 214] on div "Percentage Fixed 0" at bounding box center [592, 213] width 144 height 30
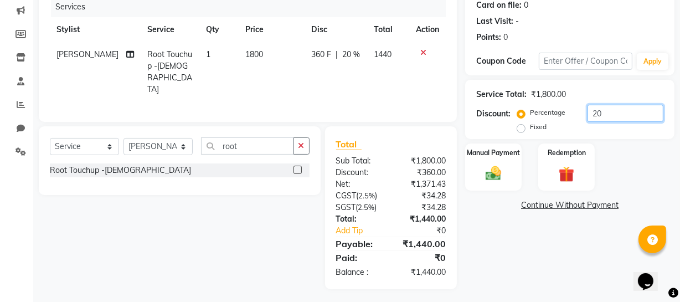
scroll to position [142, 0]
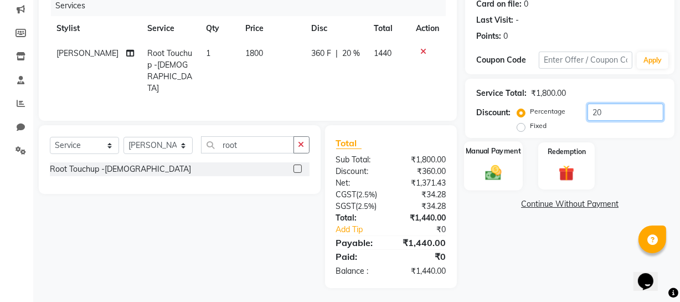
type input "20"
click at [489, 168] on img at bounding box center [493, 172] width 27 height 19
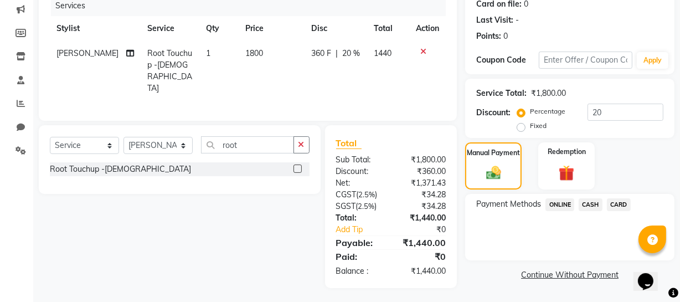
click at [562, 201] on span "ONLINE" at bounding box center [560, 204] width 29 height 13
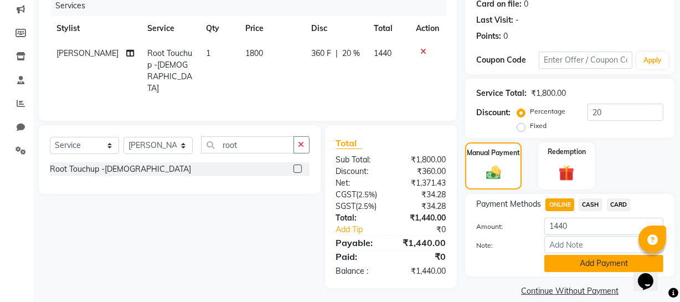
click at [564, 261] on button "Add Payment" at bounding box center [604, 263] width 119 height 17
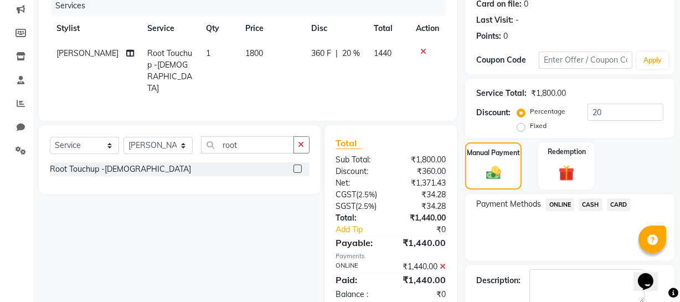
scroll to position [202, 0]
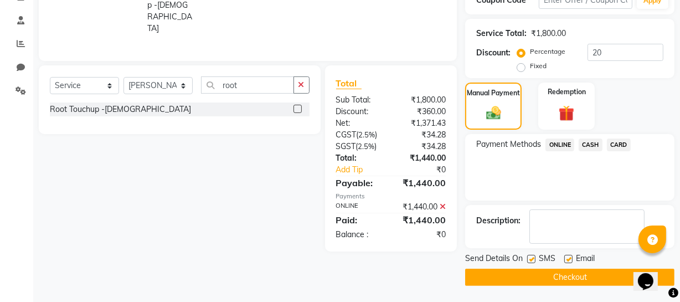
click at [498, 277] on button "Checkout" at bounding box center [569, 277] width 209 height 17
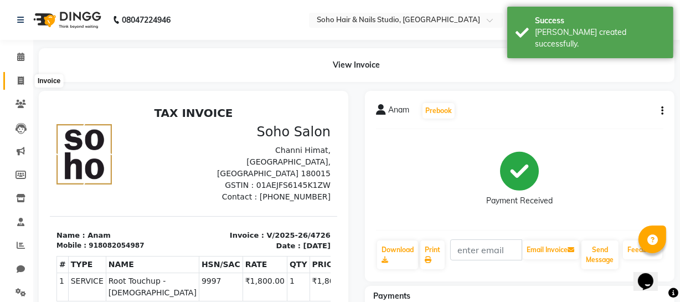
click at [20, 76] on icon at bounding box center [21, 80] width 6 height 8
select select "735"
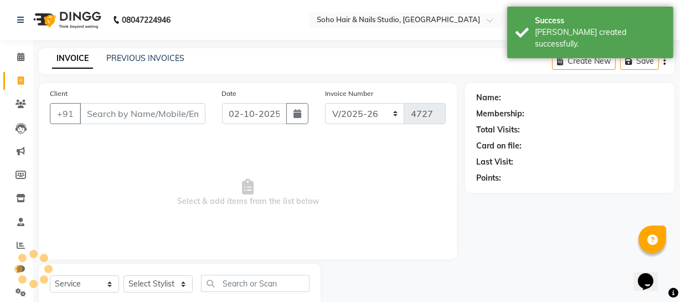
scroll to position [32, 0]
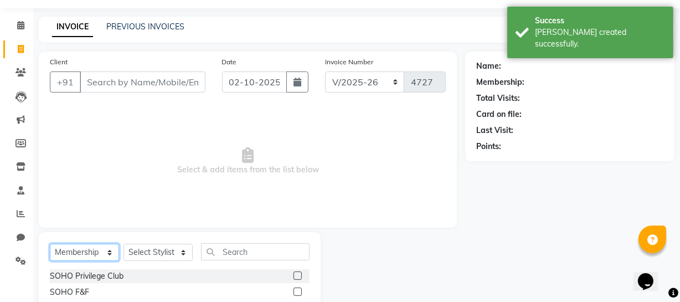
click at [83, 250] on select "Select Service Product Membership Package Voucher Prepaid Gift Card" at bounding box center [84, 252] width 69 height 17
select select "service"
click at [50, 244] on select "Select Service Product Membership Package Voucher Prepaid Gift Card" at bounding box center [84, 252] width 69 height 17
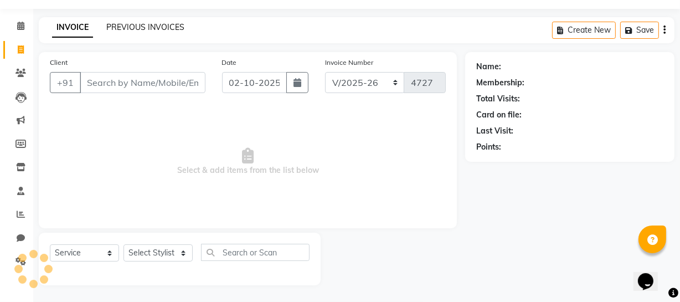
click at [172, 25] on link "PREVIOUS INVOICES" at bounding box center [145, 27] width 78 height 10
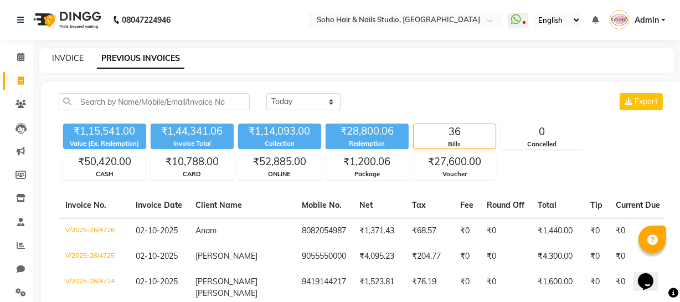
click at [67, 58] on link "INVOICE" at bounding box center [68, 58] width 32 height 10
select select "service"
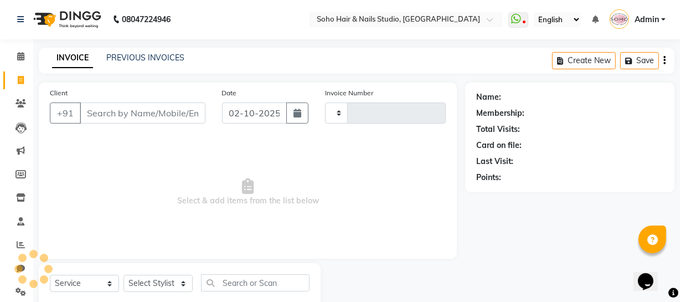
scroll to position [32, 0]
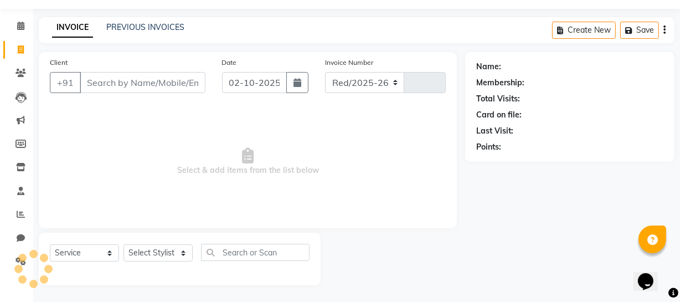
select select "735"
type input "4727"
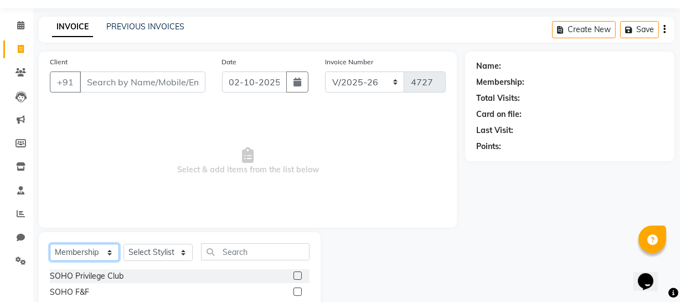
drag, startPoint x: 80, startPoint y: 252, endPoint x: 80, endPoint y: 245, distance: 6.1
click at [80, 251] on select "Select Service Product Membership Package Voucher Prepaid Gift Card" at bounding box center [84, 252] width 69 height 17
select select "service"
click at [50, 244] on select "Select Service Product Membership Package Voucher Prepaid Gift Card" at bounding box center [84, 252] width 69 height 17
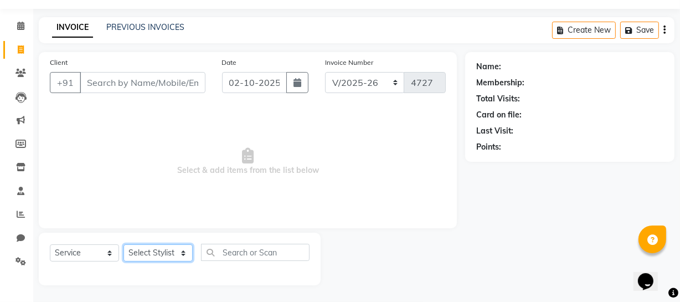
click at [153, 253] on select "Select Stylist Abhishek Kohli Adhamya Bamotra Amit Anita Kumari Arun Sain Aviji…" at bounding box center [158, 252] width 69 height 17
select select "21261"
click at [124, 244] on select "Select Stylist Abhishek Kohli Adhamya Bamotra Amit Anita Kumari Arun Sain Aviji…" at bounding box center [158, 252] width 69 height 17
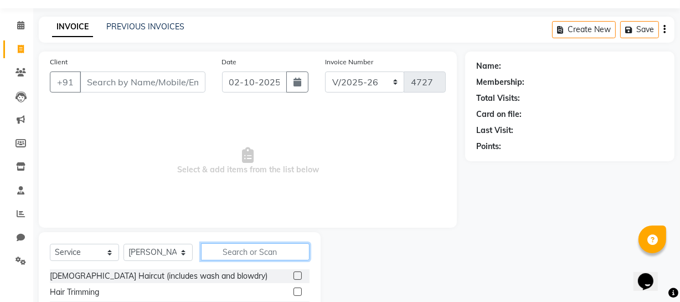
click at [219, 247] on input "text" at bounding box center [255, 251] width 109 height 17
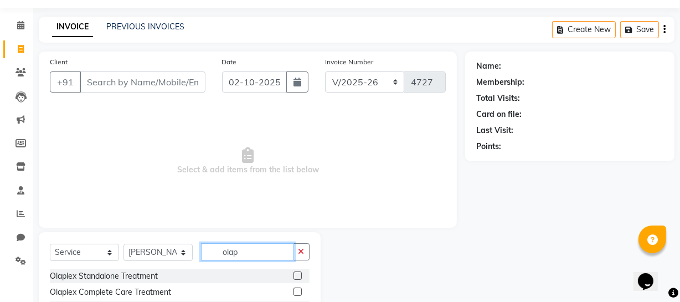
type input "olap"
click at [295, 290] on label at bounding box center [298, 292] width 8 height 8
click at [295, 290] on input "checkbox" at bounding box center [297, 292] width 7 height 7
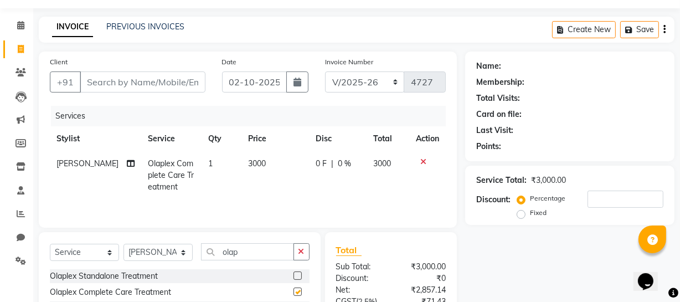
checkbox input "false"
click at [238, 252] on input "olap" at bounding box center [247, 251] width 93 height 17
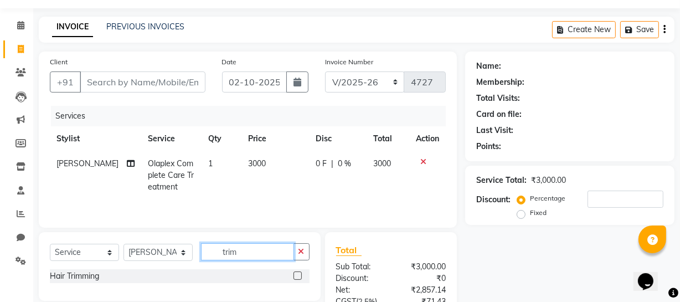
type input "trim"
click at [294, 275] on label at bounding box center [298, 276] width 8 height 8
click at [294, 275] on input "checkbox" at bounding box center [297, 276] width 7 height 7
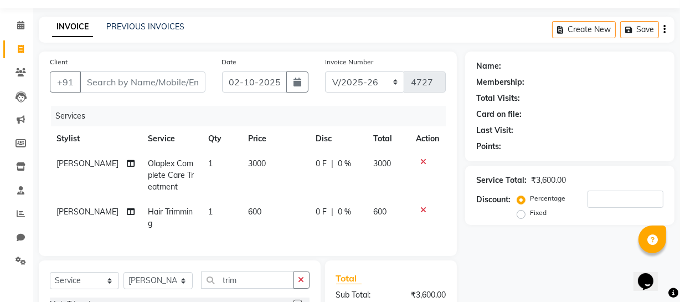
checkbox input "false"
click at [191, 85] on input "Client" at bounding box center [143, 81] width 126 height 21
type input "8"
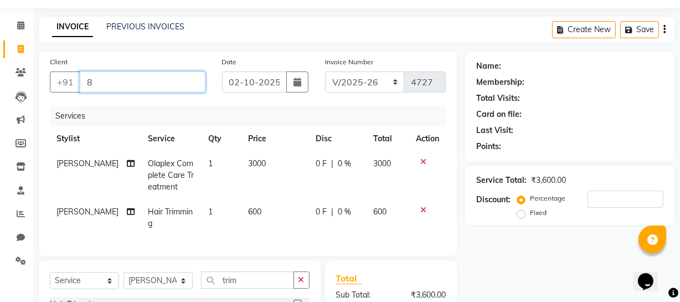
type input "0"
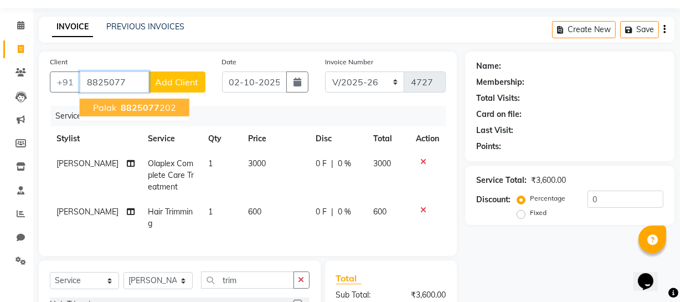
click at [168, 109] on ngb-highlight "8825077 202" at bounding box center [148, 107] width 58 height 11
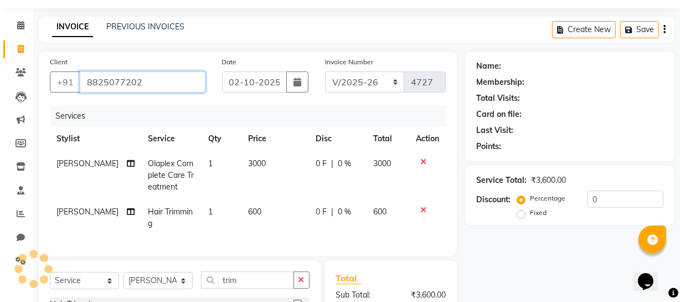
type input "8825077202"
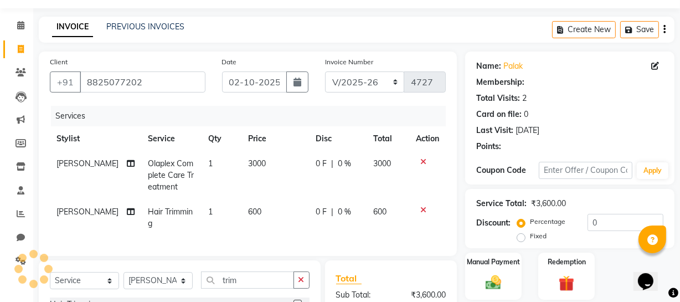
select select "1: Object"
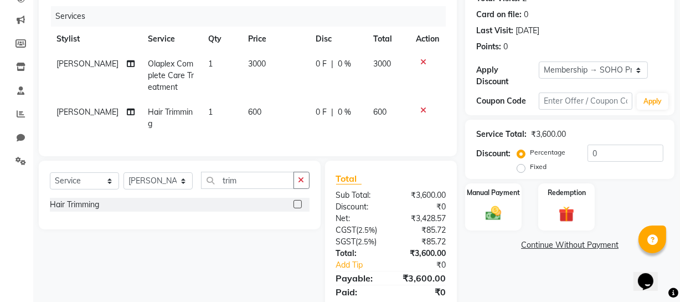
scroll to position [177, 0]
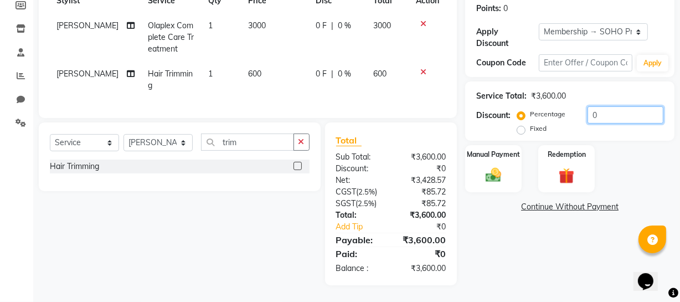
drag, startPoint x: 619, startPoint y: 105, endPoint x: 600, endPoint y: 106, distance: 20.0
click at [600, 106] on input "0" at bounding box center [626, 114] width 76 height 17
type input "20"
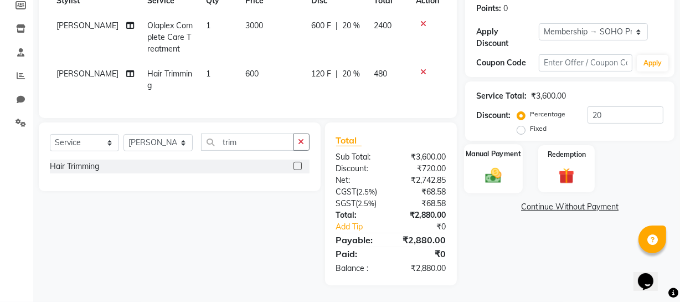
click at [484, 171] on img at bounding box center [493, 175] width 27 height 19
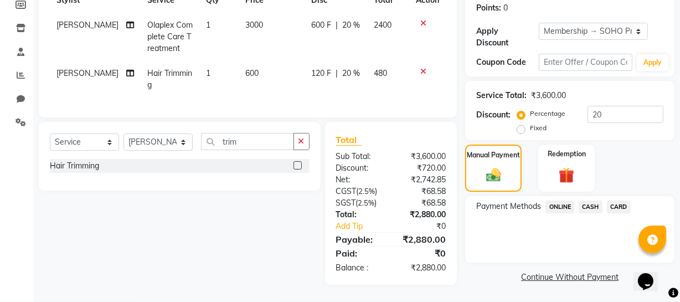
click at [610, 201] on span "CARD" at bounding box center [619, 207] width 24 height 13
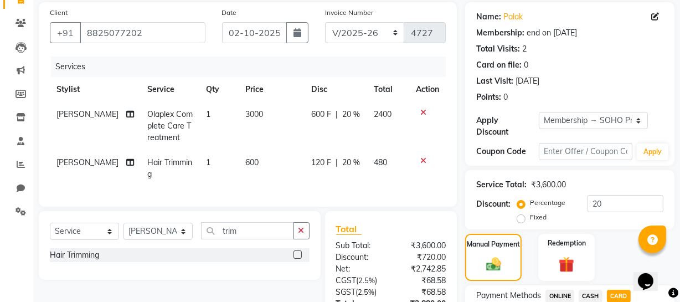
scroll to position [77, 0]
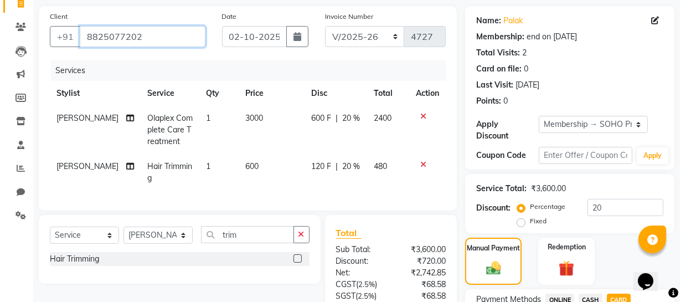
click at [145, 37] on input "8825077202" at bounding box center [143, 36] width 126 height 21
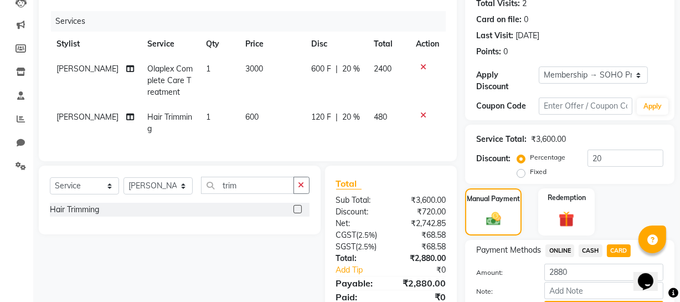
scroll to position [127, 0]
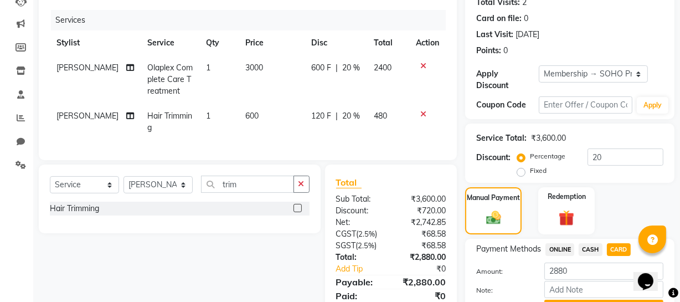
click at [269, 138] on td "600" at bounding box center [272, 122] width 66 height 37
select select "21261"
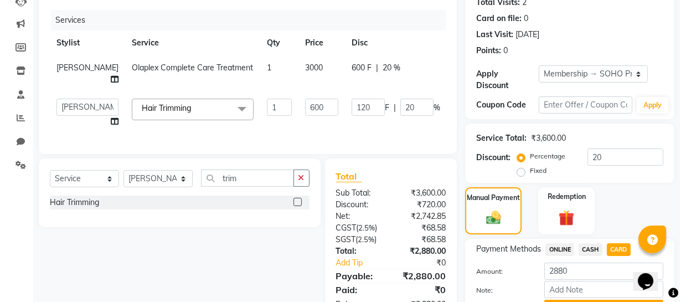
scroll to position [177, 0]
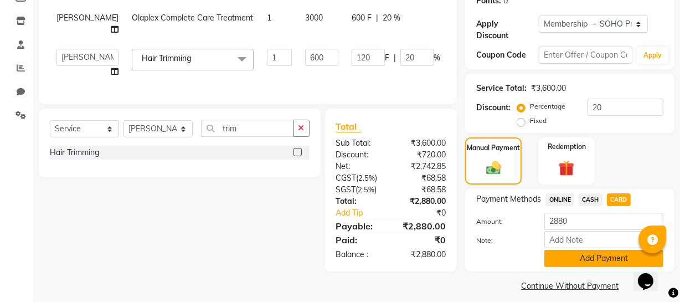
click at [561, 262] on button "Add Payment" at bounding box center [604, 258] width 119 height 17
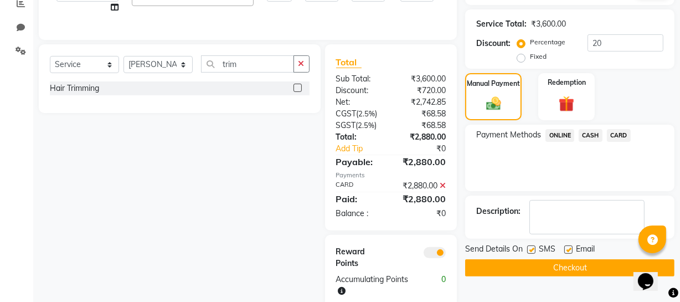
scroll to position [272, 0]
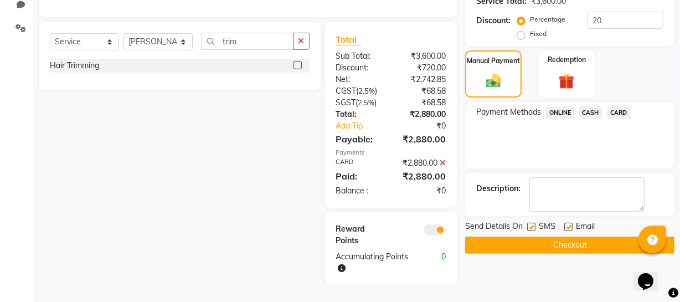
click at [520, 239] on button "Checkout" at bounding box center [569, 245] width 209 height 17
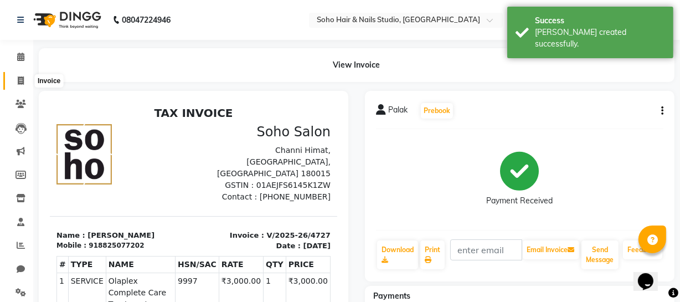
click at [15, 80] on span at bounding box center [20, 81] width 19 height 13
select select "service"
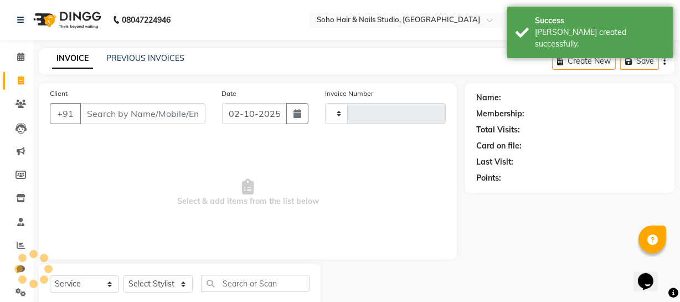
scroll to position [32, 0]
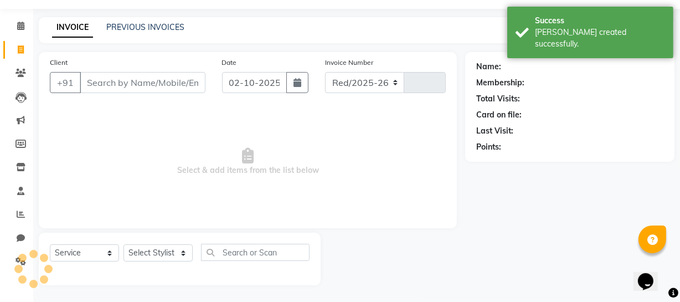
select select "735"
type input "4728"
click at [127, 24] on link "PREVIOUS INVOICES" at bounding box center [145, 27] width 78 height 10
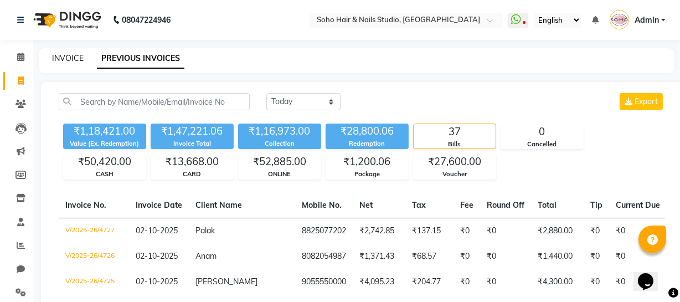
click at [77, 54] on link "INVOICE" at bounding box center [68, 58] width 32 height 10
select select "service"
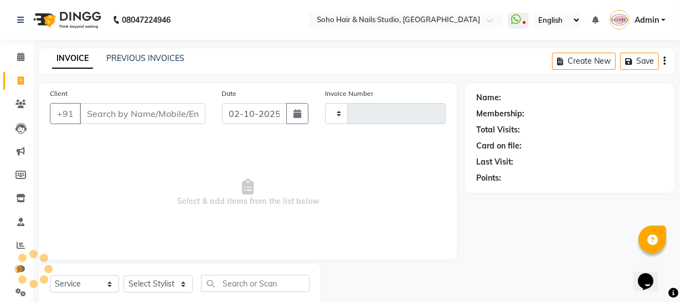
scroll to position [32, 0]
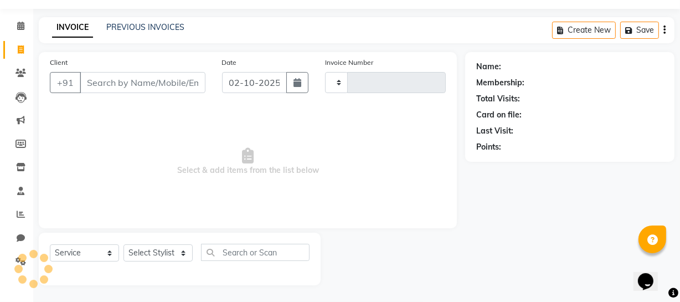
type input "4728"
select select "735"
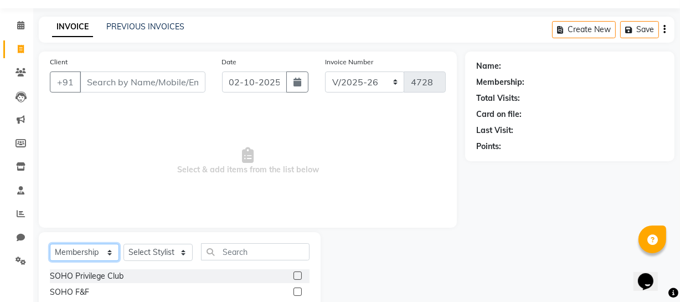
click at [79, 254] on select "Select Service Product Membership Package Voucher Prepaid Gift Card" at bounding box center [84, 252] width 69 height 17
select select "service"
click at [50, 244] on select "Select Service Product Membership Package Voucher Prepaid Gift Card" at bounding box center [84, 252] width 69 height 17
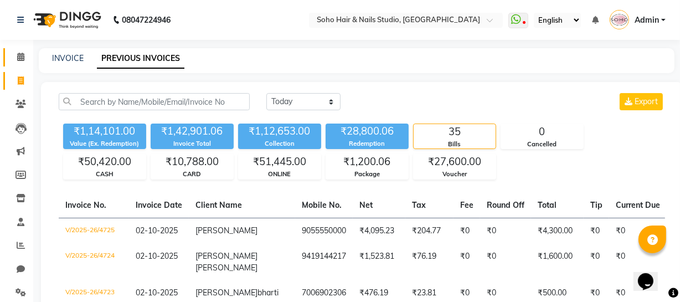
click at [23, 53] on icon at bounding box center [20, 57] width 7 height 8
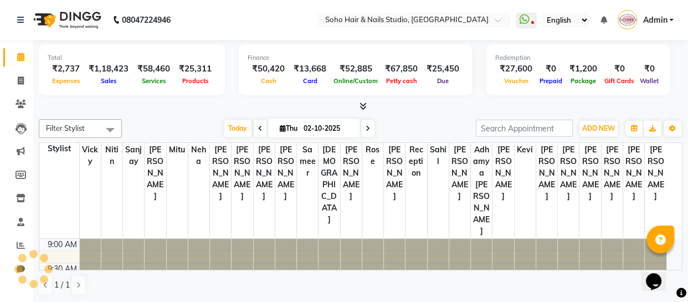
scroll to position [506, 0]
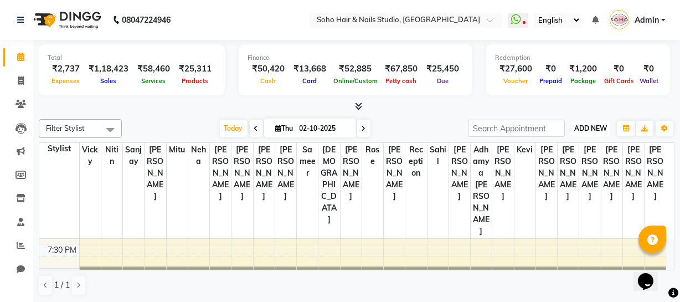
click at [602, 125] on span "ADD NEW" at bounding box center [591, 128] width 33 height 8
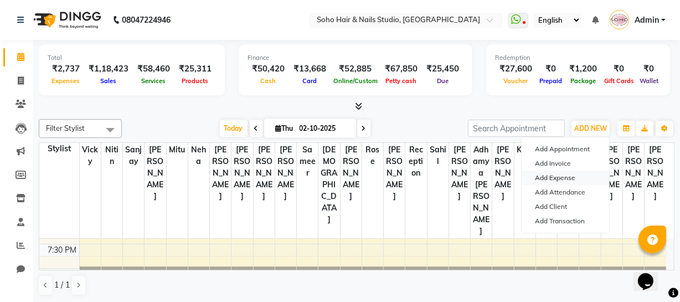
click at [556, 180] on link "Add Expense" at bounding box center [566, 178] width 88 height 14
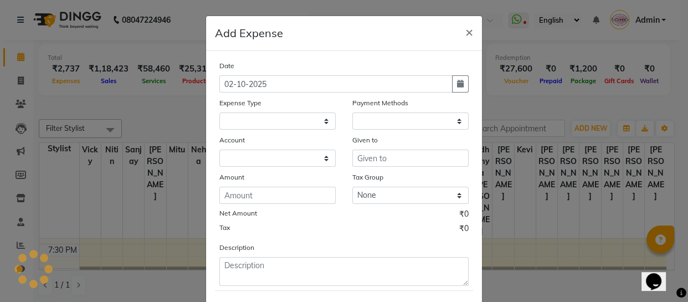
select select "1"
select select "2529"
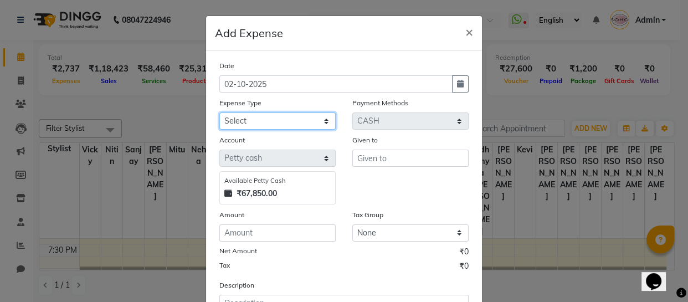
click at [292, 115] on select "Select Cash transfer to bank Client Snacks Fuel Govt fee Incentive Maintenance …" at bounding box center [277, 120] width 116 height 17
select select "22571"
click at [219, 113] on select "Select Cash transfer to bank Client Snacks Fuel Govt fee Incentive Maintenance …" at bounding box center [277, 120] width 116 height 17
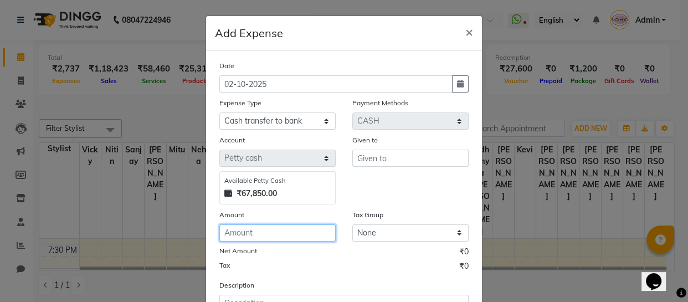
click at [264, 240] on input "number" at bounding box center [277, 232] width 116 height 17
type input "52000"
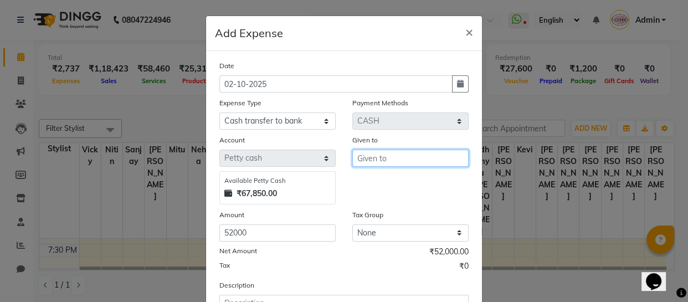
click at [360, 157] on input "text" at bounding box center [410, 158] width 116 height 17
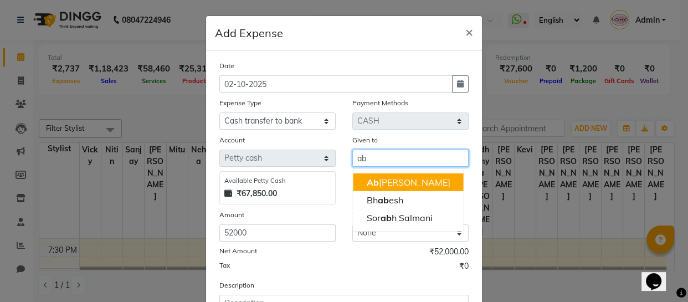
click at [357, 180] on button "Ab hishek Kohli" at bounding box center [408, 182] width 110 height 18
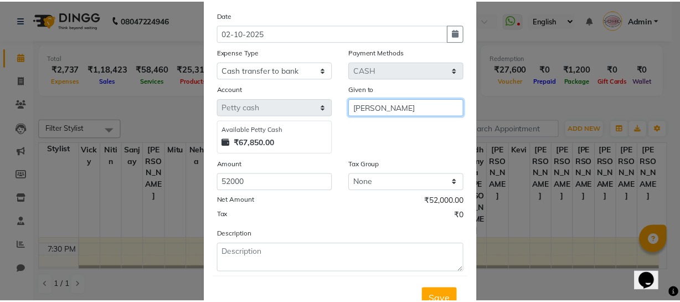
scroll to position [96, 0]
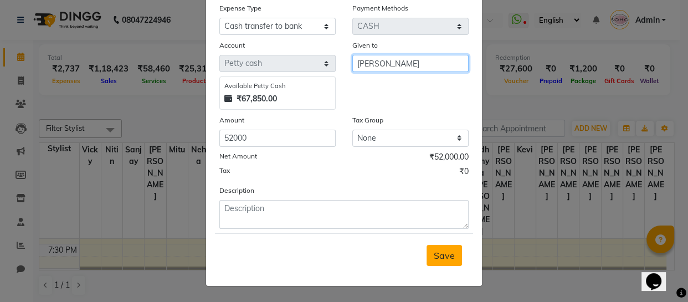
type input "[PERSON_NAME]"
click at [423, 254] on div "Save" at bounding box center [344, 255] width 258 height 44
click at [442, 254] on span "Save" at bounding box center [444, 255] width 21 height 11
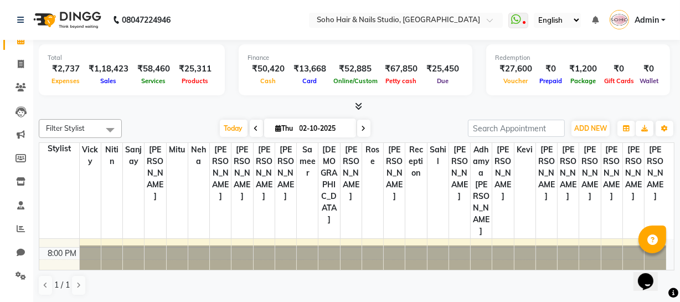
scroll to position [29, 0]
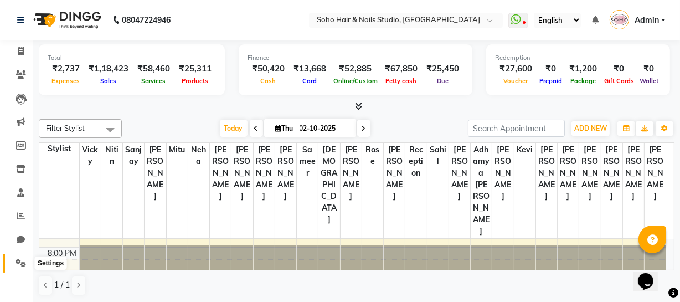
click at [20, 260] on icon at bounding box center [21, 263] width 11 height 8
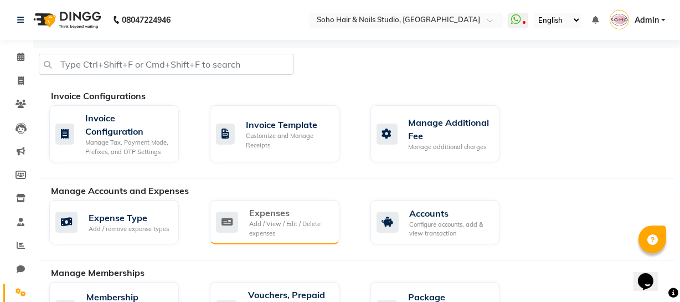
click at [259, 218] on div "Expenses" at bounding box center [289, 212] width 81 height 13
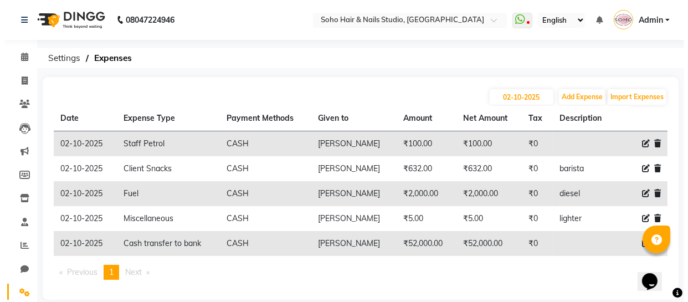
scroll to position [14, 0]
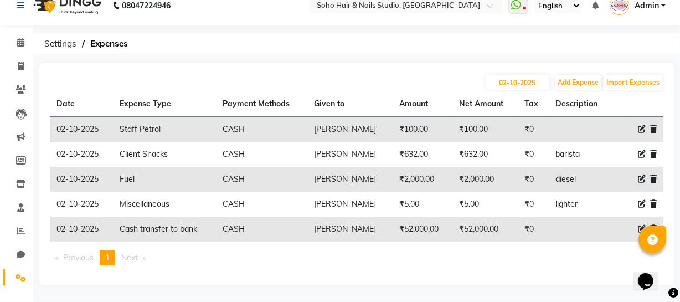
click at [641, 228] on icon at bounding box center [642, 229] width 8 height 8
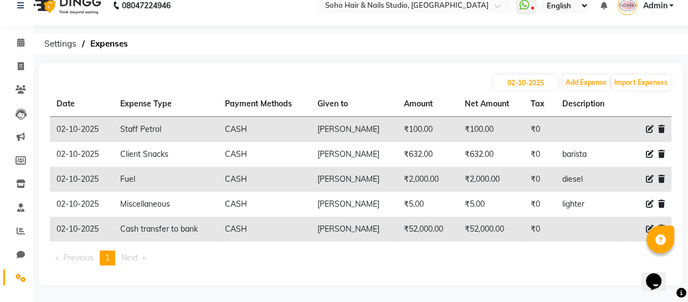
select select "22571"
select select "1"
select select "2529"
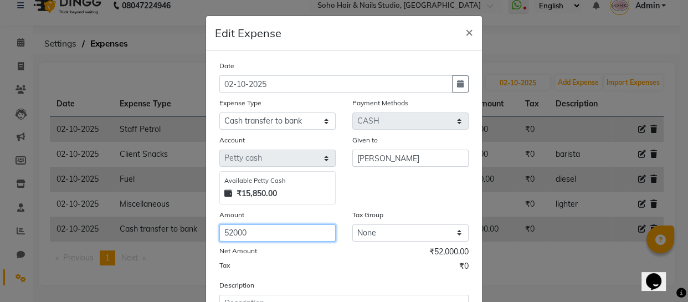
click at [285, 229] on input "52000" at bounding box center [277, 232] width 116 height 17
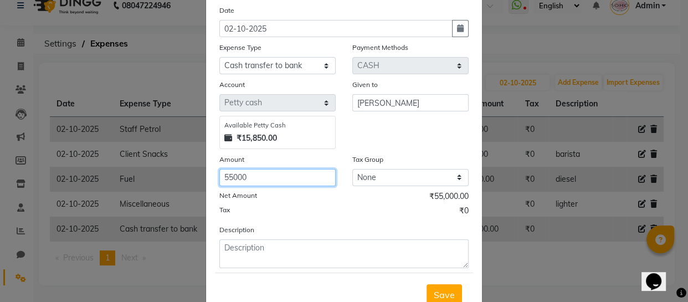
scroll to position [96, 0]
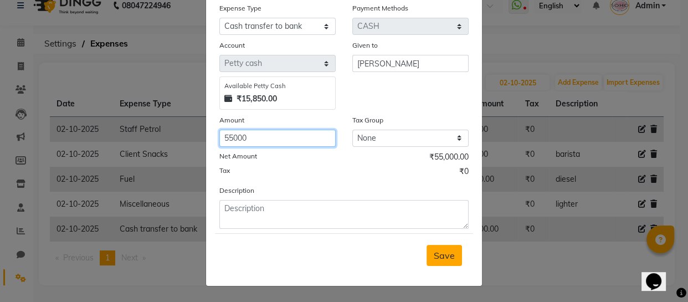
type input "55000"
click at [442, 262] on button "Save" at bounding box center [444, 255] width 35 height 21
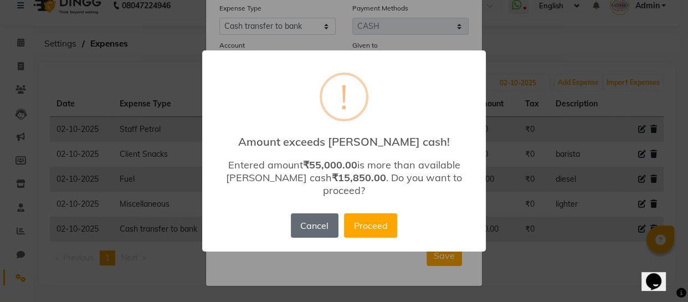
click at [313, 223] on button "Cancel" at bounding box center [315, 225] width 48 height 24
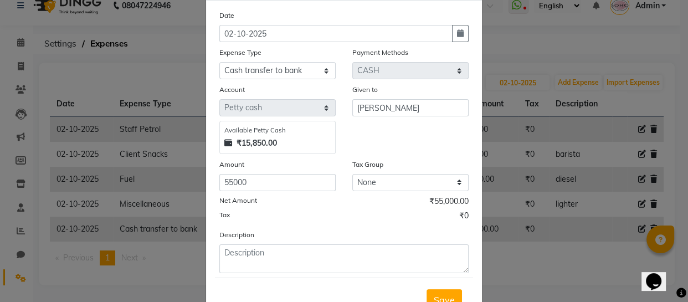
scroll to position [0, 0]
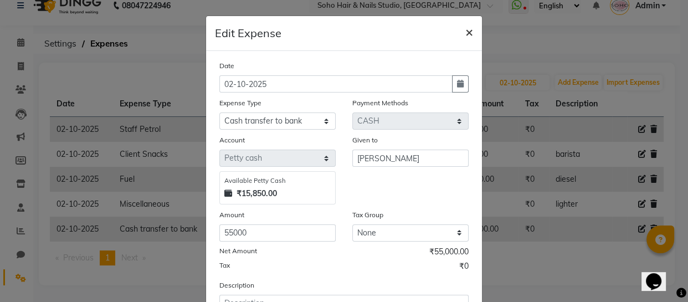
click at [465, 32] on span "×" at bounding box center [469, 31] width 8 height 17
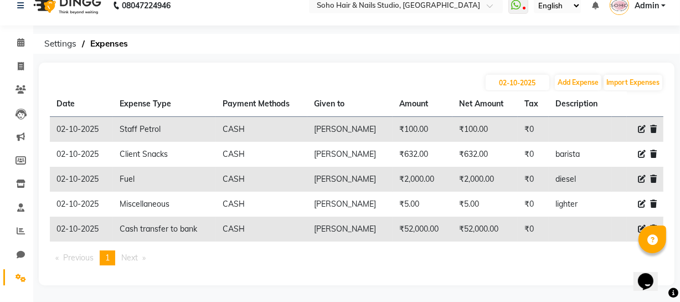
click at [639, 226] on icon at bounding box center [642, 229] width 8 height 8
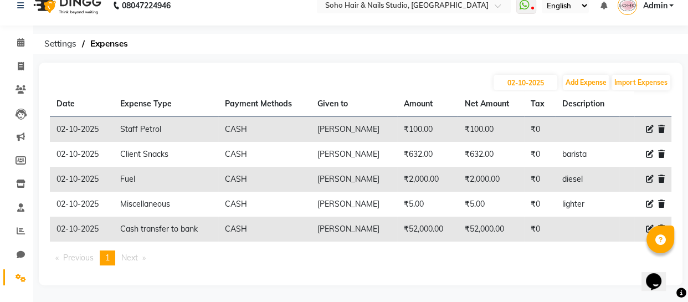
select select "22571"
select select "1"
select select "2529"
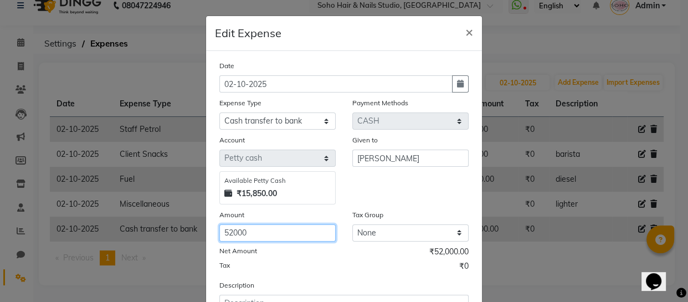
click at [251, 233] on input "52000" at bounding box center [277, 232] width 116 height 17
click at [250, 233] on input "52000" at bounding box center [277, 232] width 116 height 17
click at [250, 234] on input "52000" at bounding box center [277, 232] width 116 height 17
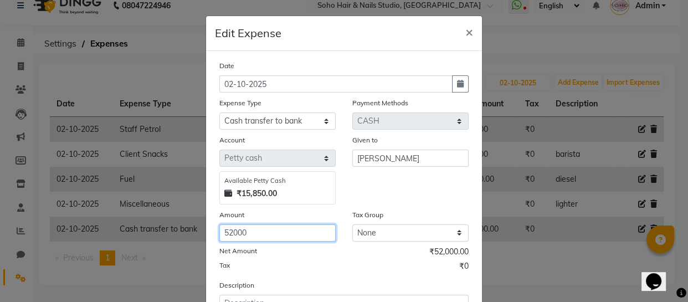
click at [228, 234] on input "52000" at bounding box center [277, 232] width 116 height 17
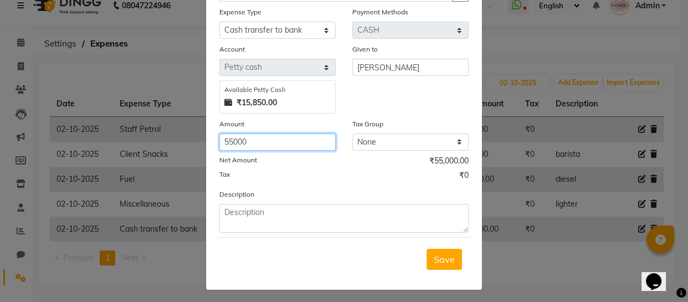
scroll to position [96, 0]
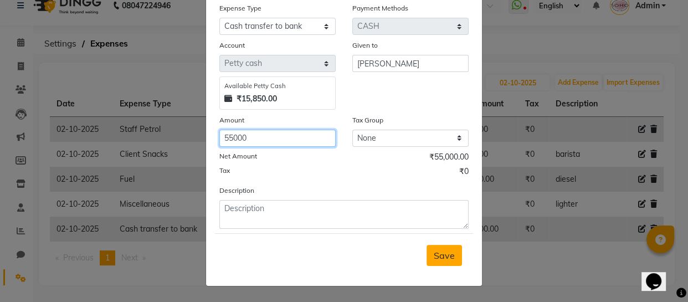
type input "55000"
click at [427, 252] on button "Save" at bounding box center [444, 255] width 35 height 21
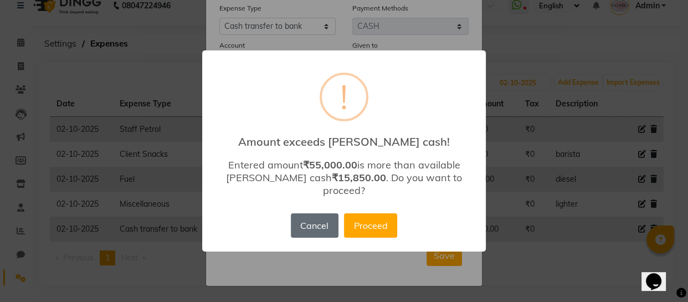
click at [316, 222] on button "Cancel" at bounding box center [315, 225] width 48 height 24
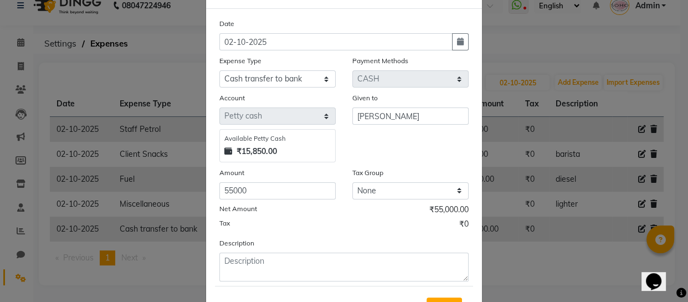
scroll to position [0, 0]
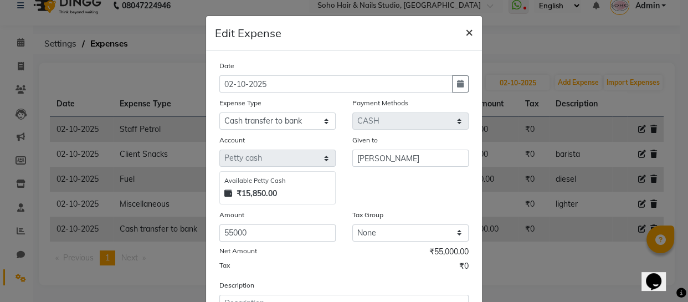
click at [465, 32] on span "×" at bounding box center [469, 31] width 8 height 17
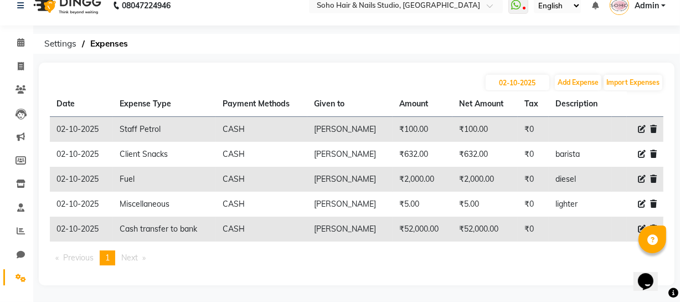
click at [642, 226] on icon at bounding box center [642, 229] width 8 height 8
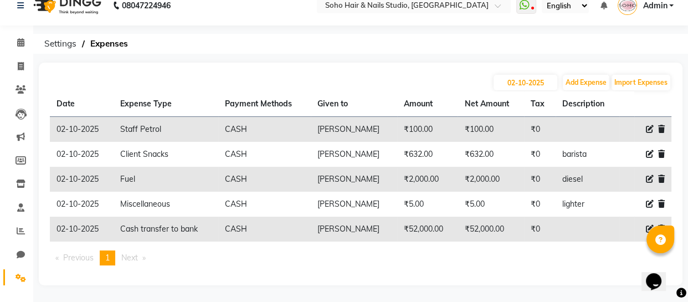
select select "22571"
select select "1"
select select "2529"
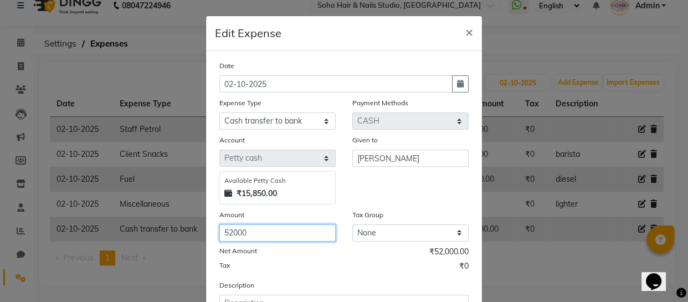
click at [260, 236] on input "52000" at bounding box center [277, 232] width 116 height 17
drag, startPoint x: 226, startPoint y: 233, endPoint x: 278, endPoint y: 234, distance: 52.7
click at [278, 234] on input "52000" at bounding box center [277, 232] width 116 height 17
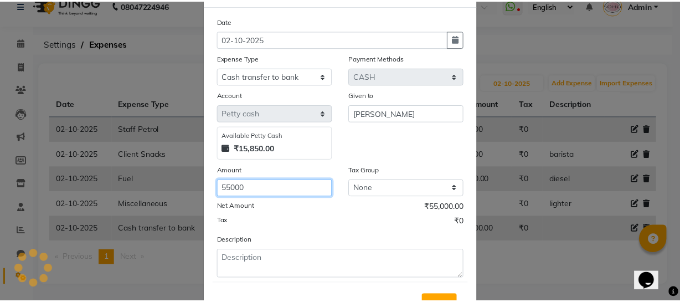
scroll to position [96, 0]
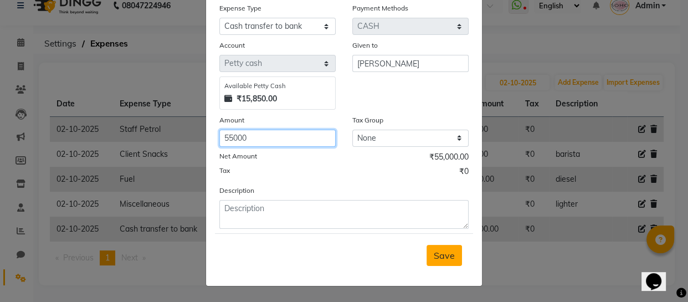
type input "55000"
click at [440, 251] on span "Save" at bounding box center [444, 255] width 21 height 11
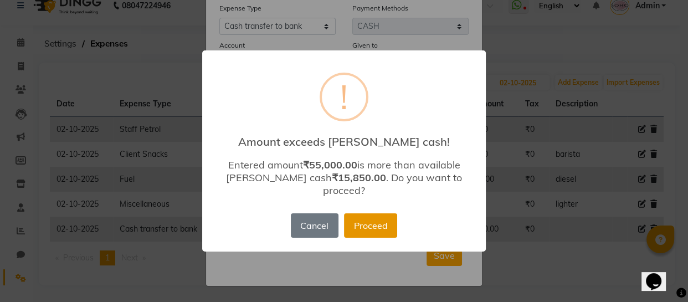
click at [365, 222] on button "Proceed" at bounding box center [370, 225] width 53 height 24
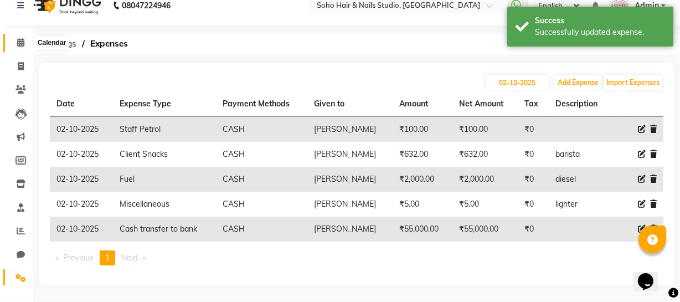
click at [18, 42] on icon at bounding box center [20, 42] width 7 height 8
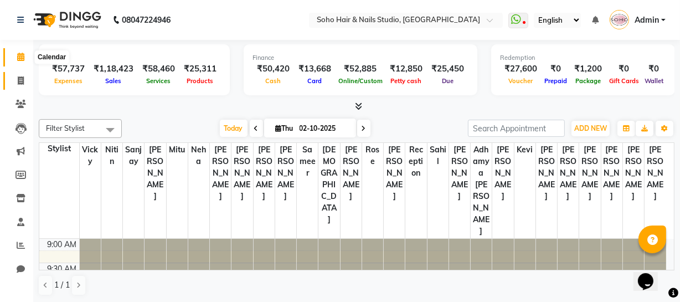
drag, startPoint x: 19, startPoint y: 53, endPoint x: 19, endPoint y: 86, distance: 33.8
click at [20, 53] on icon at bounding box center [20, 57] width 7 height 8
click at [19, 81] on icon at bounding box center [21, 80] width 6 height 8
select select "service"
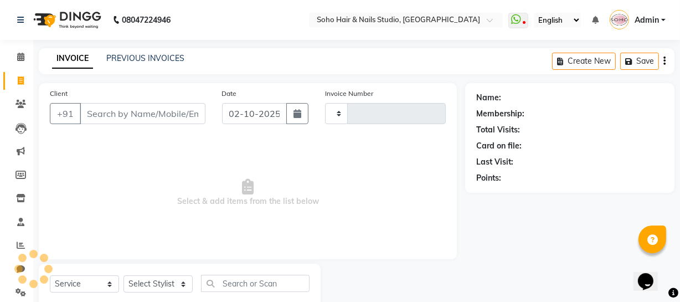
type input "4728"
select select "735"
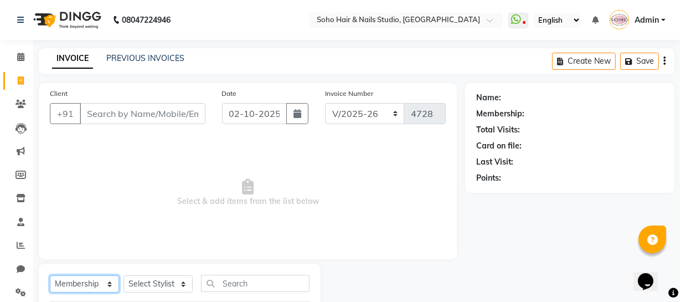
click at [109, 286] on select "Select Service Product Membership Package Voucher Prepaid Gift Card" at bounding box center [84, 283] width 69 height 17
select select "service"
click at [50, 275] on select "Select Service Product Membership Package Voucher Prepaid Gift Card" at bounding box center [84, 283] width 69 height 17
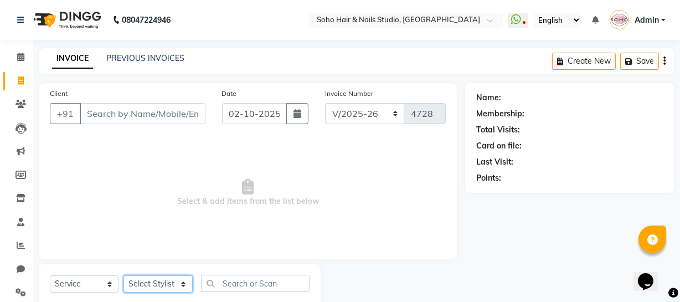
drag, startPoint x: 181, startPoint y: 292, endPoint x: 186, endPoint y: 279, distance: 14.2
click at [181, 292] on select "Select Stylist [PERSON_NAME] Adhamya [PERSON_NAME] [PERSON_NAME] [PERSON_NAME] …" at bounding box center [158, 283] width 69 height 17
select select "19950"
click at [124, 275] on select "Select Stylist [PERSON_NAME] Adhamya [PERSON_NAME] [PERSON_NAME] [PERSON_NAME] …" at bounding box center [158, 283] width 69 height 17
drag, startPoint x: 237, startPoint y: 293, endPoint x: 238, endPoint y: 286, distance: 6.7
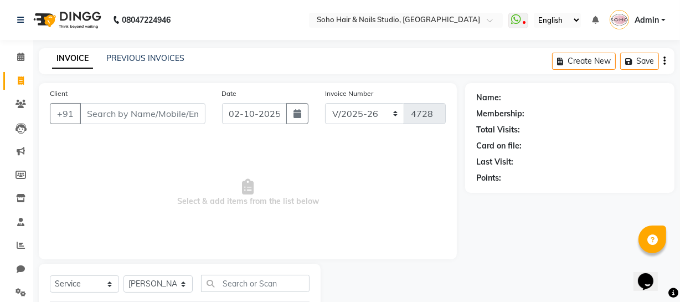
click at [237, 290] on div "Select Service Product Membership Package Voucher Prepaid Gift Card Select Styl…" at bounding box center [180, 288] width 260 height 26
click at [238, 286] on input "text" at bounding box center [255, 283] width 109 height 17
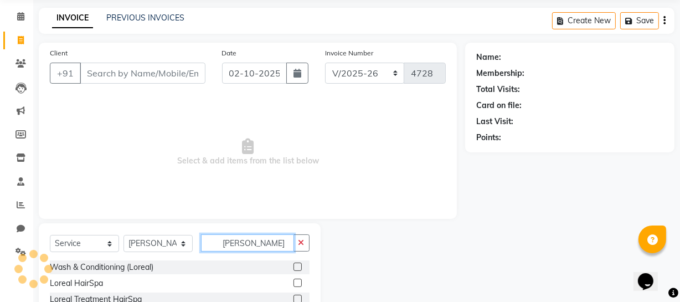
scroll to position [95, 0]
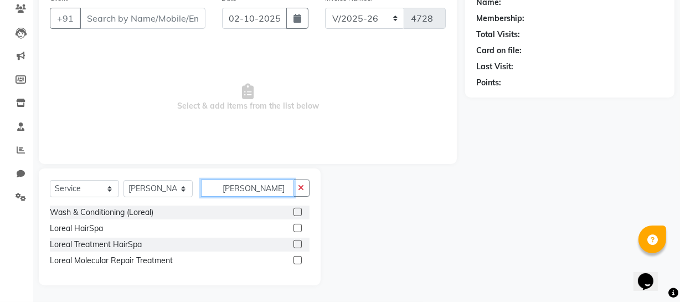
type input "[PERSON_NAME]"
click at [296, 211] on label at bounding box center [298, 212] width 8 height 8
click at [296, 211] on input "checkbox" at bounding box center [297, 212] width 7 height 7
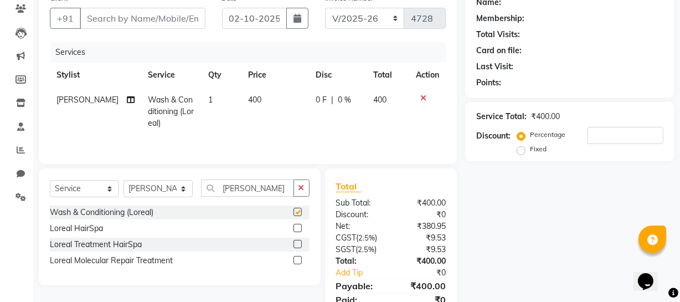
checkbox input "false"
drag, startPoint x: 183, startPoint y: 188, endPoint x: 183, endPoint y: 181, distance: 7.2
click at [183, 188] on select "Select Stylist [PERSON_NAME] Adhamya [PERSON_NAME] [PERSON_NAME] [PERSON_NAME] …" at bounding box center [158, 188] width 69 height 17
select select "21261"
click at [124, 180] on select "Select Stylist [PERSON_NAME] Adhamya [PERSON_NAME] [PERSON_NAME] [PERSON_NAME] …" at bounding box center [158, 188] width 69 height 17
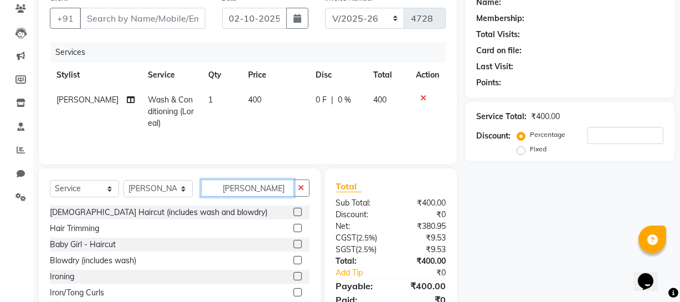
click at [282, 186] on input "[PERSON_NAME]" at bounding box center [247, 188] width 93 height 17
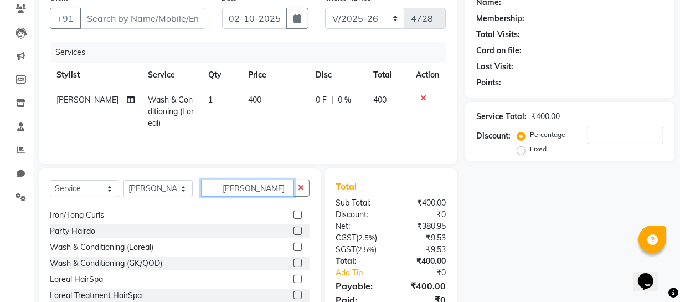
scroll to position [100, 0]
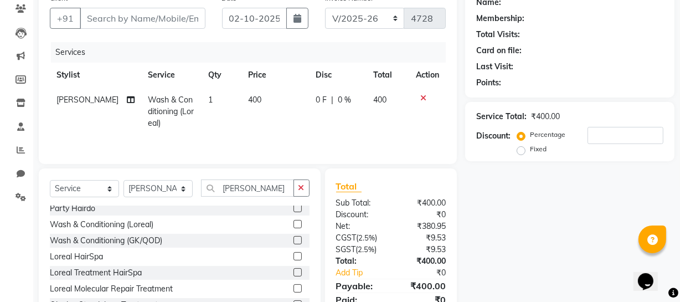
click at [294, 221] on label at bounding box center [298, 224] width 8 height 8
click at [294, 221] on input "checkbox" at bounding box center [297, 224] width 7 height 7
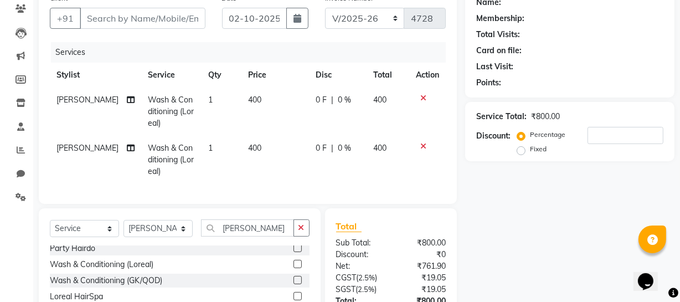
click at [426, 100] on icon at bounding box center [424, 98] width 6 height 8
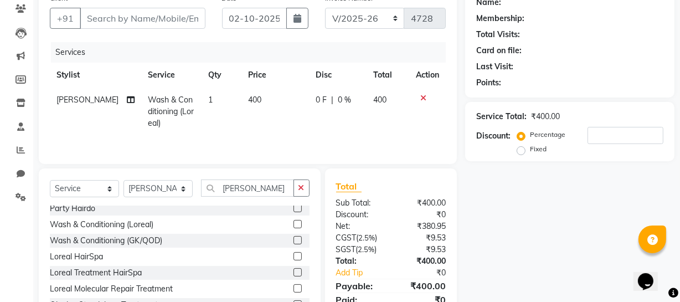
click at [421, 100] on icon at bounding box center [424, 98] width 6 height 8
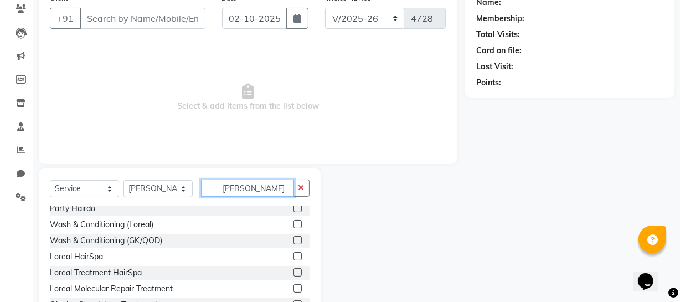
click at [258, 188] on input "[PERSON_NAME]" at bounding box center [247, 188] width 93 height 17
click at [294, 220] on label at bounding box center [298, 224] width 8 height 8
click at [294, 221] on input "checkbox" at bounding box center [297, 224] width 7 height 7
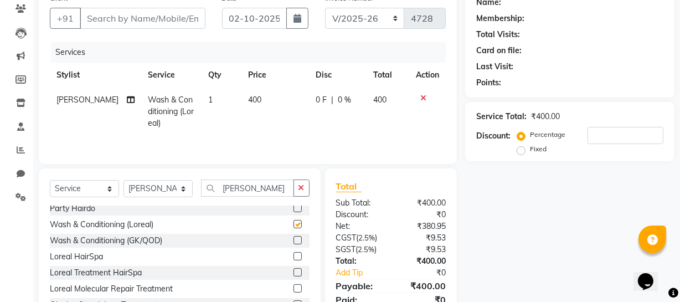
checkbox input "false"
click at [242, 94] on td "400" at bounding box center [276, 112] width 68 height 48
select select "21261"
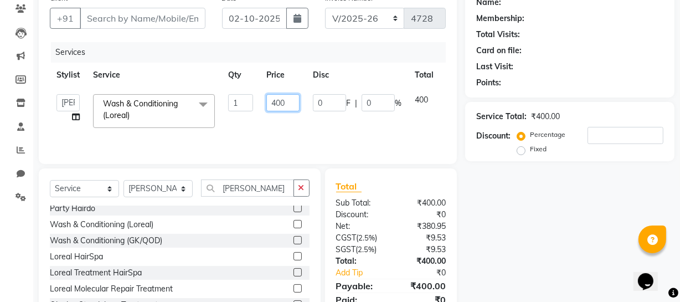
drag, startPoint x: 267, startPoint y: 105, endPoint x: 300, endPoint y: 100, distance: 33.0
click at [300, 100] on td "400" at bounding box center [283, 111] width 47 height 47
type input "8"
type input "900"
click at [315, 134] on div "Services Stylist Service Qty Price Disc Total Action [PERSON_NAME] Adhamya [PER…" at bounding box center [248, 97] width 396 height 111
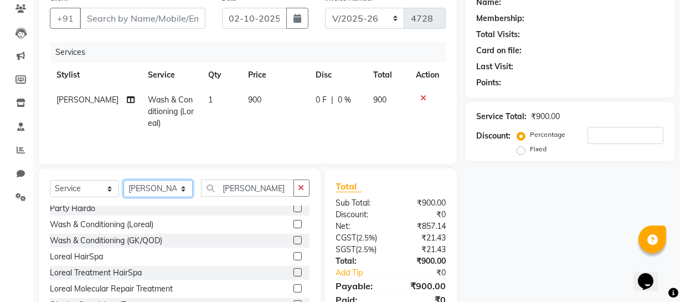
click at [180, 193] on select "Select Stylist [PERSON_NAME] Adhamya [PERSON_NAME] [PERSON_NAME] [PERSON_NAME] …" at bounding box center [158, 188] width 69 height 17
select select "19950"
click at [124, 180] on select "Select Stylist [PERSON_NAME] Adhamya [PERSON_NAME] [PERSON_NAME] [PERSON_NAME] …" at bounding box center [158, 188] width 69 height 17
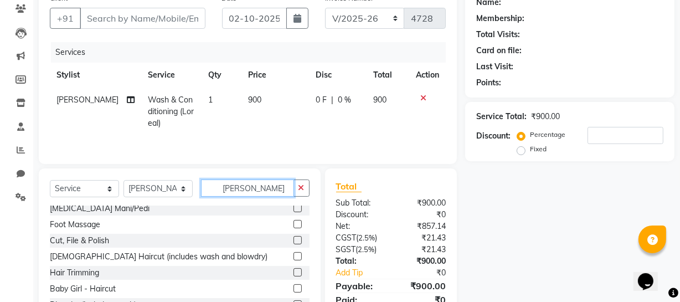
click at [244, 184] on input "[PERSON_NAME]" at bounding box center [247, 188] width 93 height 17
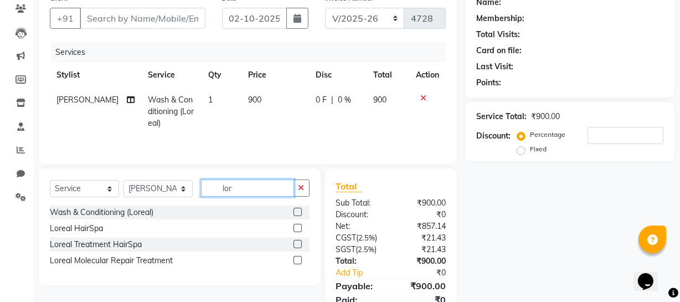
scroll to position [0, 0]
type input "l"
type input "ola"
click at [295, 257] on label at bounding box center [298, 260] width 8 height 8
click at [295, 257] on input "checkbox" at bounding box center [297, 260] width 7 height 7
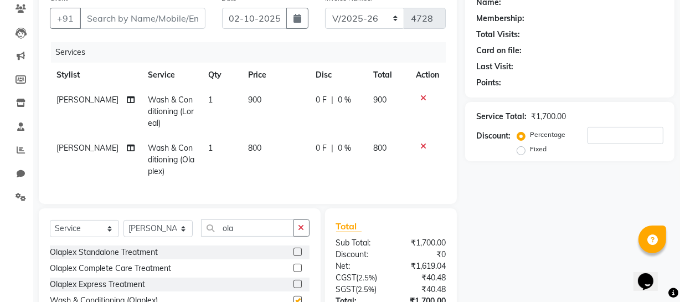
checkbox input "false"
click at [242, 146] on td "800" at bounding box center [276, 160] width 68 height 48
select select "19950"
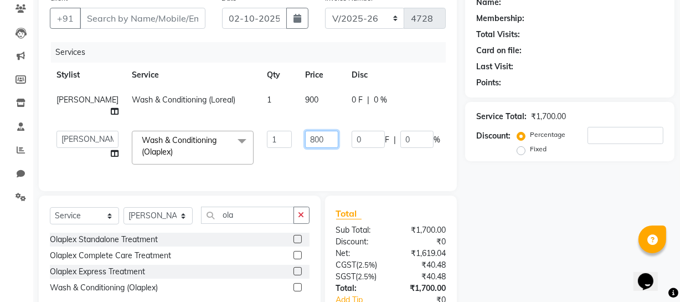
drag, startPoint x: 271, startPoint y: 139, endPoint x: 304, endPoint y: 141, distance: 32.8
click at [304, 141] on td "800" at bounding box center [322, 147] width 47 height 47
type input "1100"
click at [345, 164] on td "0 F | 0 %" at bounding box center [396, 147] width 102 height 47
select select "19950"
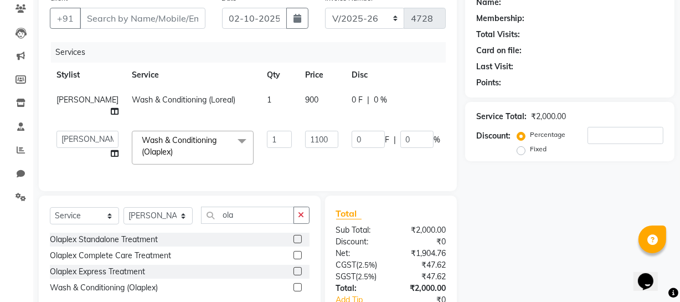
click at [537, 239] on div "Name: Membership: Total Visits: Card on file: Last Visit: Points: Service Total…" at bounding box center [574, 173] width 218 height 371
click at [105, 18] on input "Client" at bounding box center [143, 18] width 126 height 21
type input "7"
type input "0"
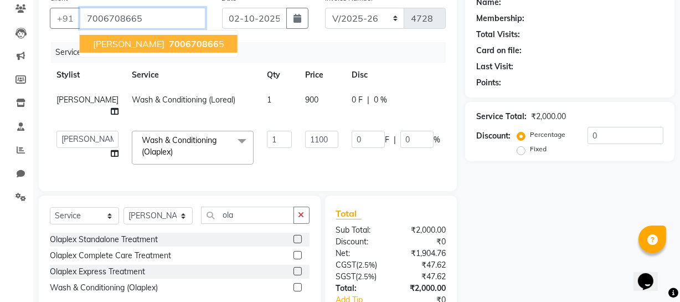
type input "7006708665"
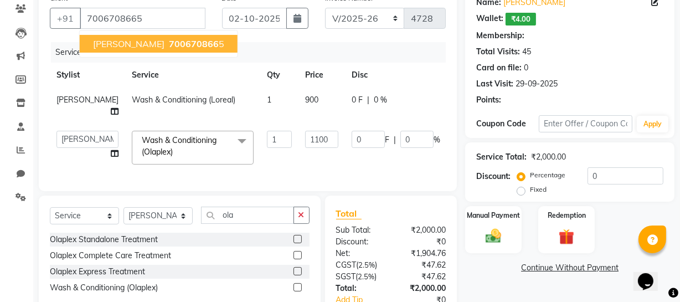
select select "1: Object"
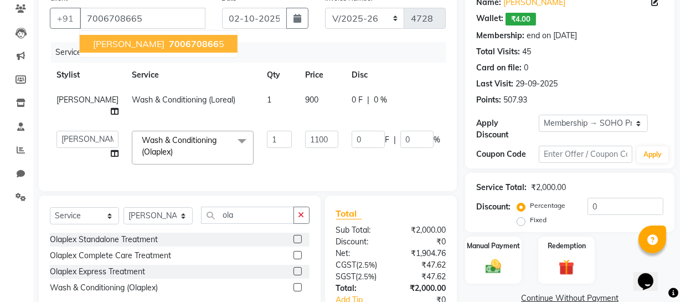
click at [120, 47] on span "[PERSON_NAME]" at bounding box center [128, 43] width 71 height 11
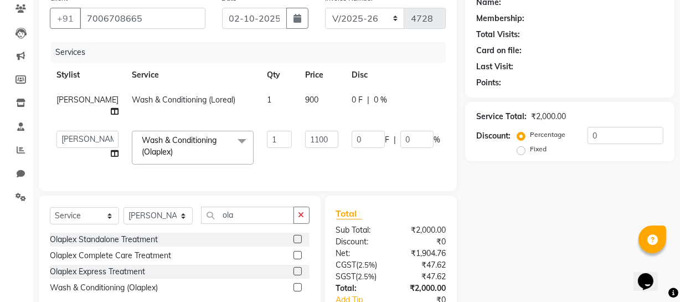
select select "1: Object"
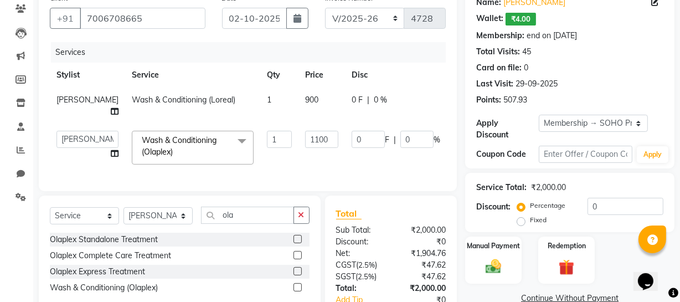
drag, startPoint x: 255, startPoint y: 100, endPoint x: 275, endPoint y: 94, distance: 20.5
click at [270, 94] on tr "[PERSON_NAME] Wash & Conditioning (Loreal) 1 900 0 F | 0 % 900" at bounding box center [283, 106] width 466 height 37
click at [299, 94] on td "900" at bounding box center [322, 106] width 47 height 37
select select "21261"
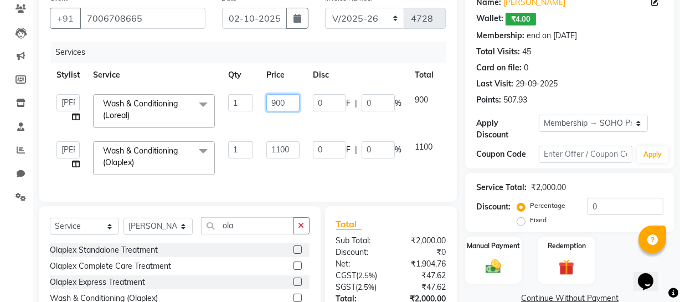
click at [284, 101] on input "900" at bounding box center [283, 102] width 33 height 17
type input "9"
type input "2"
type input "800"
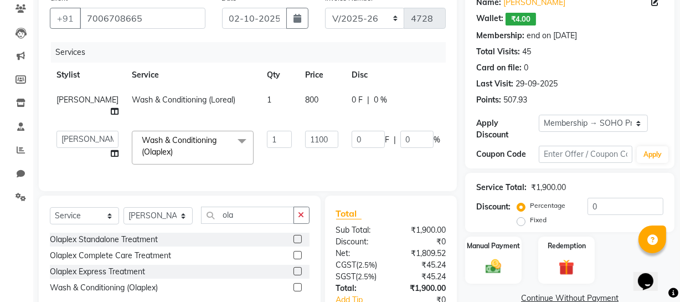
click at [309, 132] on tbody "[PERSON_NAME] Wash & Conditioning (Loreal) 1 800 0 F | 0 % 800 [PERSON_NAME] Ad…" at bounding box center [283, 130] width 466 height 84
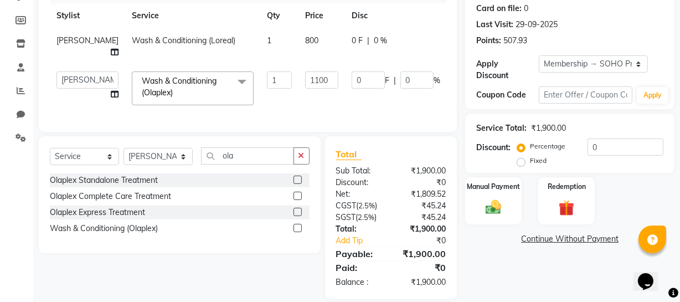
scroll to position [176, 0]
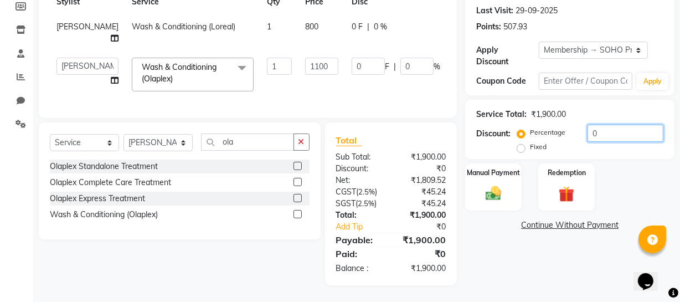
click at [629, 125] on input "0" at bounding box center [626, 133] width 76 height 17
type input "2"
type input "22"
type input "2"
type input "20"
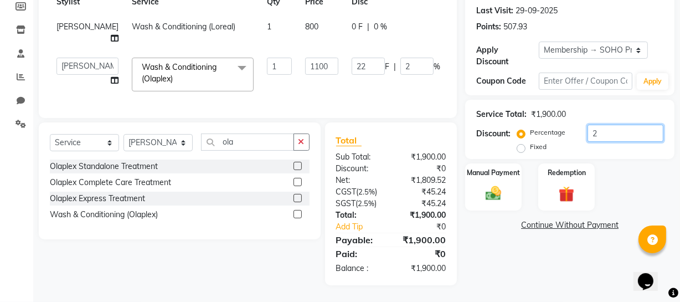
type input "220"
type input "20"
click at [518, 197] on div "Manual Payment" at bounding box center [493, 186] width 59 height 49
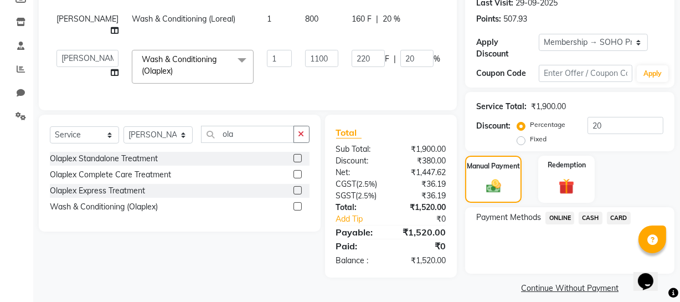
click at [569, 218] on span "ONLINE" at bounding box center [560, 218] width 29 height 13
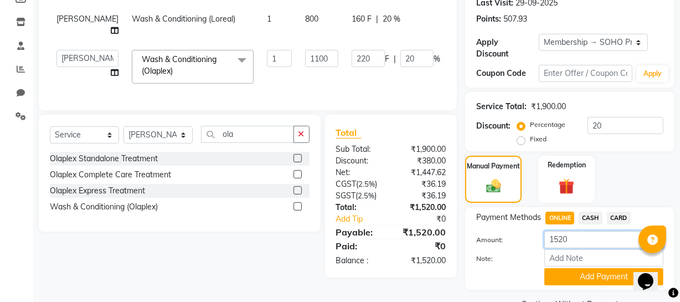
click at [576, 242] on input "1520" at bounding box center [604, 239] width 119 height 17
click at [593, 219] on span "CASH" at bounding box center [591, 218] width 24 height 13
click at [575, 242] on input "1520" at bounding box center [604, 239] width 119 height 17
type input "1500"
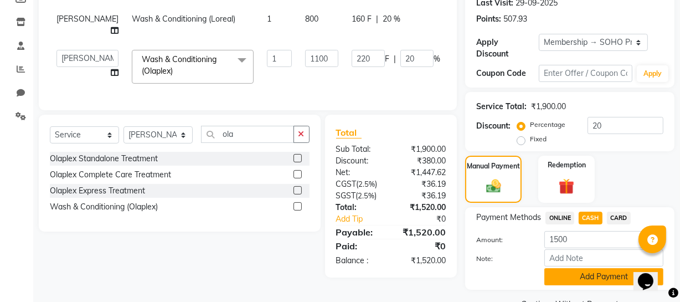
click at [587, 277] on button "Add Payment" at bounding box center [604, 276] width 119 height 17
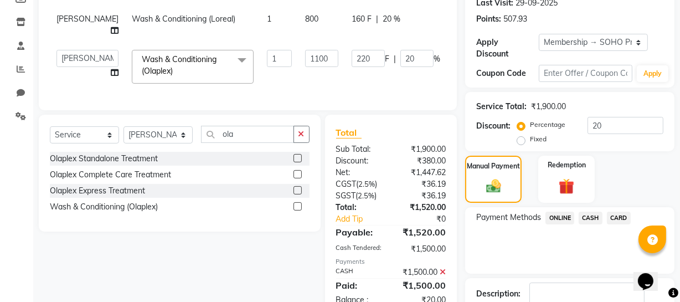
click at [560, 215] on span "ONLINE" at bounding box center [560, 218] width 29 height 13
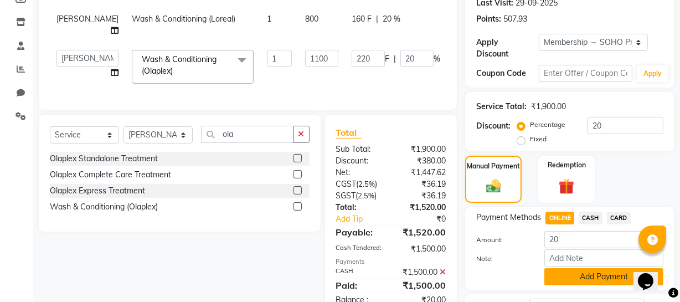
click at [583, 273] on button "Add Payment" at bounding box center [604, 276] width 119 height 17
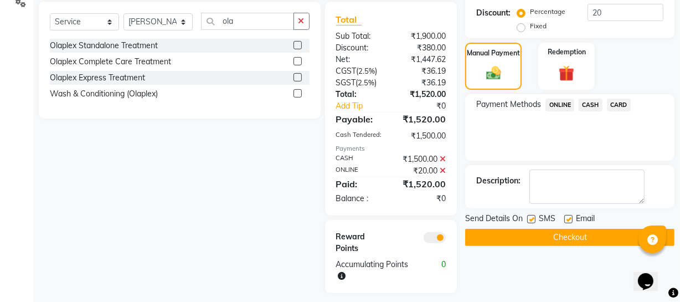
scroll to position [305, 0]
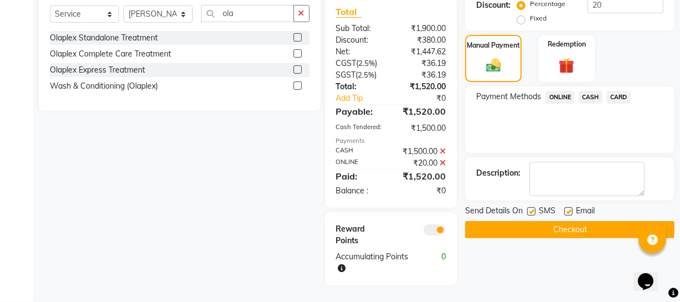
click at [549, 222] on button "Checkout" at bounding box center [569, 229] width 209 height 17
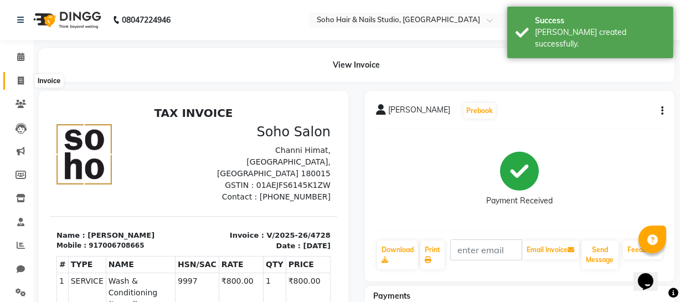
drag, startPoint x: 19, startPoint y: 78, endPoint x: 9, endPoint y: 90, distance: 15.3
click at [19, 78] on icon at bounding box center [21, 80] width 6 height 8
select select "service"
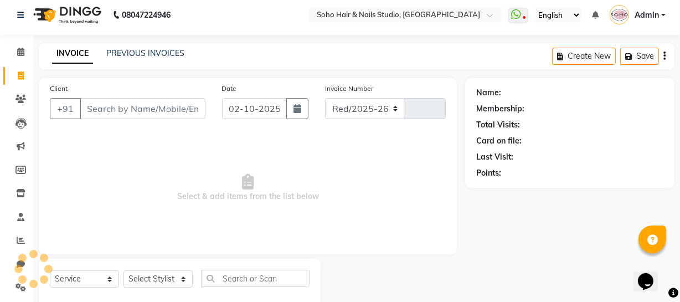
select select "735"
type input "4729"
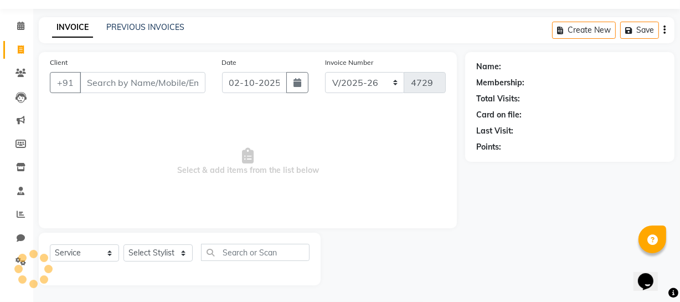
select select "membership"
